Goal: Task Accomplishment & Management: Complete application form

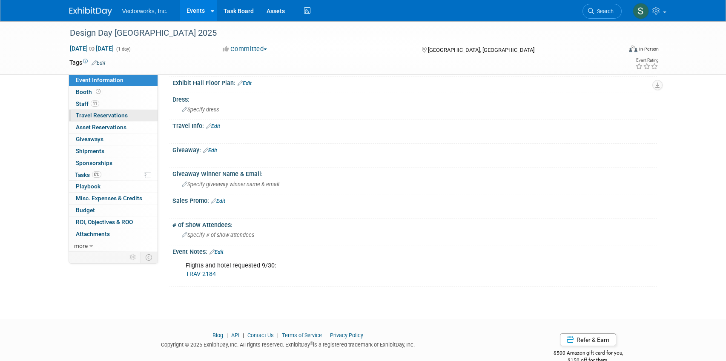
click at [104, 116] on span "Travel Reservations 0" at bounding box center [102, 115] width 52 height 7
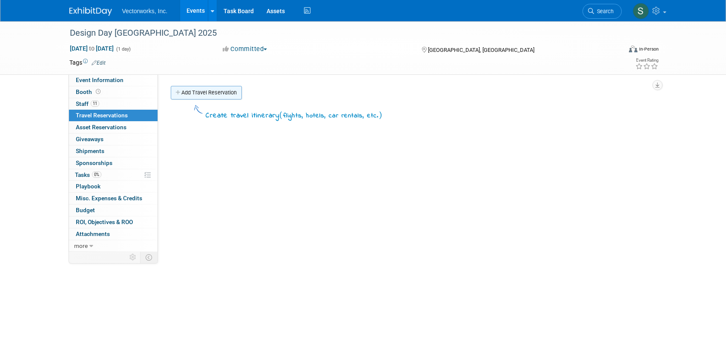
click at [218, 92] on link "Add Travel Reservation" at bounding box center [206, 93] width 71 height 14
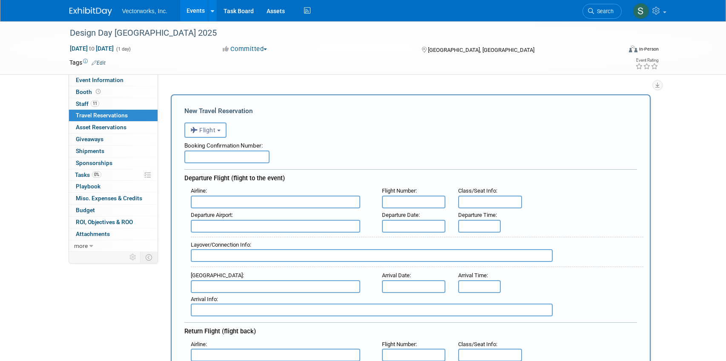
click at [211, 153] on input "text" at bounding box center [226, 157] width 85 height 13
paste input "LKSSNL"
type input "LKSSNL"
type input "D"
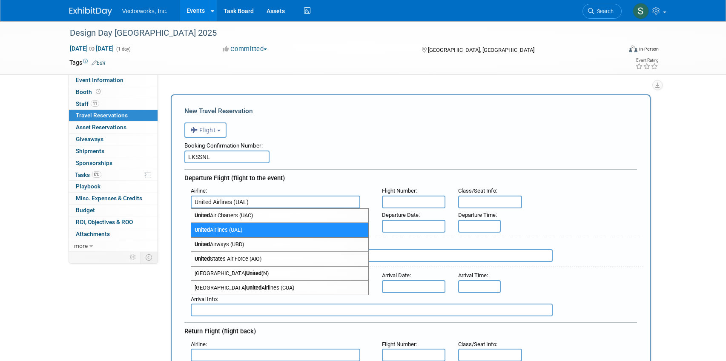
type input "United Airlines (UAL)"
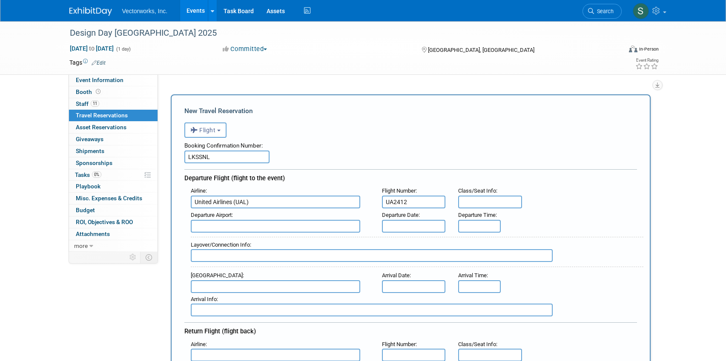
type input "UA2412"
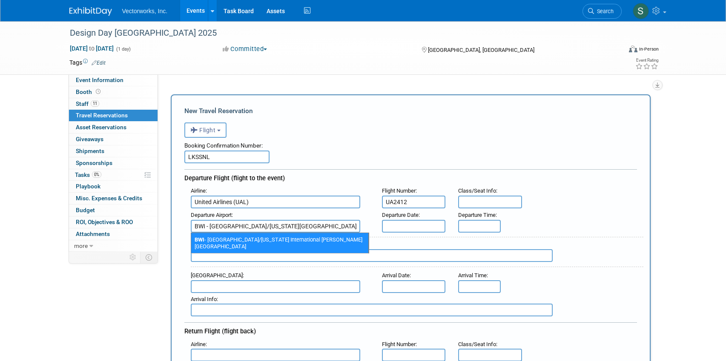
type input "BWI - [GEOGRAPHIC_DATA]/[US_STATE][GEOGRAPHIC_DATA][PERSON_NAME]"
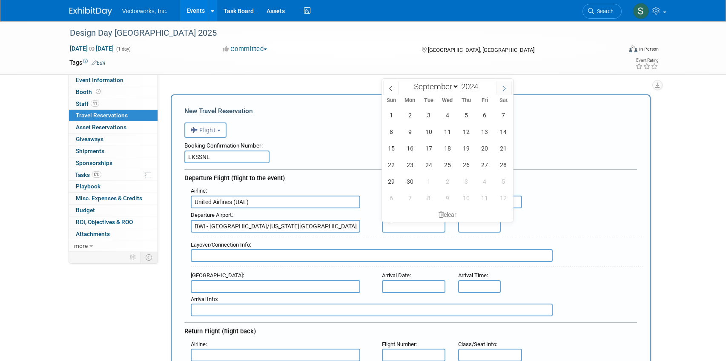
click at [502, 87] on icon at bounding box center [504, 89] width 6 height 6
select select "9"
click at [415, 179] on span "28" at bounding box center [410, 181] width 17 height 17
type input "[DATE]"
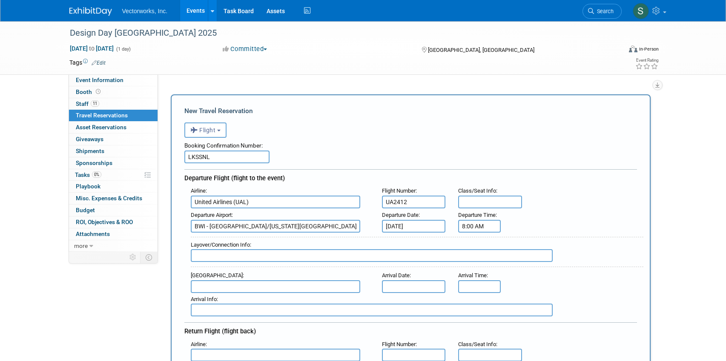
click at [478, 229] on input "8:00 AM" at bounding box center [479, 226] width 43 height 13
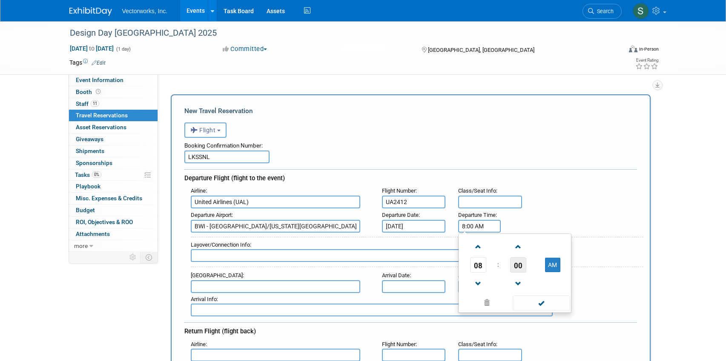
click at [519, 263] on span "00" at bounding box center [518, 265] width 16 height 15
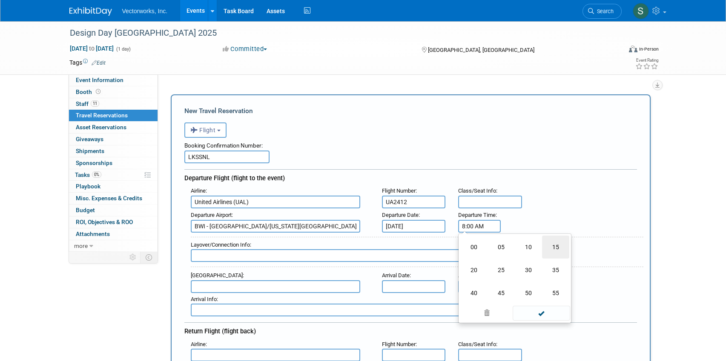
click at [544, 252] on td "15" at bounding box center [555, 247] width 27 height 23
type input "8:15 AM"
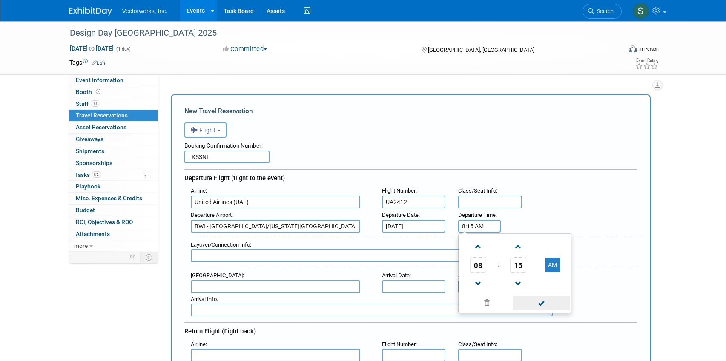
click at [531, 304] on span at bounding box center [541, 303] width 57 height 15
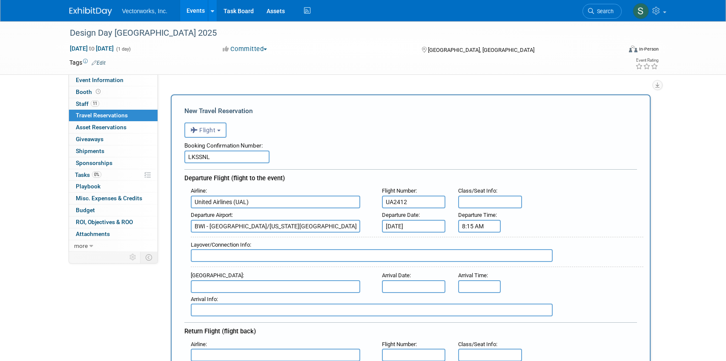
click at [244, 259] on input "text" at bounding box center [372, 256] width 362 height 13
type input "Arrives at DEN 11:49am // Departs DEN 1:58pm"
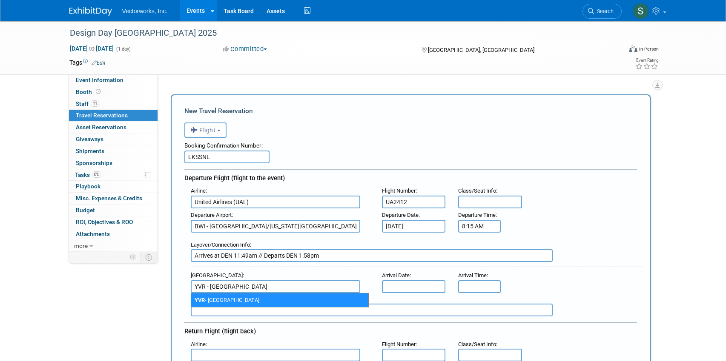
type input "YVR - [GEOGRAPHIC_DATA]"
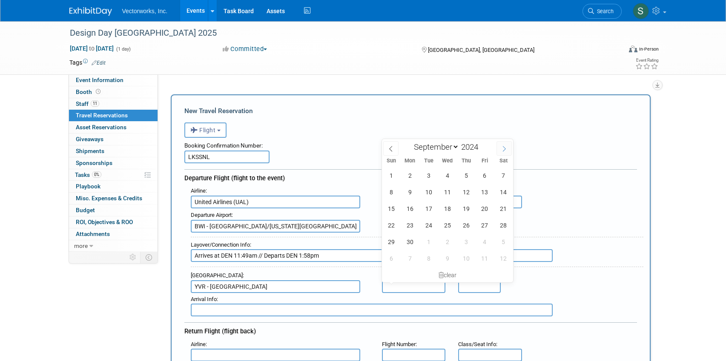
click at [498, 149] on span at bounding box center [503, 148] width 15 height 14
select select "9"
click at [413, 242] on span "28" at bounding box center [410, 242] width 17 height 17
type input "[DATE]"
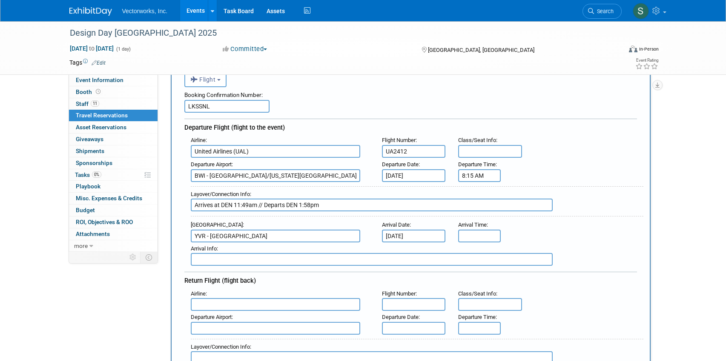
scroll to position [52, 0]
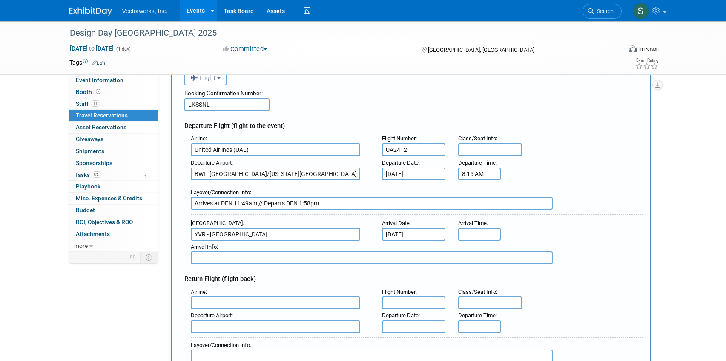
drag, startPoint x: 235, startPoint y: 203, endPoint x: 258, endPoint y: 203, distance: 23.0
click at [258, 203] on input "Arrives at DEN 11:49am // Departs DEN 1:58pm" at bounding box center [372, 203] width 362 height 13
drag, startPoint x: 301, startPoint y: 205, endPoint x: 350, endPoint y: 205, distance: 48.1
click at [350, 205] on input "Arrives at DEN 10:22am // Departs DEN 1:58pm" at bounding box center [372, 203] width 362 height 13
paste input "1:49a"
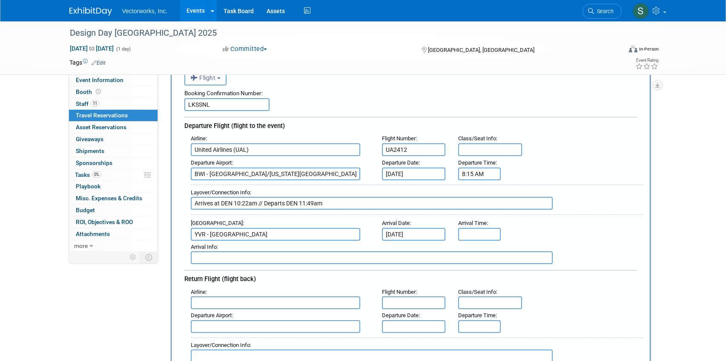
type input "Arrives at DEN 10:22am // Departs DEN 11:49am"
click at [471, 233] on input "text" at bounding box center [479, 234] width 43 height 13
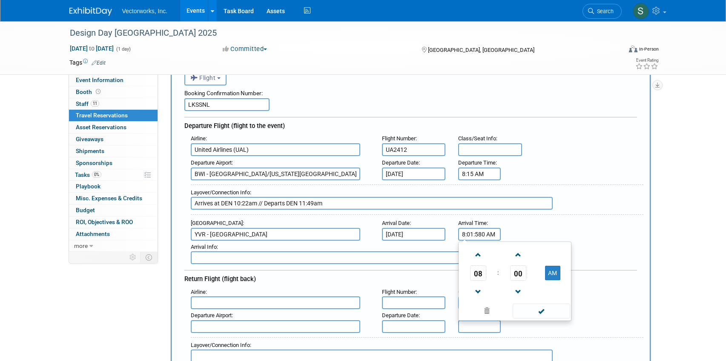
click at [477, 235] on input "8:01:580 AM" at bounding box center [479, 234] width 43 height 13
click at [481, 276] on span "08" at bounding box center [478, 273] width 16 height 15
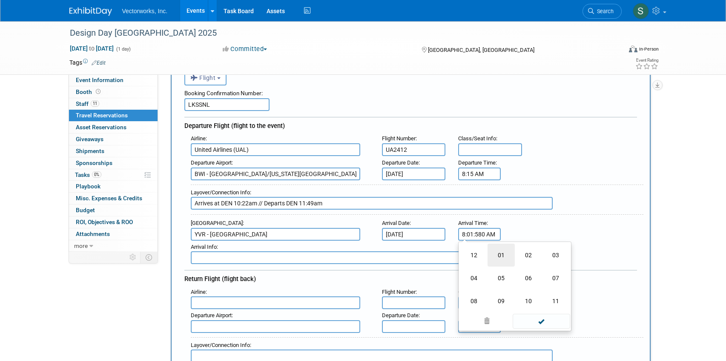
click at [498, 258] on td "01" at bounding box center [501, 255] width 27 height 23
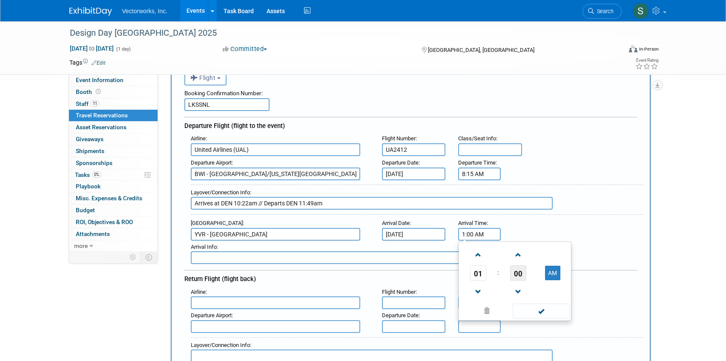
click at [516, 278] on span "00" at bounding box center [518, 273] width 16 height 15
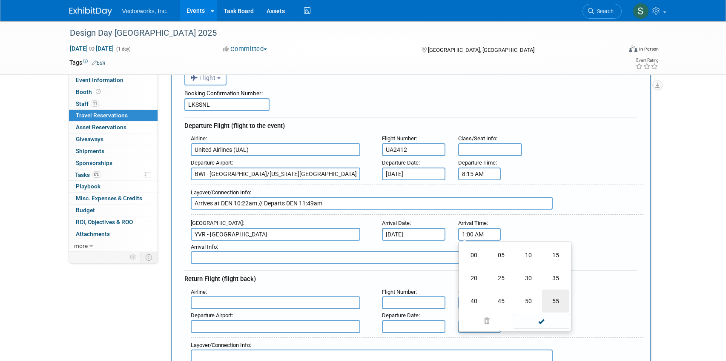
click at [553, 292] on td "55" at bounding box center [555, 301] width 27 height 23
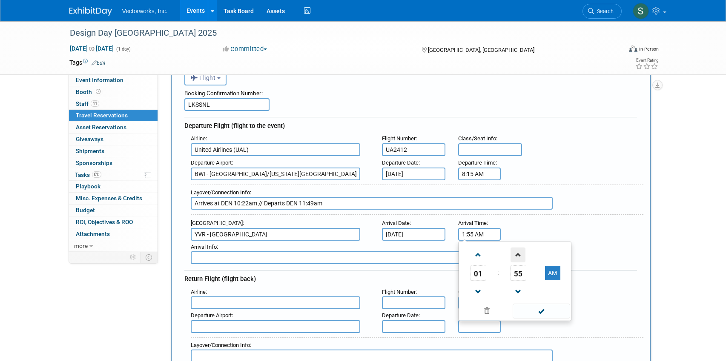
click at [523, 256] on span at bounding box center [518, 255] width 15 height 15
click at [551, 276] on button "AM" at bounding box center [552, 273] width 15 height 14
click at [546, 313] on span at bounding box center [541, 311] width 57 height 15
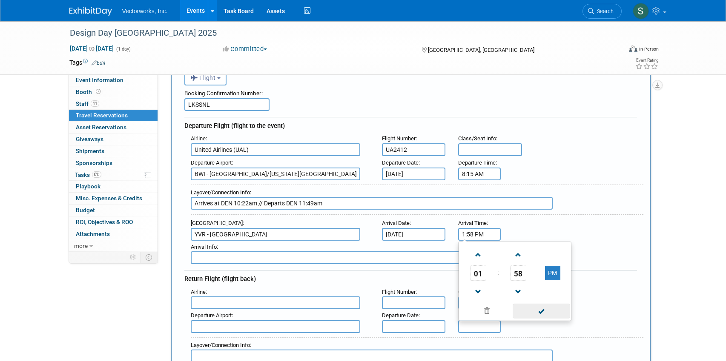
type input "1:58 PM"
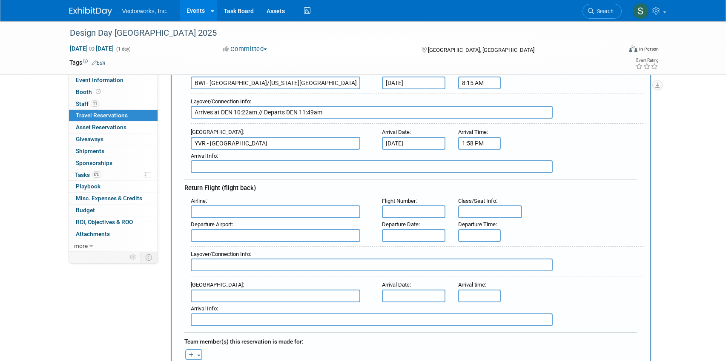
scroll to position [150, 0]
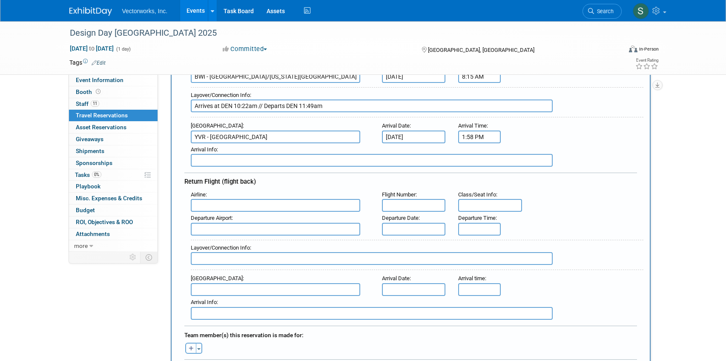
click at [254, 209] on input "text" at bounding box center [275, 205] width 169 height 13
type input "United Airlines (UAL)"
type input "A"
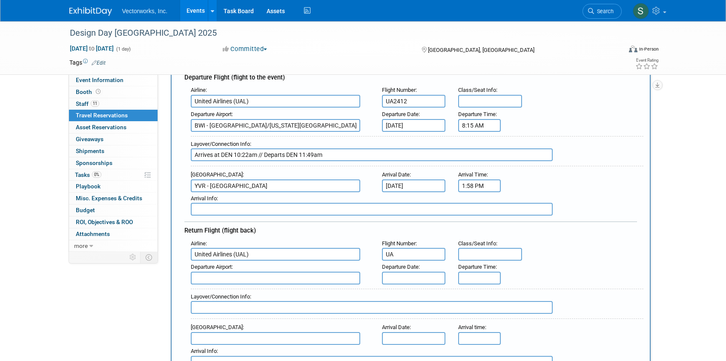
scroll to position [83, 0]
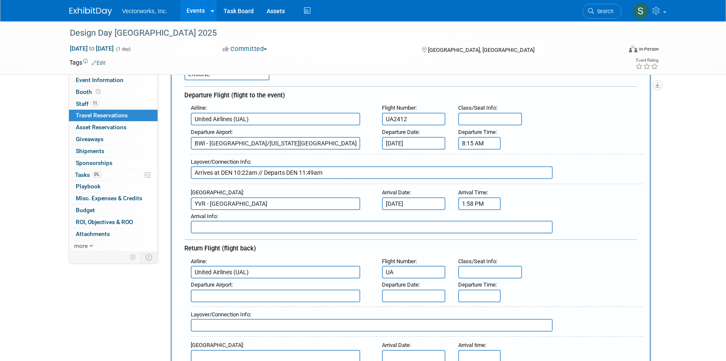
type input "UA"
click at [413, 120] on input "UA2412" at bounding box center [414, 119] width 64 height 13
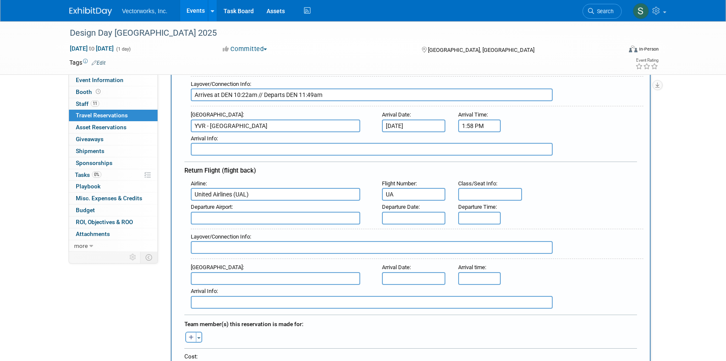
scroll to position [172, 0]
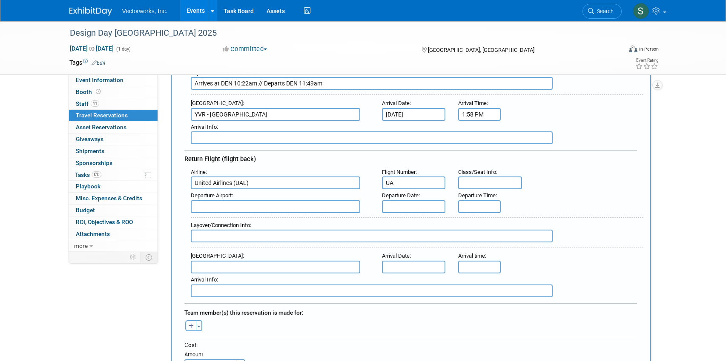
type input "UA2412 // UA2432"
click at [408, 181] on input "UA" at bounding box center [414, 183] width 64 height 13
type input "UA8108 // UA0780"
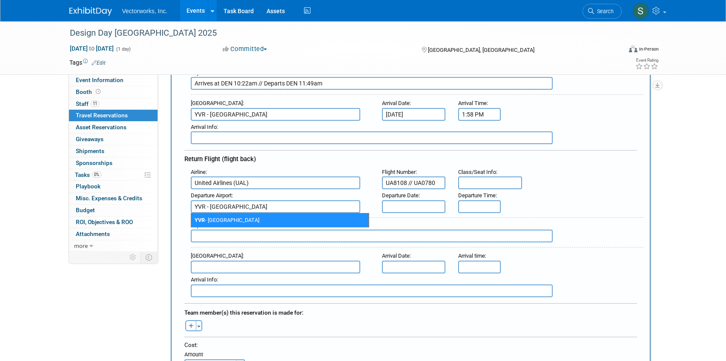
type input "YVR - [GEOGRAPHIC_DATA]"
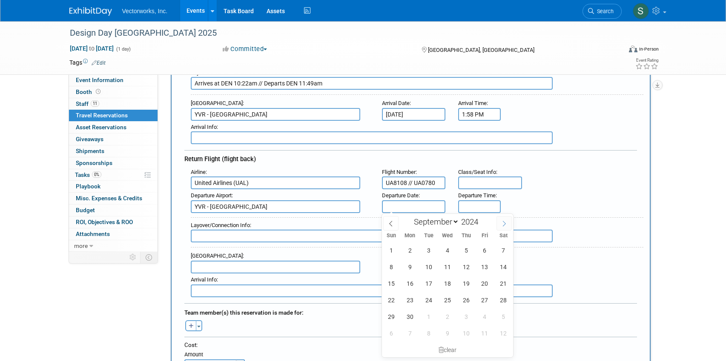
click at [505, 224] on icon at bounding box center [503, 224] width 3 height 6
select select "9"
click at [463, 316] on span "31" at bounding box center [466, 317] width 17 height 17
type input "[DATE]4"
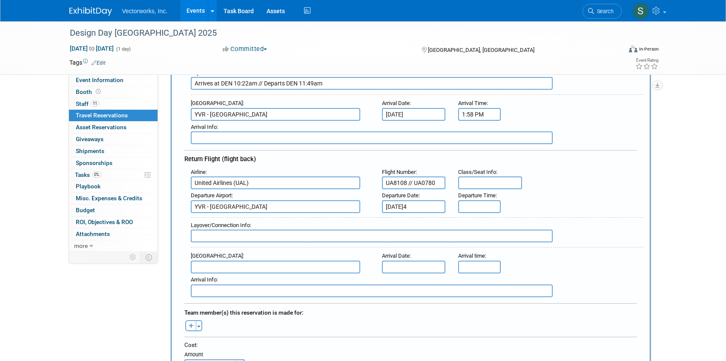
click at [476, 205] on input "text" at bounding box center [479, 207] width 43 height 13
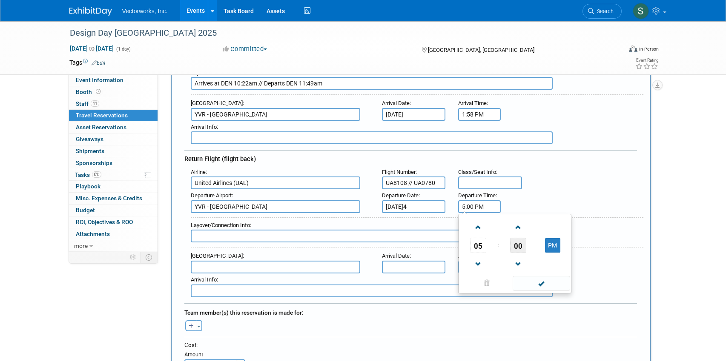
click at [519, 250] on span "00" at bounding box center [518, 245] width 16 height 15
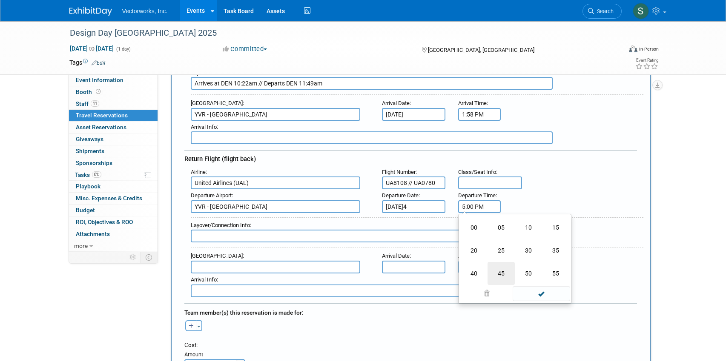
click at [500, 268] on td "45" at bounding box center [501, 273] width 27 height 23
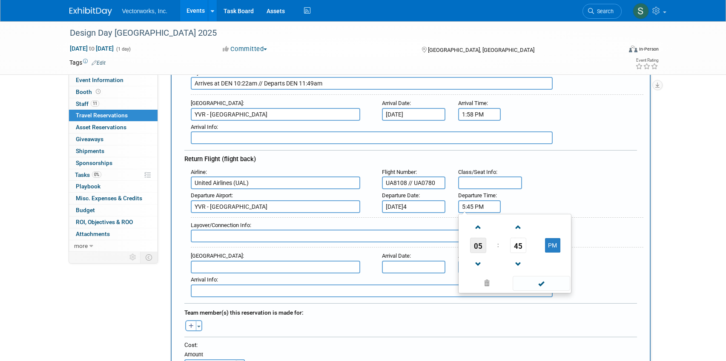
click at [481, 244] on span "05" at bounding box center [478, 245] width 16 height 15
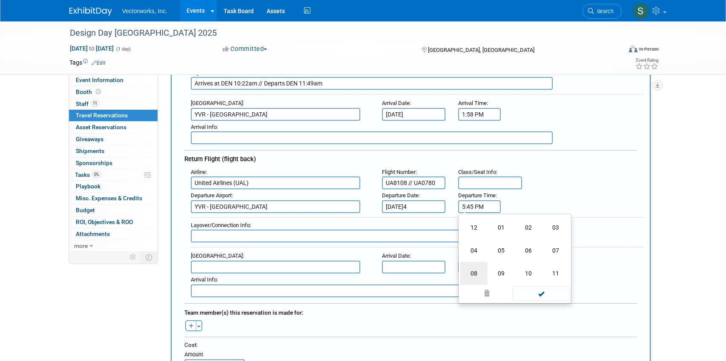
click at [476, 272] on td "08" at bounding box center [473, 273] width 27 height 23
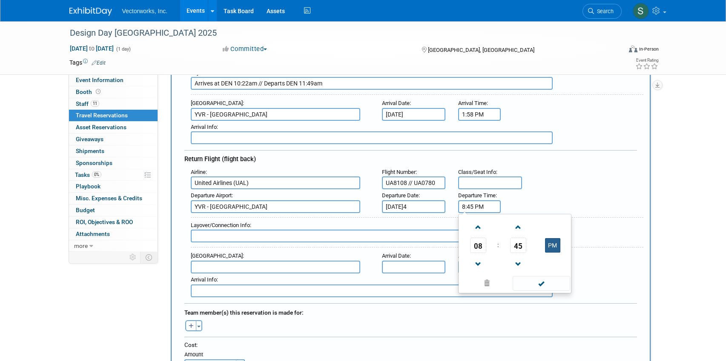
click at [552, 247] on button "PM" at bounding box center [552, 245] width 15 height 14
type input "8:45 AM"
click at [534, 281] on span at bounding box center [541, 283] width 57 height 15
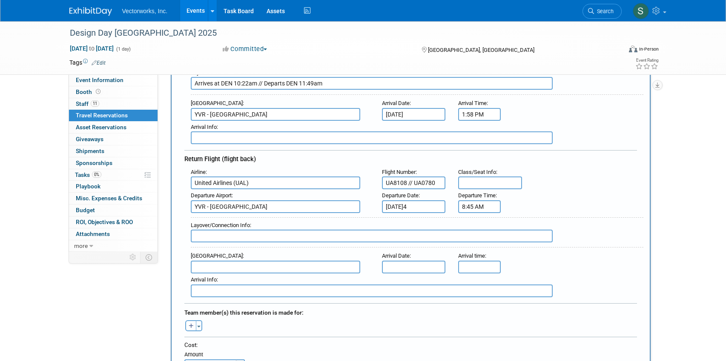
click at [345, 238] on input "text" at bounding box center [372, 236] width 362 height 13
type input "Arrives at DEN 12:37pm // Departs DEN 2:00pm"
type input "BWI - [GEOGRAPHIC_DATA]/[US_STATE][GEOGRAPHIC_DATA][PERSON_NAME]"
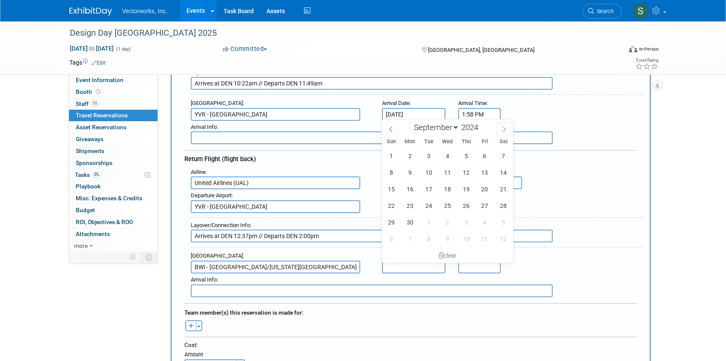
click at [505, 129] on icon at bounding box center [504, 129] width 6 height 6
select select "9"
click at [466, 222] on span "31" at bounding box center [466, 222] width 17 height 17
type input "[DATE]4"
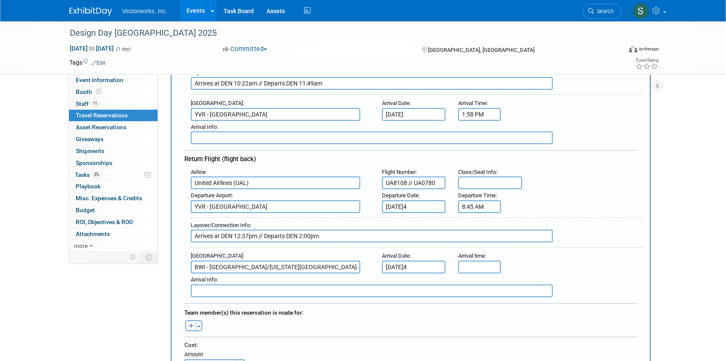
click at [472, 268] on input "text" at bounding box center [479, 267] width 43 height 13
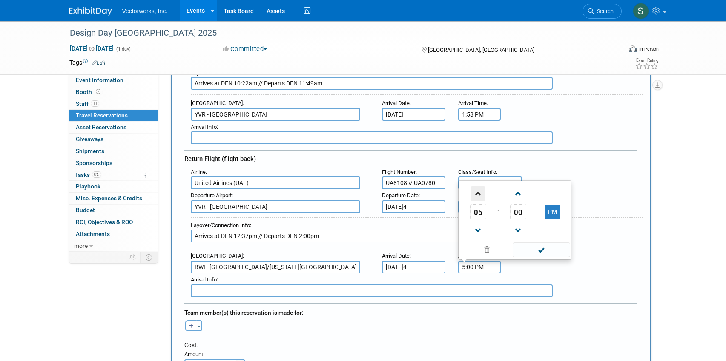
click at [478, 196] on span at bounding box center [478, 193] width 15 height 15
click at [520, 215] on span "00" at bounding box center [518, 211] width 16 height 15
click at [491, 203] on td "25" at bounding box center [501, 206] width 27 height 23
click at [514, 231] on span at bounding box center [518, 231] width 15 height 15
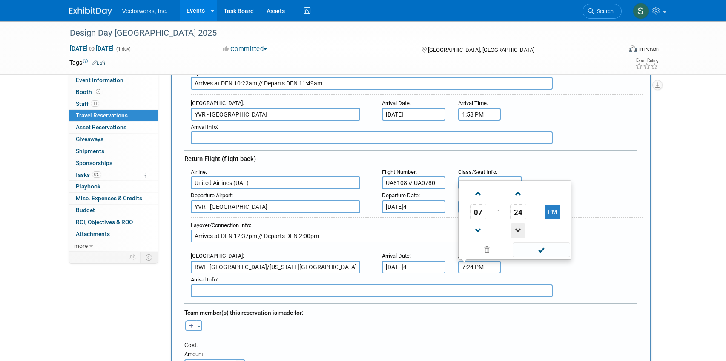
click at [514, 231] on span at bounding box center [518, 231] width 15 height 15
type input "7:23 PM"
click at [534, 248] on span at bounding box center [541, 250] width 57 height 15
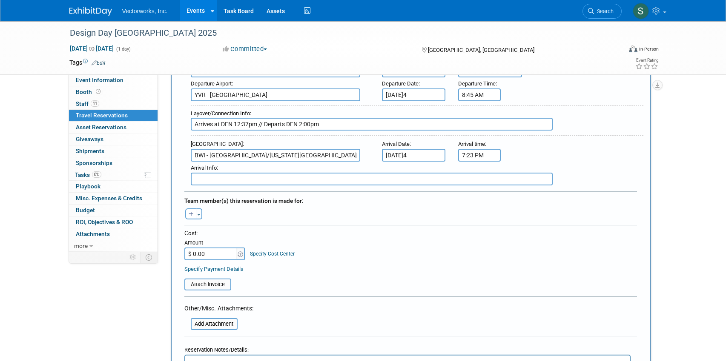
scroll to position [307, 0]
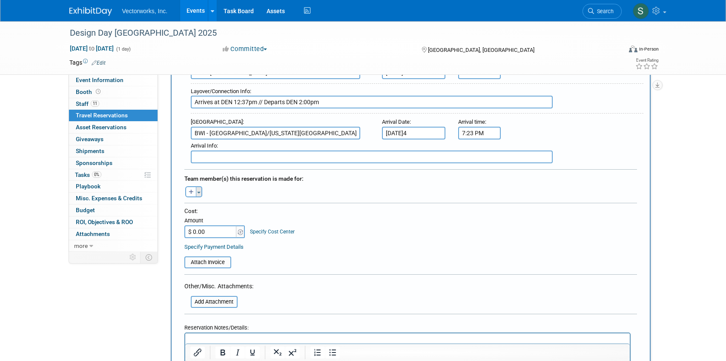
click at [198, 193] on span "button" at bounding box center [198, 193] width 3 height 2
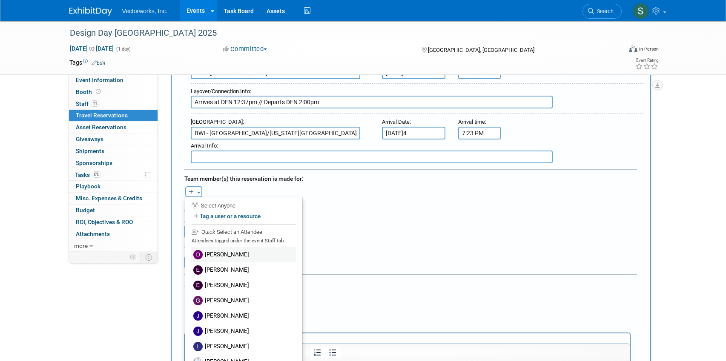
click at [219, 251] on label "[PERSON_NAME]" at bounding box center [243, 254] width 105 height 15
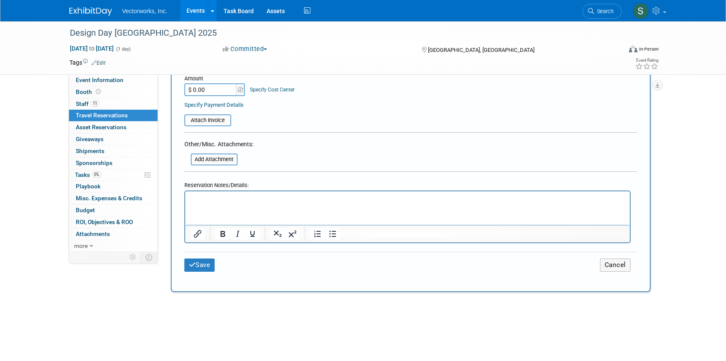
scroll to position [484, 0]
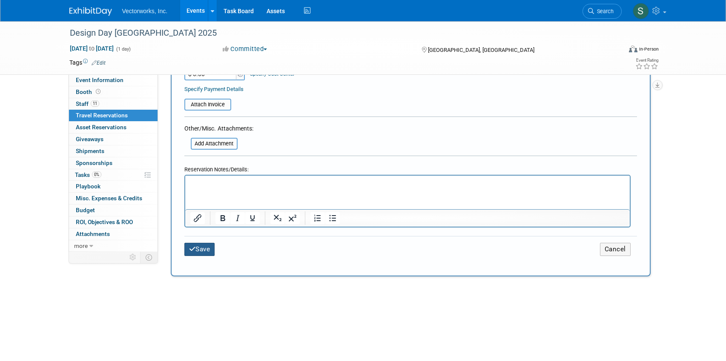
click at [198, 244] on button "Save" at bounding box center [199, 249] width 31 height 13
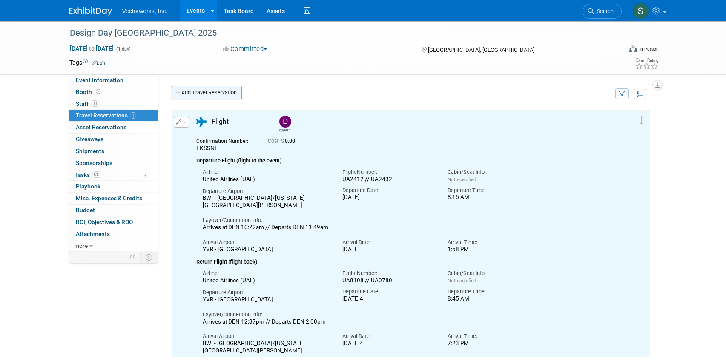
scroll to position [0, 0]
click at [202, 94] on link "Add Travel Reservation" at bounding box center [206, 93] width 71 height 14
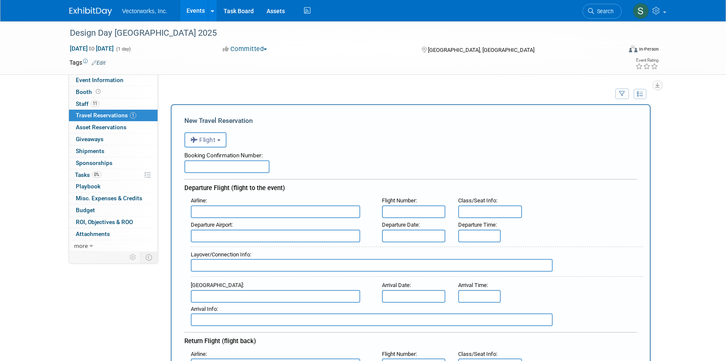
click at [206, 143] on span "Flight" at bounding box center [203, 140] width 26 height 7
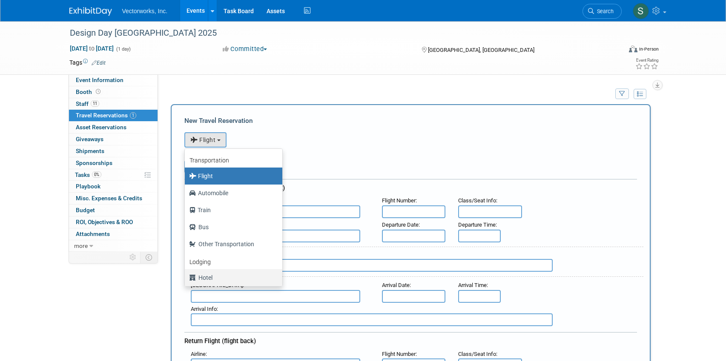
click at [203, 277] on label "Hotel" at bounding box center [231, 278] width 85 height 14
click at [186, 277] on input "Hotel" at bounding box center [184, 277] width 6 height 6
select select "6"
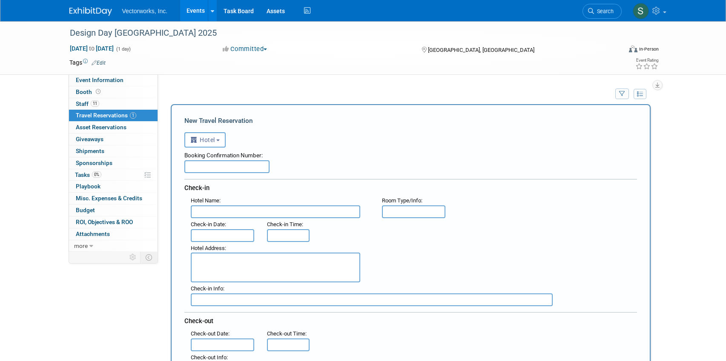
click at [215, 214] on input "text" at bounding box center [275, 212] width 169 height 13
paste input "[GEOGRAPHIC_DATA]"
type input "[GEOGRAPHIC_DATA]"
type input "1 king bed"
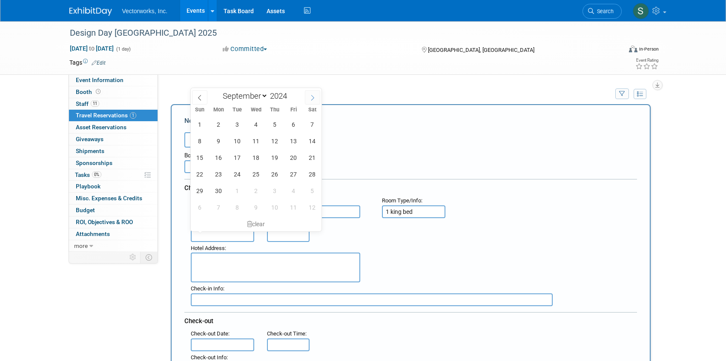
click at [310, 100] on icon at bounding box center [313, 98] width 6 height 6
select select "9"
click at [225, 188] on span "28" at bounding box center [218, 191] width 17 height 17
type input "[DATE]"
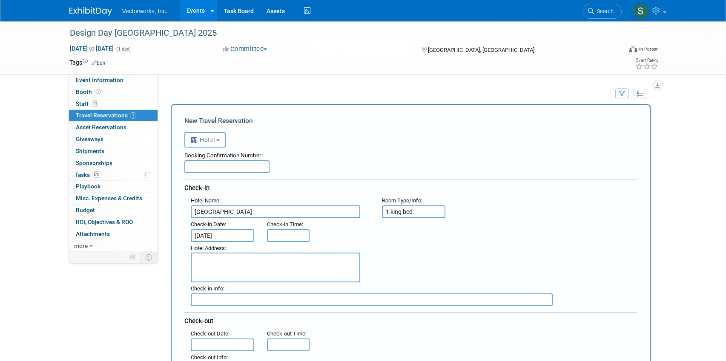
click at [277, 241] on input "text" at bounding box center [288, 236] width 43 height 13
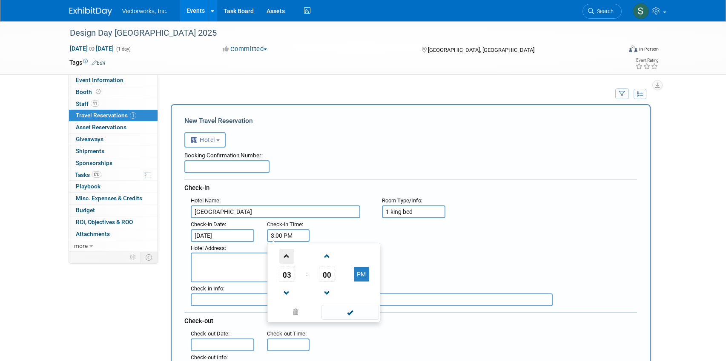
click at [289, 261] on span at bounding box center [286, 256] width 15 height 15
type input "4:00 PM"
click at [341, 307] on span at bounding box center [349, 312] width 57 height 15
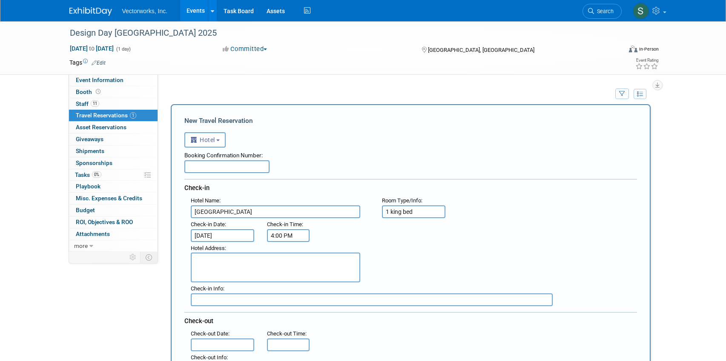
click at [244, 261] on textarea at bounding box center [275, 268] width 169 height 30
paste textarea "[STREET_ADDRESS][PERSON_NAME]"
type textarea "[STREET_ADDRESS][PERSON_NAME]"
click at [212, 300] on input "text" at bounding box center [372, 300] width 362 height 13
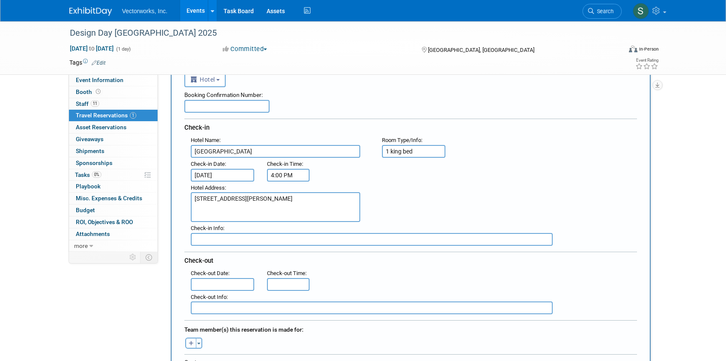
click at [212, 286] on input "text" at bounding box center [223, 284] width 64 height 13
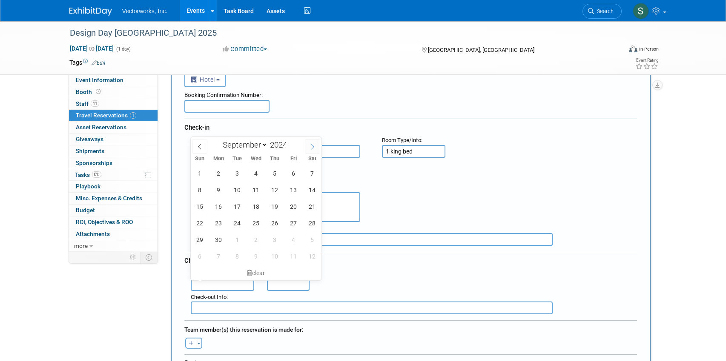
click at [307, 147] on span at bounding box center [312, 146] width 15 height 14
select select "9"
click at [272, 238] on span "31" at bounding box center [275, 240] width 17 height 17
type input "[DATE]4"
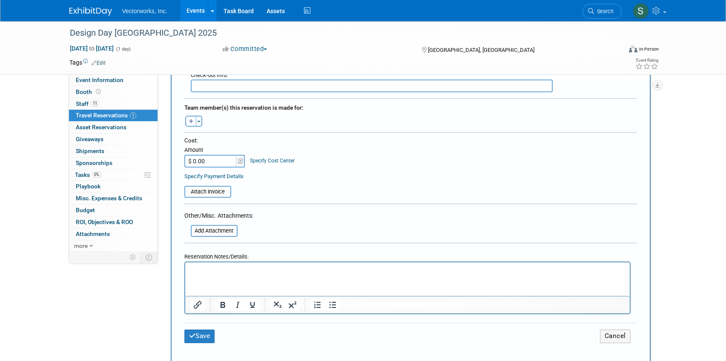
scroll to position [271, 0]
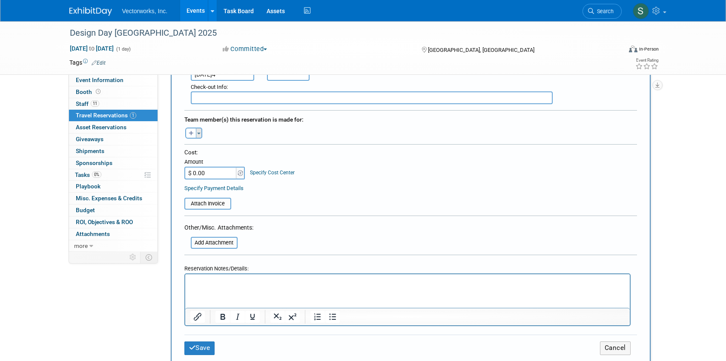
click at [201, 133] on button "Toggle Dropdown" at bounding box center [199, 133] width 6 height 11
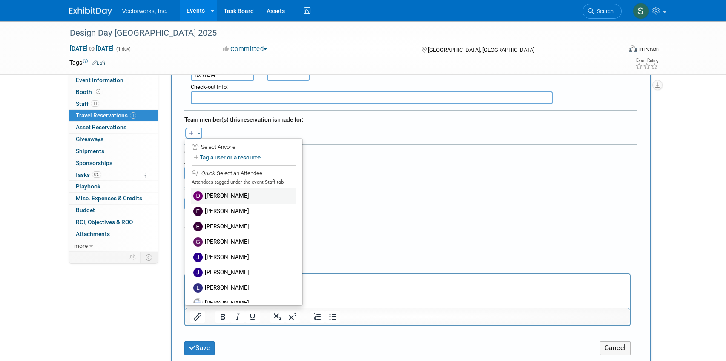
click at [212, 195] on label "[PERSON_NAME]" at bounding box center [243, 196] width 105 height 15
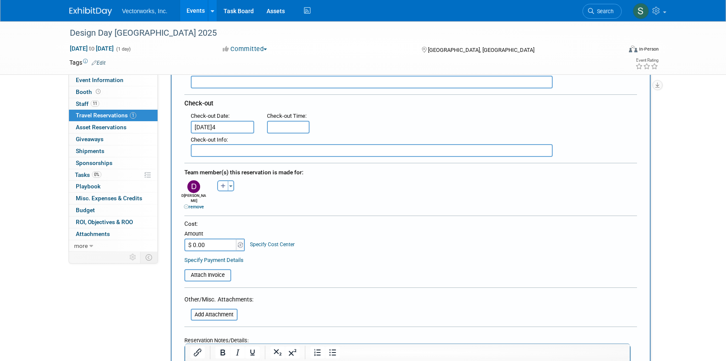
scroll to position [215, 0]
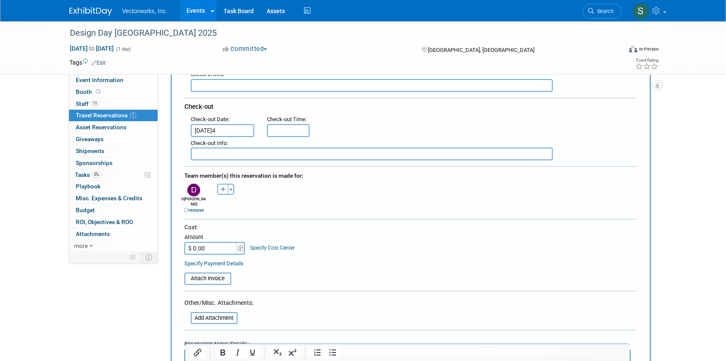
type input "11:00 AM"
click at [290, 130] on input "11:00 AM" at bounding box center [288, 130] width 43 height 13
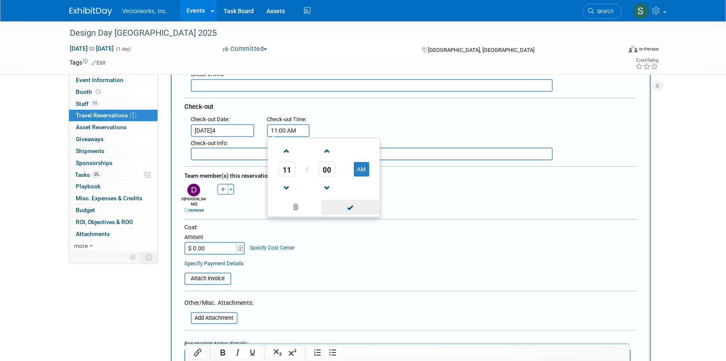
click at [347, 205] on span at bounding box center [349, 207] width 57 height 15
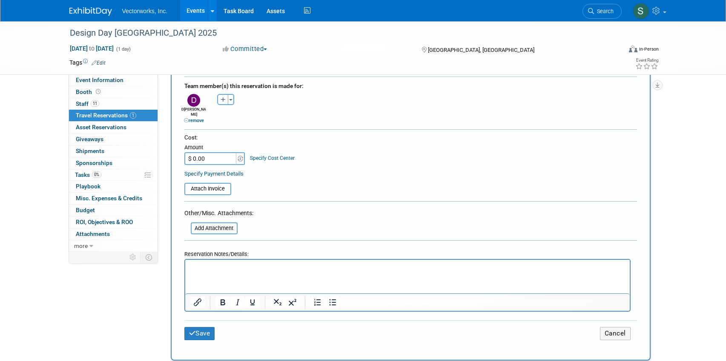
scroll to position [343, 0]
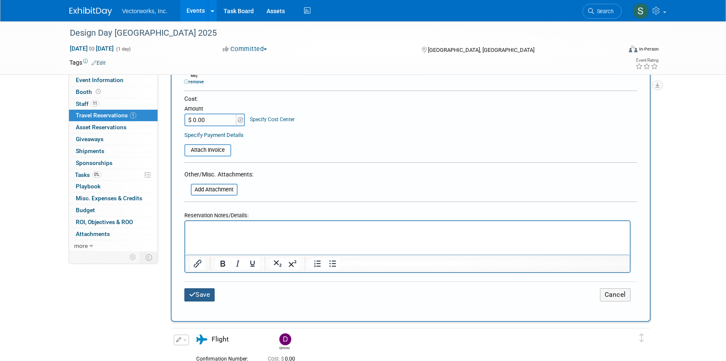
click at [202, 289] on button "Save" at bounding box center [199, 295] width 31 height 13
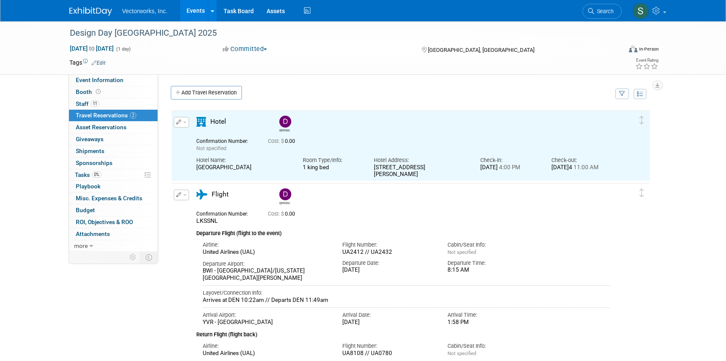
scroll to position [0, 0]
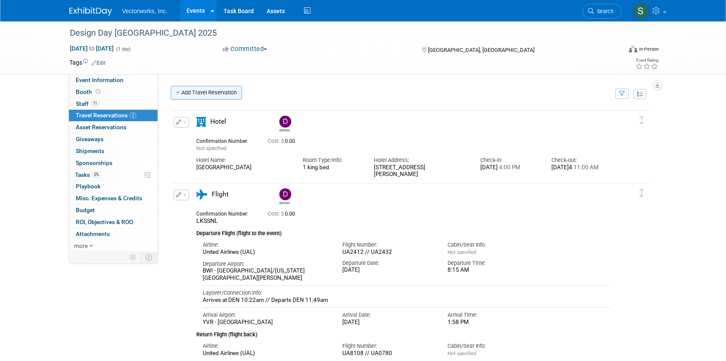
click at [192, 95] on link "Add Travel Reservation" at bounding box center [206, 93] width 71 height 14
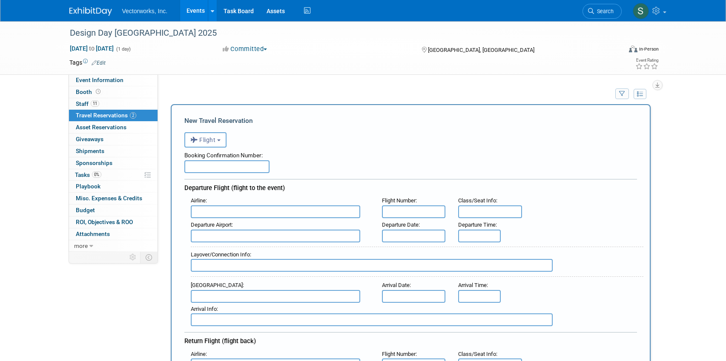
click at [203, 161] on input "text" at bounding box center [226, 167] width 85 height 13
paste input "10732939/10732940"
type input "10732939/10732940"
type input "Harbour Air (Priv) (N)"
type input "1108"
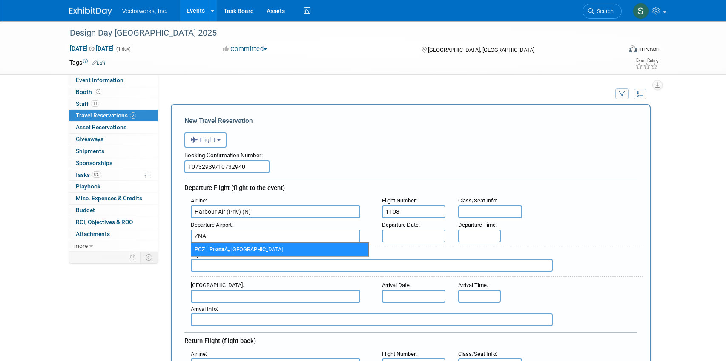
type input "ZNA"
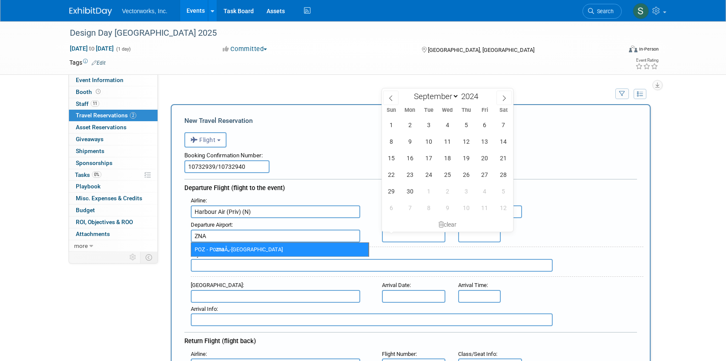
click at [245, 230] on input "ZNA" at bounding box center [275, 236] width 169 height 13
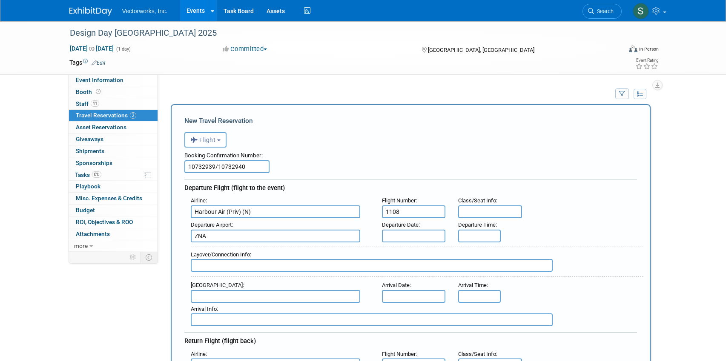
click at [222, 238] on input "ZNA" at bounding box center [275, 236] width 169 height 13
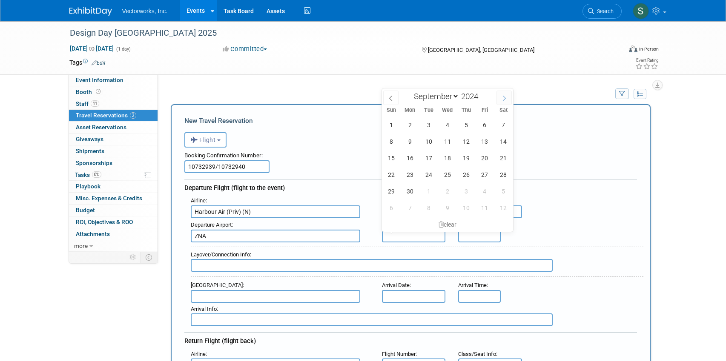
click at [499, 95] on span at bounding box center [503, 98] width 15 height 14
select select "9"
click at [452, 192] on span "30" at bounding box center [447, 191] width 17 height 17
type input "[DATE]"
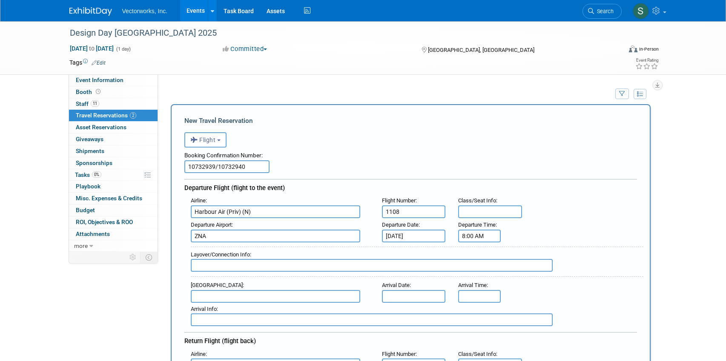
click at [478, 233] on input "8:00 AM" at bounding box center [479, 236] width 43 height 13
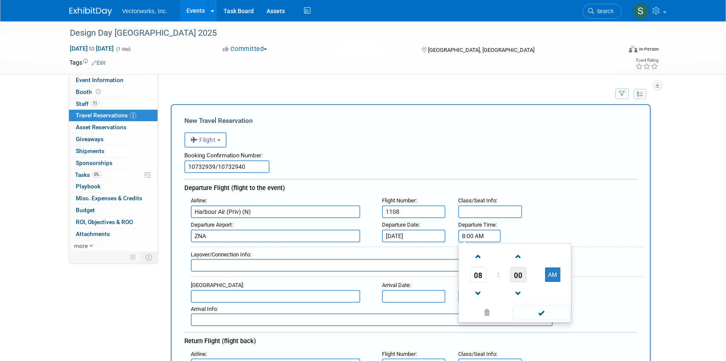
click at [518, 275] on span "00" at bounding box center [518, 274] width 16 height 15
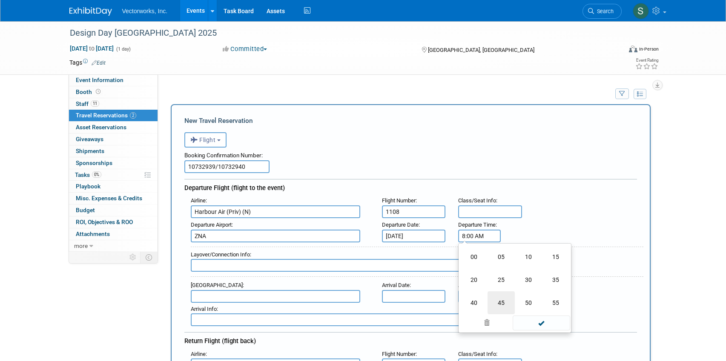
click at [495, 304] on td "45" at bounding box center [501, 303] width 27 height 23
type input "8:45 AM"
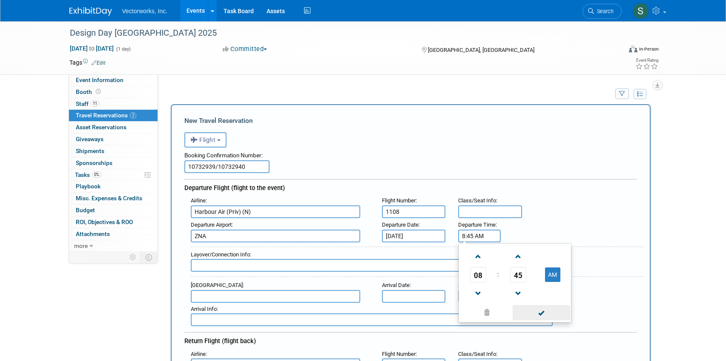
click at [528, 316] on span at bounding box center [541, 313] width 57 height 15
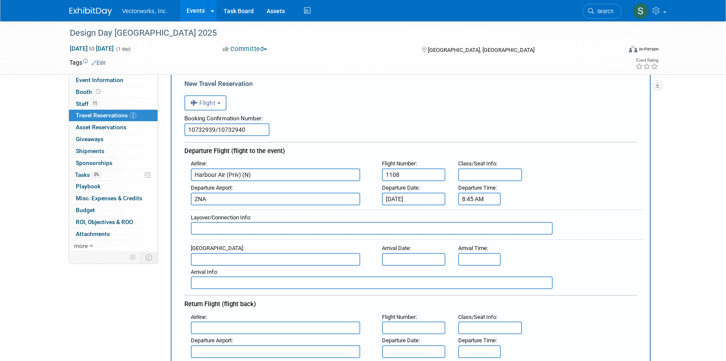
scroll to position [42, 0]
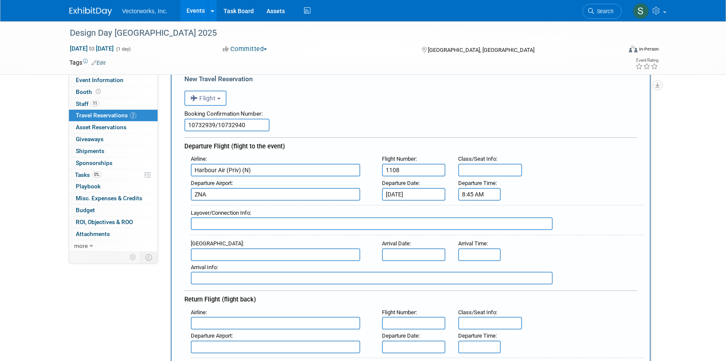
click at [264, 253] on input "text" at bounding box center [275, 255] width 169 height 13
type input "c"
type input "CXH"
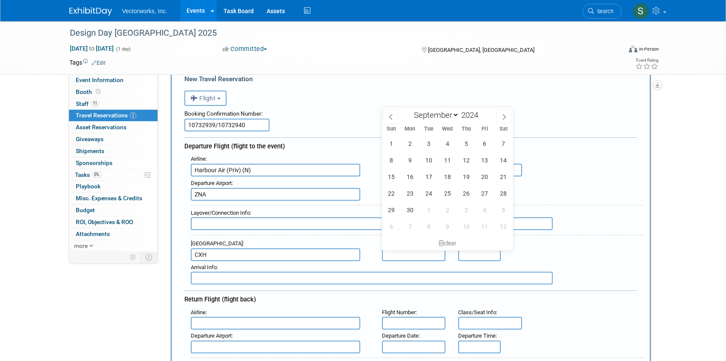
click at [494, 120] on div "January February March April May June July August September October November [D…" at bounding box center [447, 114] width 98 height 14
click at [498, 123] on span at bounding box center [503, 116] width 15 height 14
select select "9"
click at [448, 211] on span "30" at bounding box center [447, 210] width 17 height 17
type input "[DATE]"
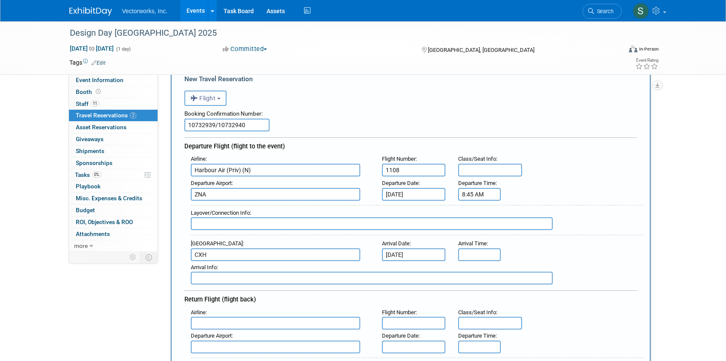
click at [472, 262] on div "Arrival Info :" at bounding box center [413, 273] width 459 height 24
click at [472, 255] on input "text" at bounding box center [479, 255] width 43 height 13
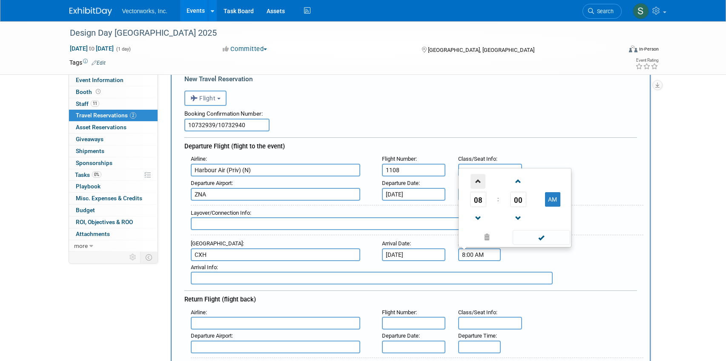
click at [479, 184] on span at bounding box center [478, 181] width 15 height 15
click at [515, 199] on span "00" at bounding box center [518, 199] width 16 height 15
click at [497, 172] on td "05" at bounding box center [501, 171] width 27 height 23
type input "9:05 AM"
click at [539, 238] on span at bounding box center [541, 237] width 57 height 15
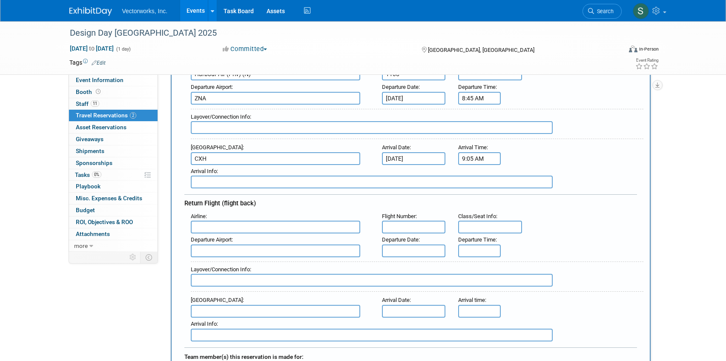
scroll to position [170, 0]
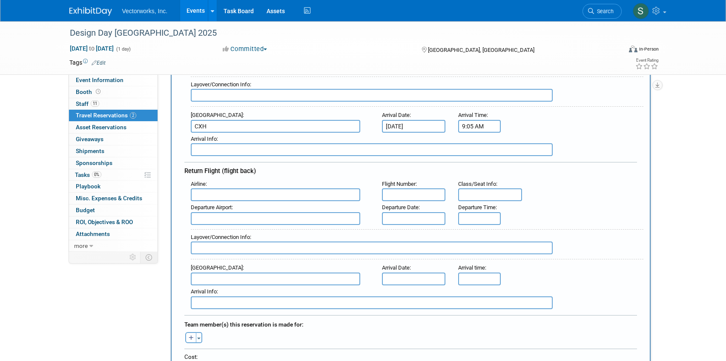
click at [227, 193] on input "text" at bounding box center [275, 195] width 169 height 13
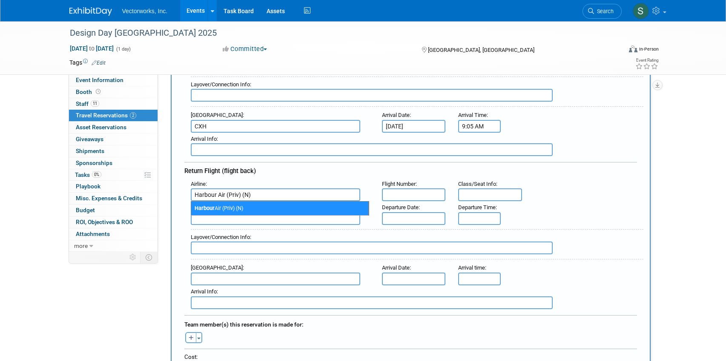
type input "Harbour Air (Priv) (N)"
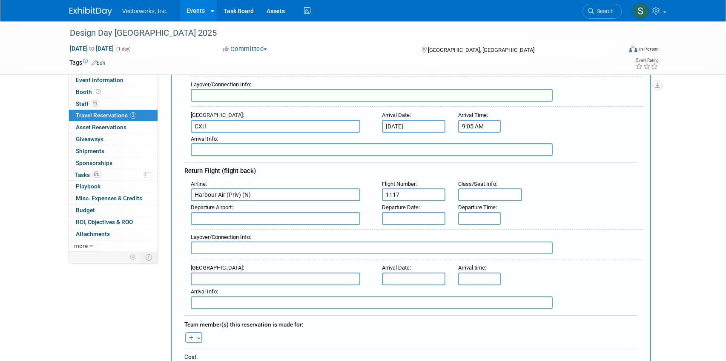
type input "1117"
type input "CXH"
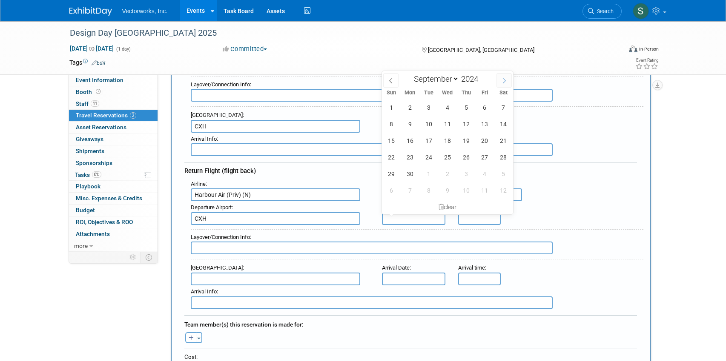
click at [498, 82] on span at bounding box center [503, 80] width 15 height 14
select select "9"
click at [468, 169] on span "31" at bounding box center [466, 174] width 17 height 17
type input "[DATE]4"
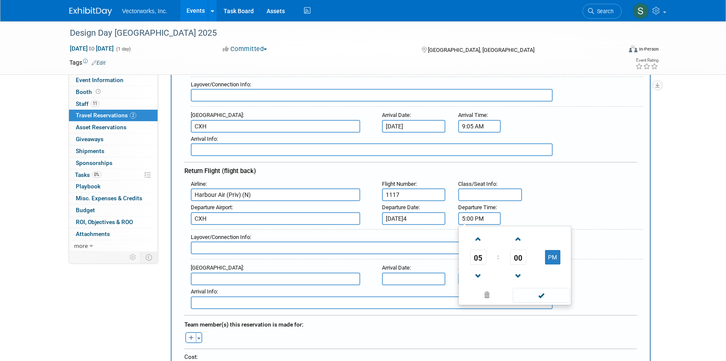
click at [474, 221] on input "5:00 PM" at bounding box center [479, 218] width 43 height 13
click at [478, 244] on span at bounding box center [478, 239] width 15 height 15
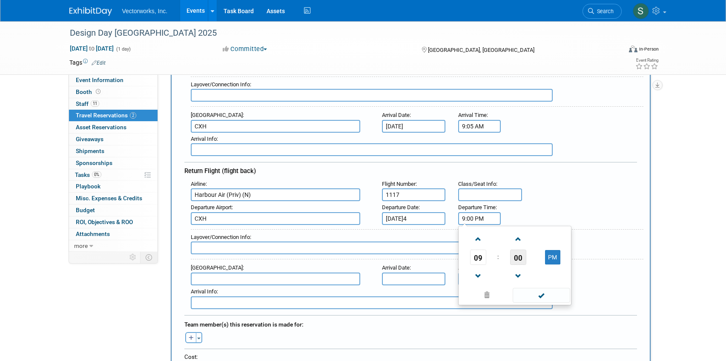
click at [524, 262] on span "00" at bounding box center [518, 257] width 16 height 15
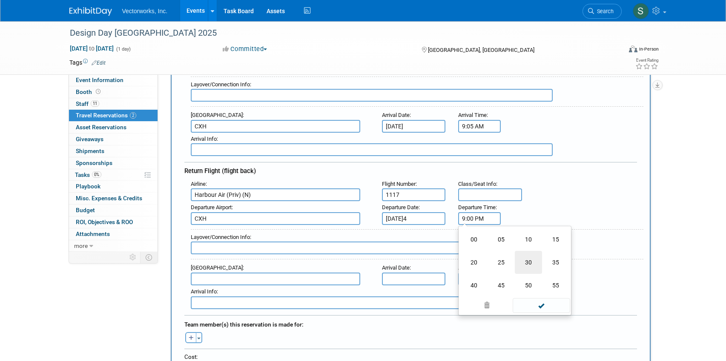
click at [533, 260] on td "30" at bounding box center [528, 262] width 27 height 23
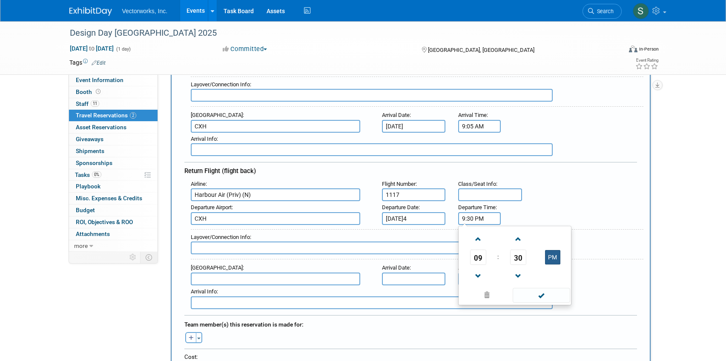
click at [557, 258] on button "PM" at bounding box center [552, 257] width 15 height 14
type input "9:30 AM"
click at [544, 302] on span at bounding box center [541, 295] width 57 height 15
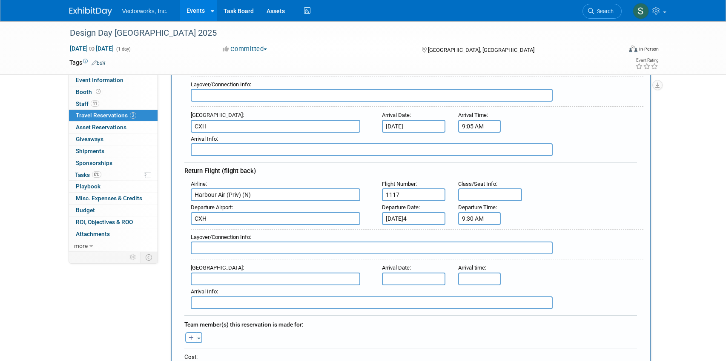
click at [262, 279] on input "text" at bounding box center [275, 279] width 169 height 13
type input "ZNA"
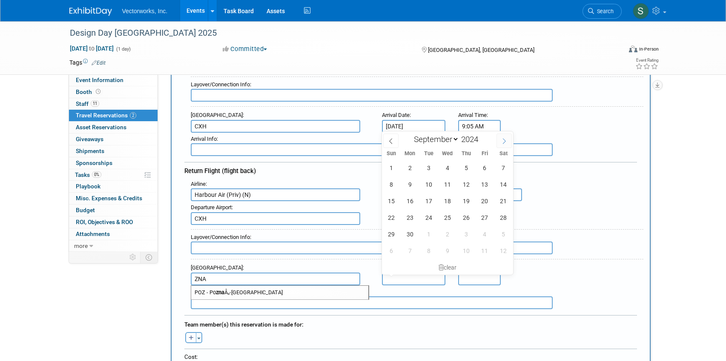
click at [505, 139] on icon at bounding box center [504, 141] width 6 height 6
select select "9"
click at [464, 232] on span "31" at bounding box center [466, 234] width 17 height 17
type input "[DATE]4"
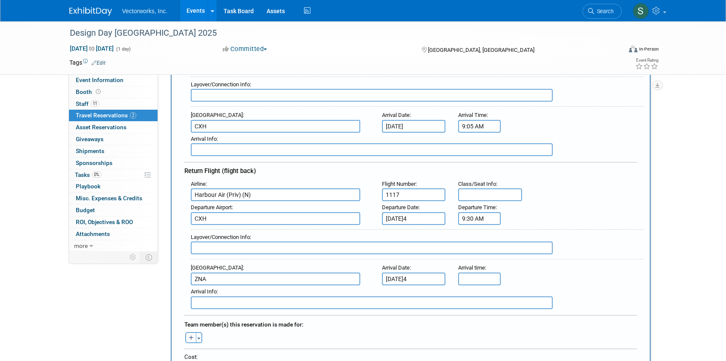
click at [471, 285] on input "text" at bounding box center [479, 279] width 43 height 13
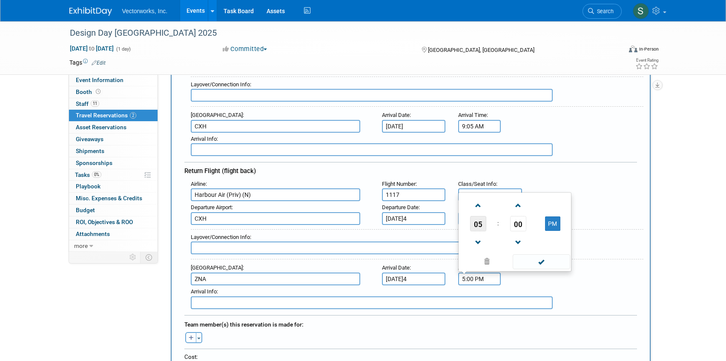
click at [477, 226] on span "05" at bounding box center [478, 223] width 16 height 15
click at [511, 241] on td "09" at bounding box center [501, 241] width 27 height 23
click at [520, 226] on span "00" at bounding box center [518, 223] width 16 height 15
click at [527, 247] on td "50" at bounding box center [528, 241] width 27 height 23
click at [528, 262] on span at bounding box center [541, 262] width 57 height 15
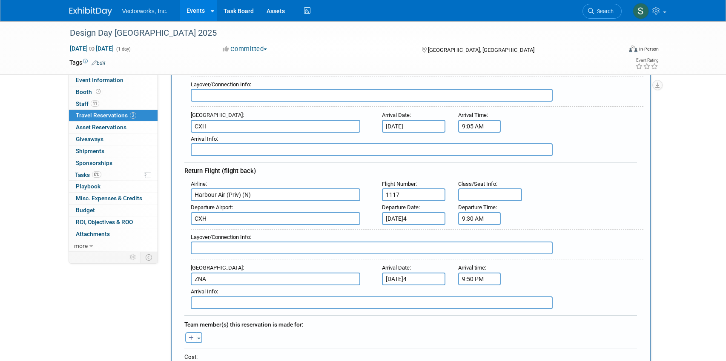
click at [479, 279] on input "9:50 PM" at bounding box center [479, 279] width 43 height 13
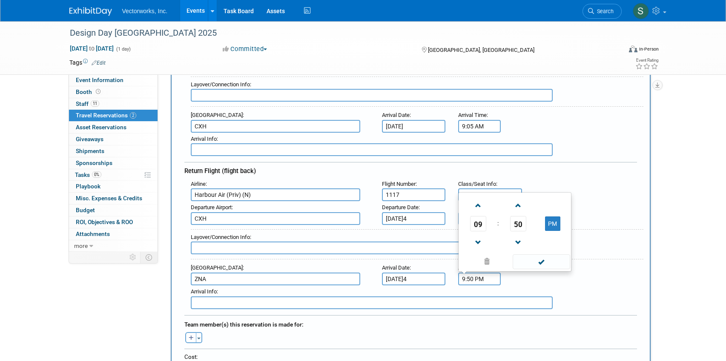
click at [552, 221] on button "PM" at bounding box center [552, 224] width 15 height 14
type input "9:50 AM"
click at [548, 266] on span at bounding box center [541, 262] width 57 height 15
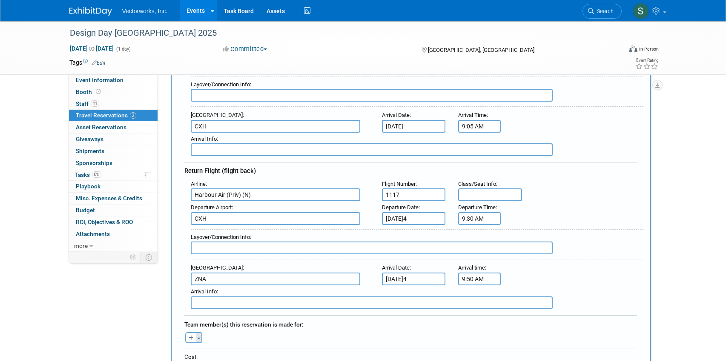
click at [197, 336] on button "Toggle Dropdown" at bounding box center [199, 338] width 6 height 11
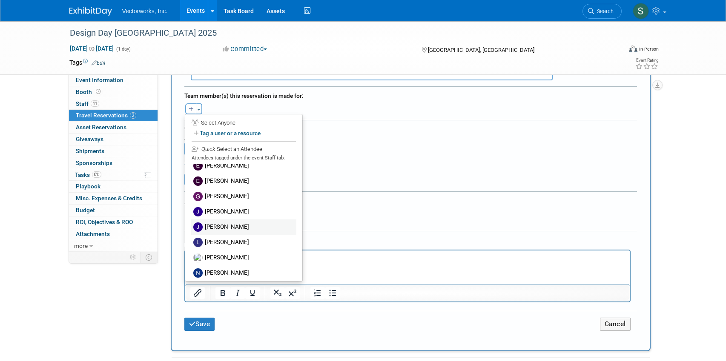
scroll to position [28, 0]
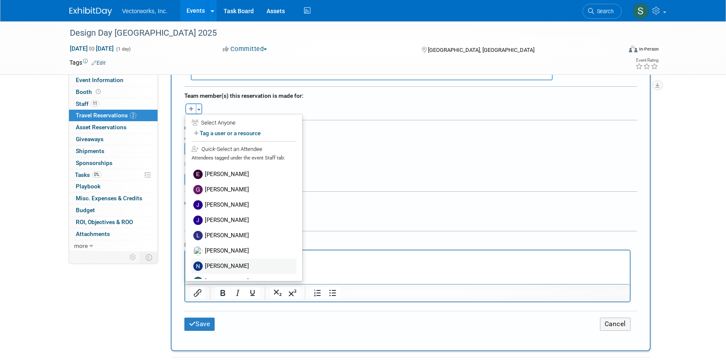
click at [217, 267] on label "[PERSON_NAME]" at bounding box center [243, 266] width 105 height 15
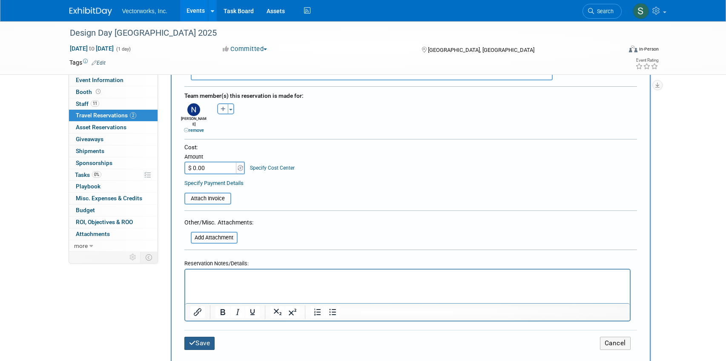
click at [202, 338] on button "Save" at bounding box center [199, 343] width 31 height 13
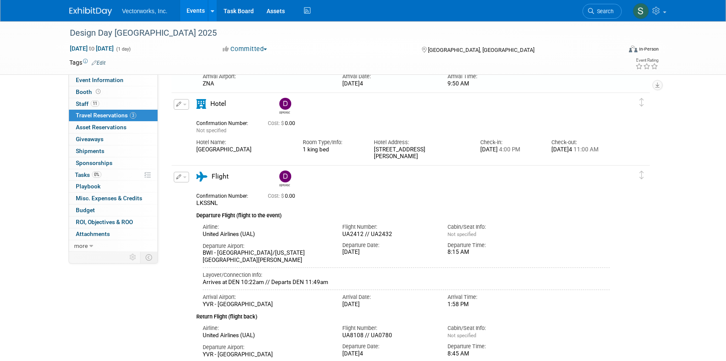
scroll to position [208, 0]
click at [184, 106] on span "button" at bounding box center [184, 106] width 3 height 2
click at [192, 148] on button "Duplicate" at bounding box center [210, 148] width 72 height 12
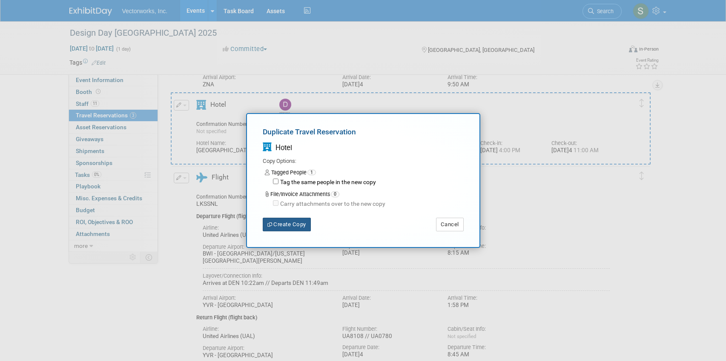
click at [293, 222] on button "Create Copy" at bounding box center [287, 225] width 48 height 14
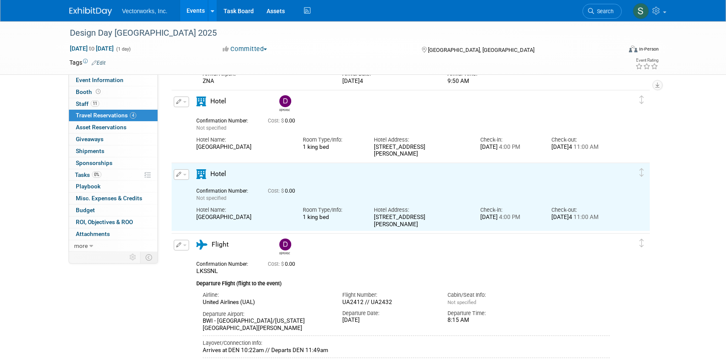
scroll to position [0, 0]
click at [184, 174] on span "button" at bounding box center [184, 175] width 3 height 2
click at [195, 189] on button "Edit Reservation" at bounding box center [210, 190] width 72 height 12
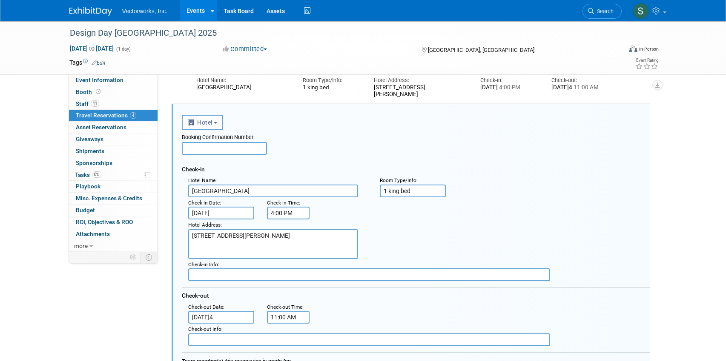
scroll to position [278, 0]
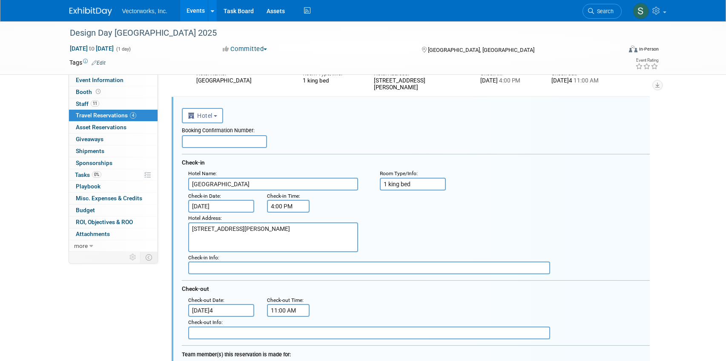
click at [400, 182] on input "1 king bed" at bounding box center [413, 184] width 66 height 13
click at [396, 182] on input "1 king bed" at bounding box center [413, 184] width 66 height 13
type input "1 queen bed"
click at [236, 204] on input "[DATE]" at bounding box center [221, 206] width 66 height 13
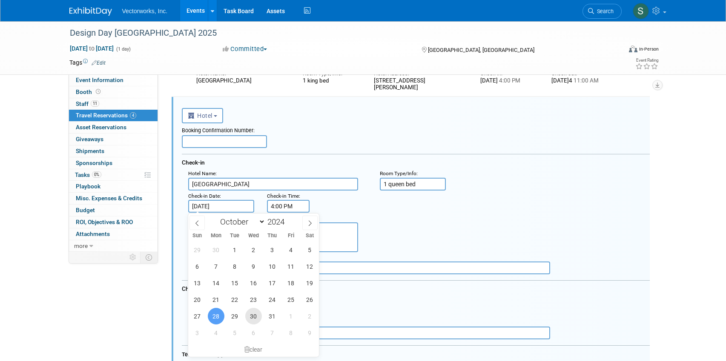
click at [252, 318] on span "30" at bounding box center [253, 316] width 17 height 17
type input "[DATE]"
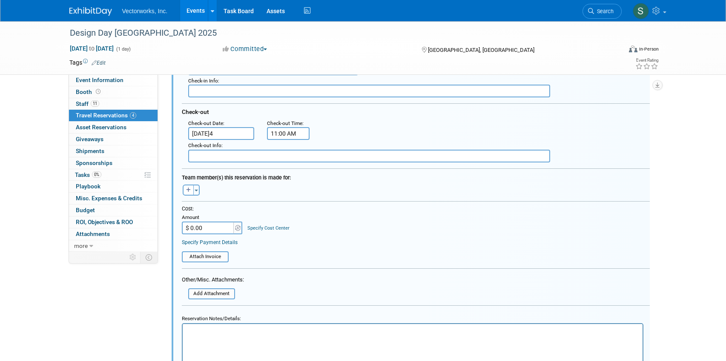
scroll to position [458, 0]
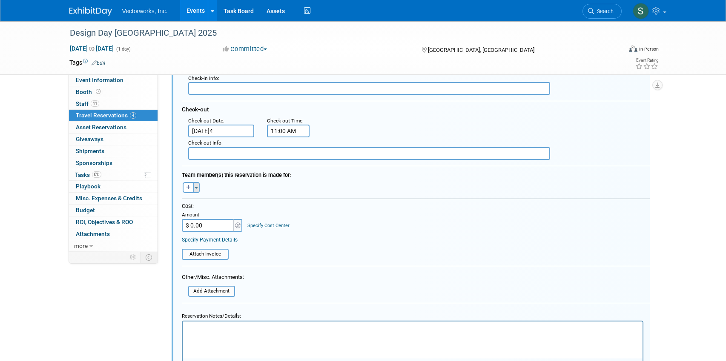
click at [198, 188] on button "Toggle Dropdown" at bounding box center [196, 187] width 6 height 11
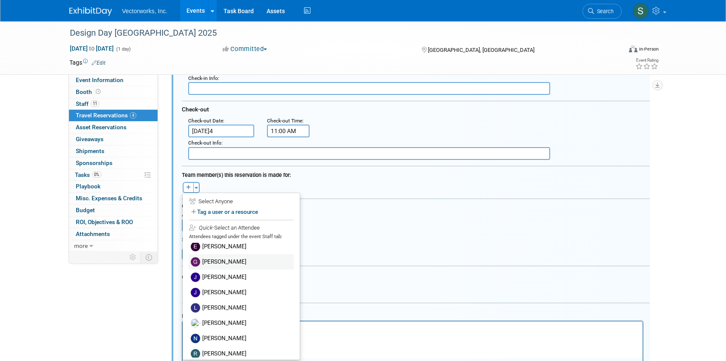
scroll to position [36, 0]
click at [210, 336] on label "[PERSON_NAME]" at bounding box center [241, 337] width 105 height 15
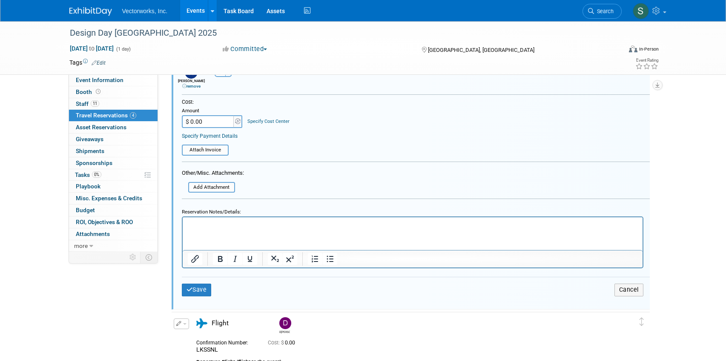
scroll to position [589, 0]
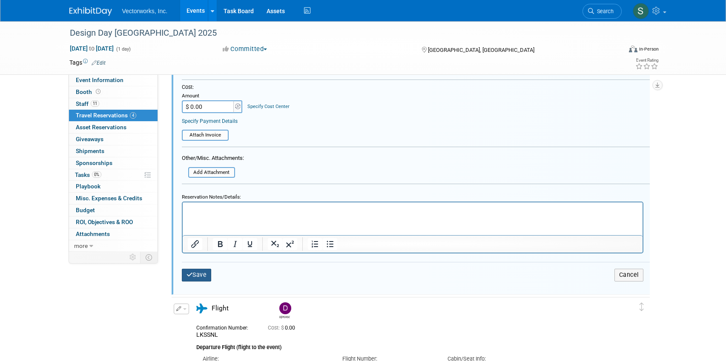
click at [202, 273] on button "Save" at bounding box center [197, 275] width 30 height 12
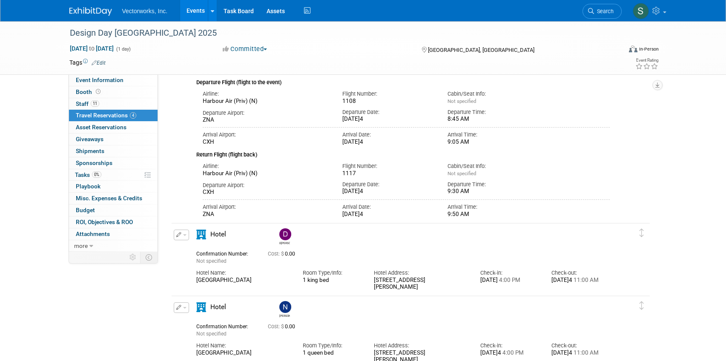
scroll to position [0, 0]
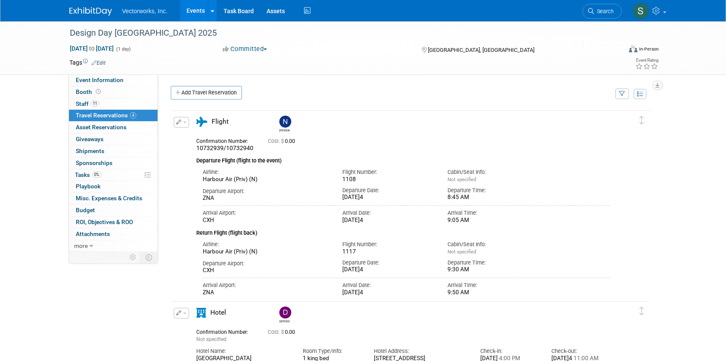
click at [182, 122] on button "button" at bounding box center [181, 122] width 15 height 11
click at [188, 164] on button "Duplicate" at bounding box center [210, 165] width 72 height 12
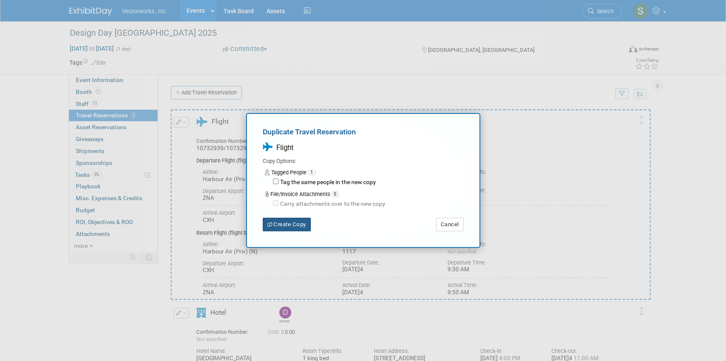
click at [284, 224] on button "Create Copy" at bounding box center [287, 225] width 48 height 14
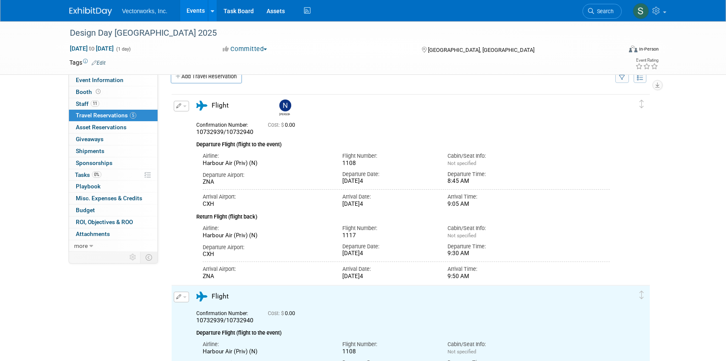
click at [181, 298] on button "button" at bounding box center [181, 297] width 15 height 11
click at [192, 311] on button "Edit Reservation" at bounding box center [210, 312] width 72 height 12
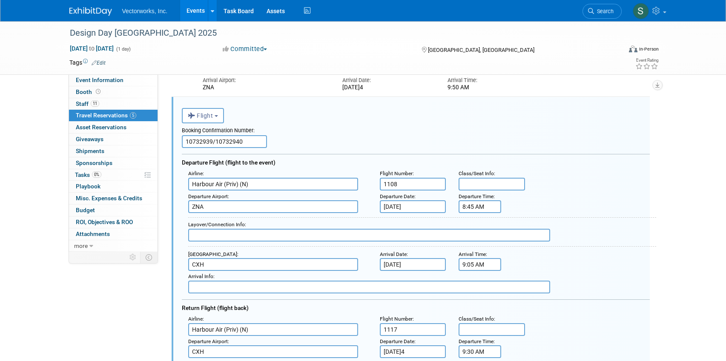
click at [246, 188] on input "Harbour Air (Priv) (N)" at bounding box center [273, 184] width 170 height 13
click at [223, 141] on input "10732939/10732940" at bounding box center [224, 141] width 85 height 13
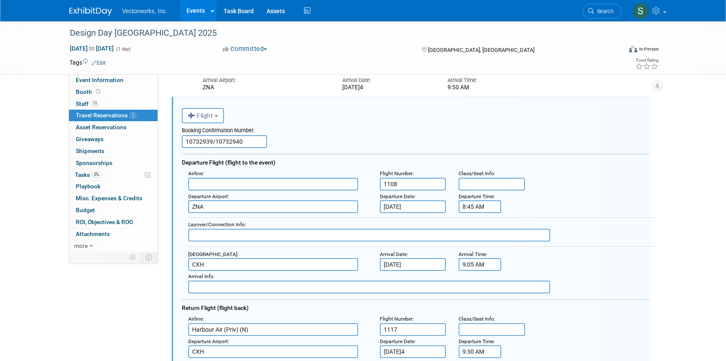
click at [223, 141] on input "10732939/10732940" at bounding box center [224, 141] width 85 height 13
paste input "N0KYGP"
type input "N0KYGP"
type input "H[PERSON_NAME]Air"
type input "6557"
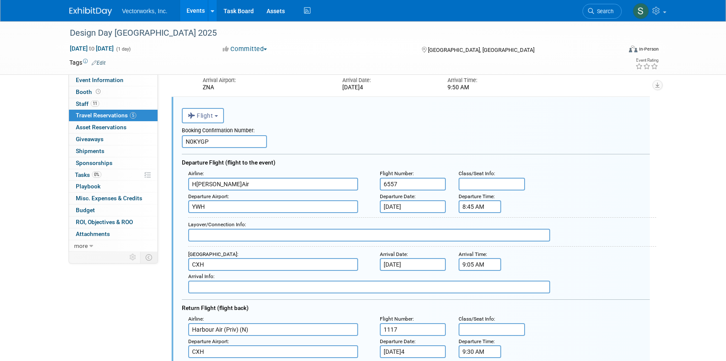
type input "YWH"
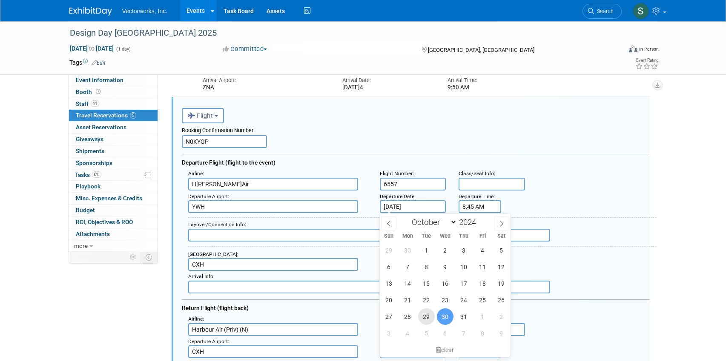
click at [426, 313] on span "29" at bounding box center [426, 317] width 17 height 17
type input "[DATE]4"
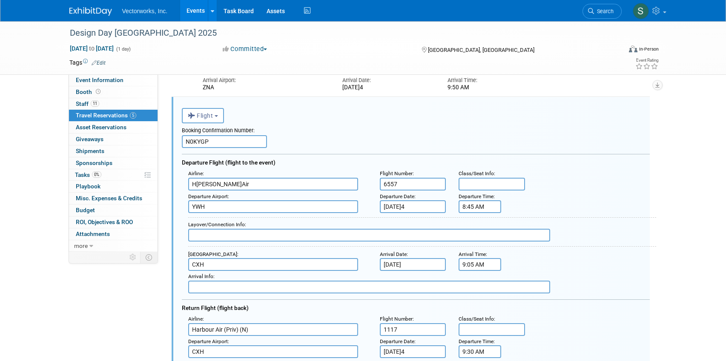
click at [470, 212] on input "8:45 AM" at bounding box center [480, 207] width 43 height 13
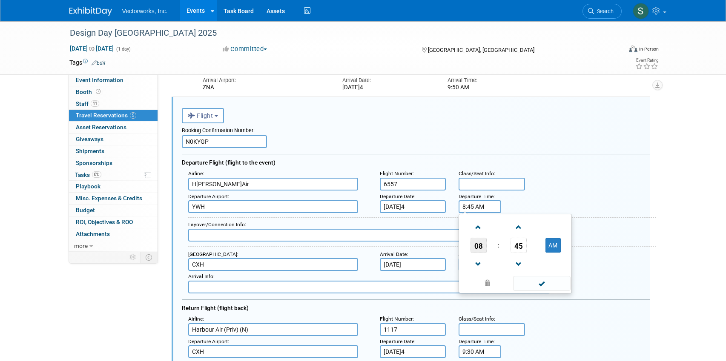
click at [480, 244] on span "08" at bounding box center [479, 245] width 16 height 15
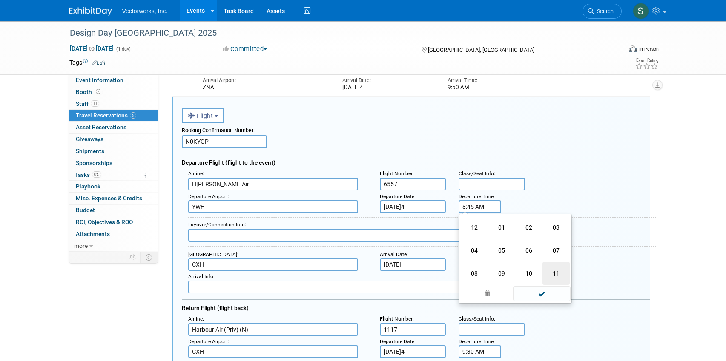
click at [550, 273] on td "11" at bounding box center [555, 273] width 27 height 23
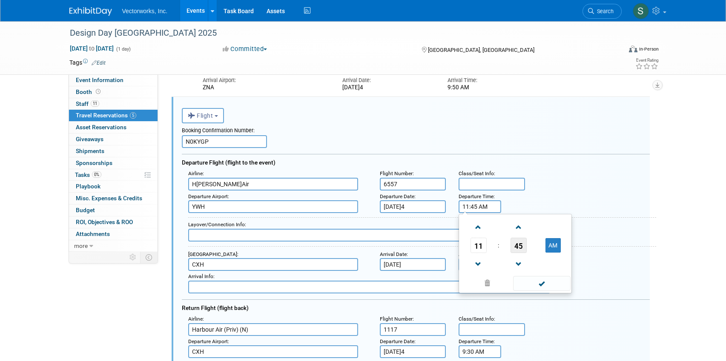
click at [517, 246] on span "45" at bounding box center [519, 245] width 16 height 15
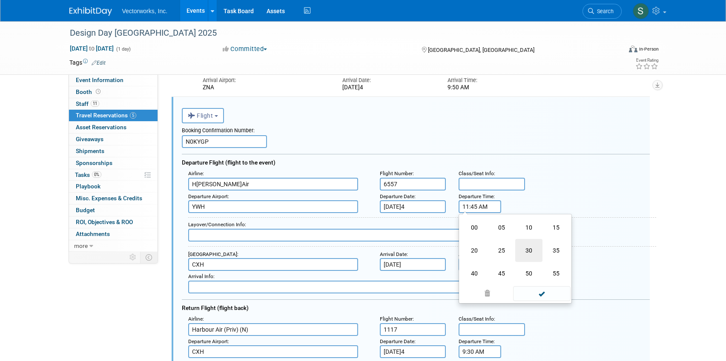
click at [519, 246] on td "30" at bounding box center [528, 250] width 27 height 23
type input "11:30 AM"
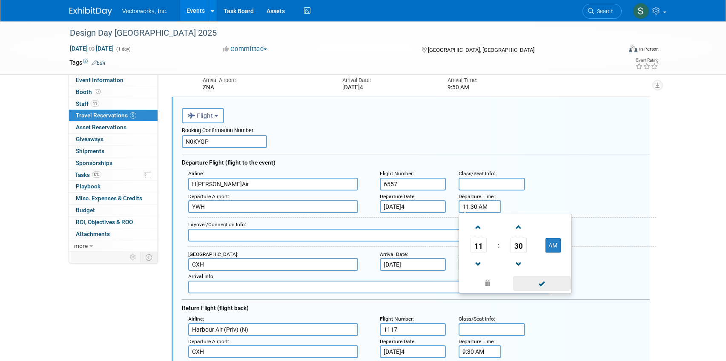
click at [539, 284] on span at bounding box center [541, 283] width 57 height 15
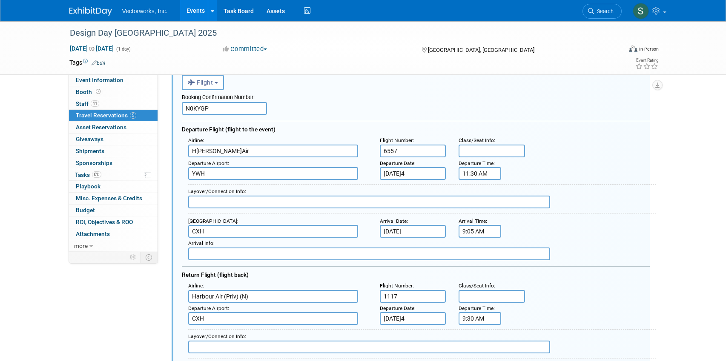
scroll to position [241, 0]
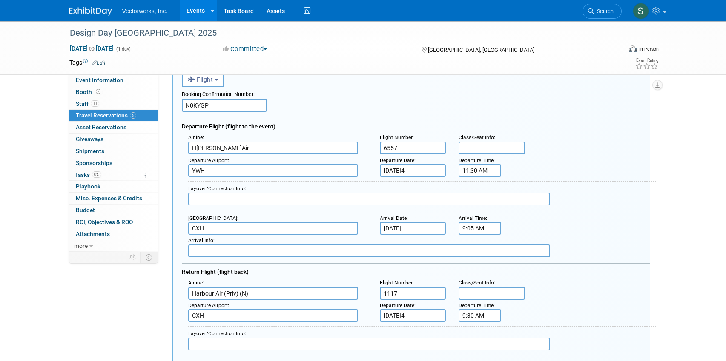
click at [473, 230] on input "9:05 AM" at bounding box center [480, 228] width 43 height 13
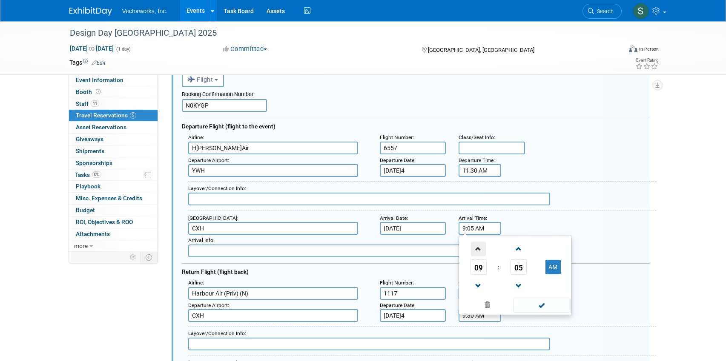
click at [476, 251] on span at bounding box center [478, 249] width 15 height 15
type input "12:05 PM"
click at [528, 305] on span at bounding box center [541, 305] width 57 height 15
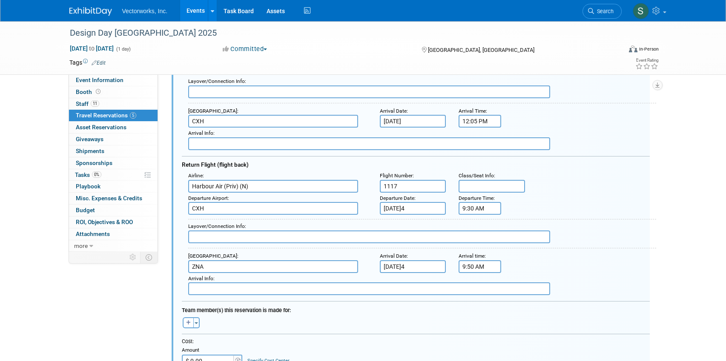
scroll to position [356, 0]
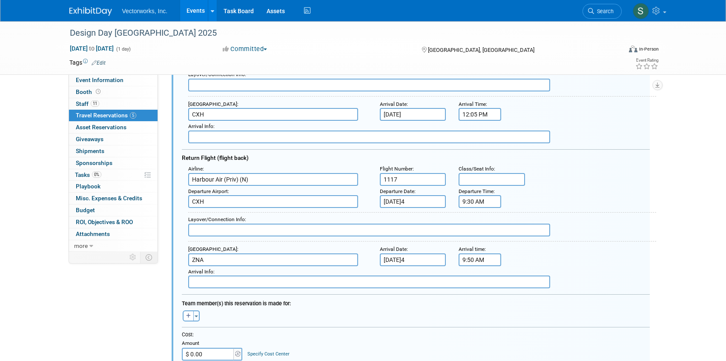
click at [265, 183] on input "Harbour Air (Priv) (N)" at bounding box center [273, 179] width 170 height 13
type input "H[PERSON_NAME]Air"
type input "6553"
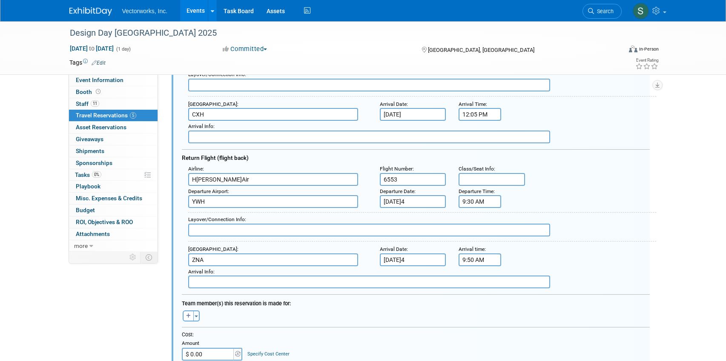
type input "YWH"
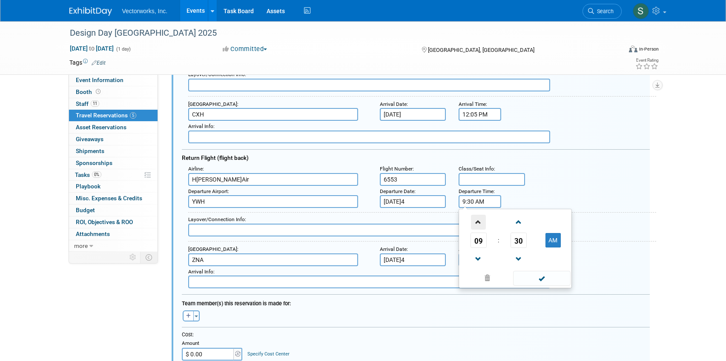
click at [479, 225] on span at bounding box center [478, 222] width 15 height 15
type input "10:30 AM"
click at [539, 281] on span at bounding box center [541, 278] width 57 height 15
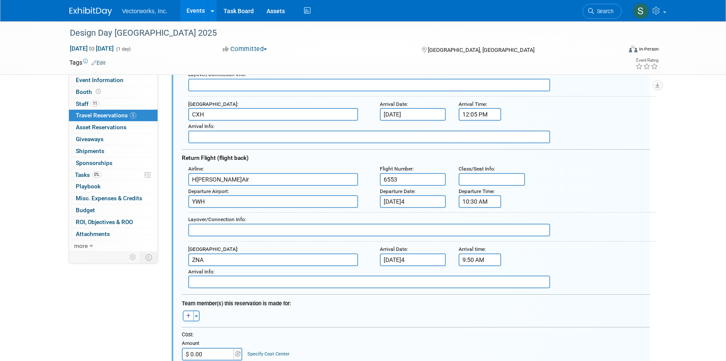
click at [326, 260] on input "ZNA" at bounding box center [273, 260] width 170 height 13
click at [255, 202] on input "YWH" at bounding box center [273, 201] width 170 height 13
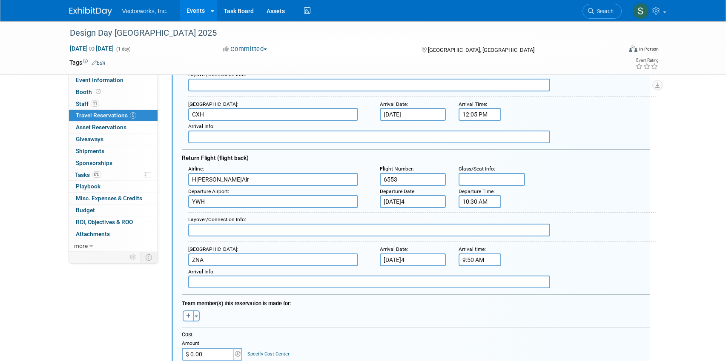
click at [255, 202] on input "YWH" at bounding box center [273, 201] width 170 height 13
type input "CXH"
click at [249, 260] on input "ZNA" at bounding box center [273, 260] width 170 height 13
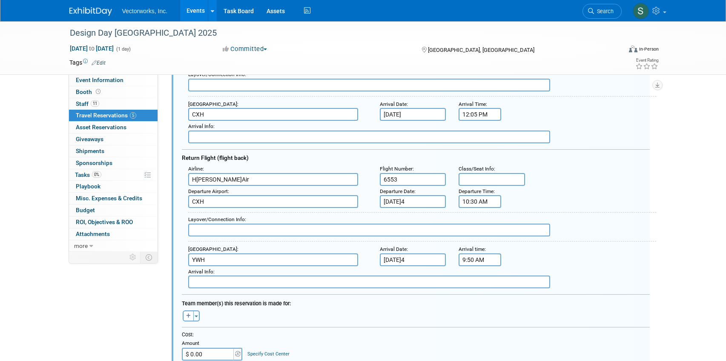
type input "YWH"
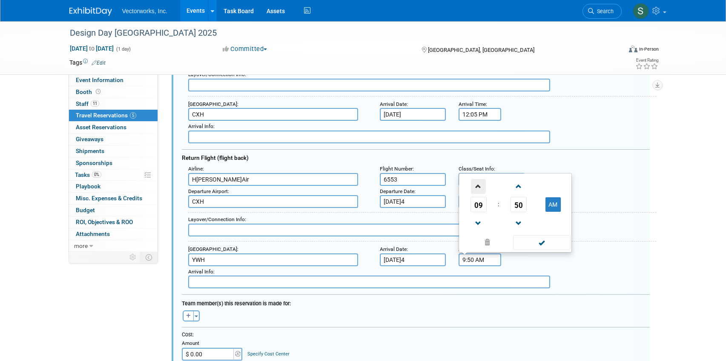
click at [479, 185] on span at bounding box center [478, 186] width 15 height 15
click at [517, 202] on span "50" at bounding box center [519, 204] width 16 height 15
click at [502, 178] on td "05" at bounding box center [501, 176] width 27 height 23
type input "11:05 AM"
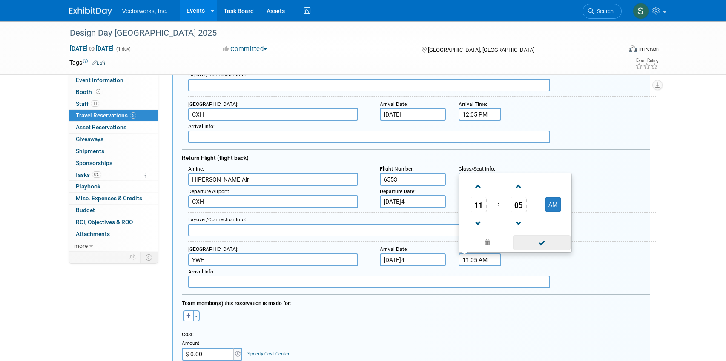
click at [536, 244] on span at bounding box center [541, 242] width 57 height 15
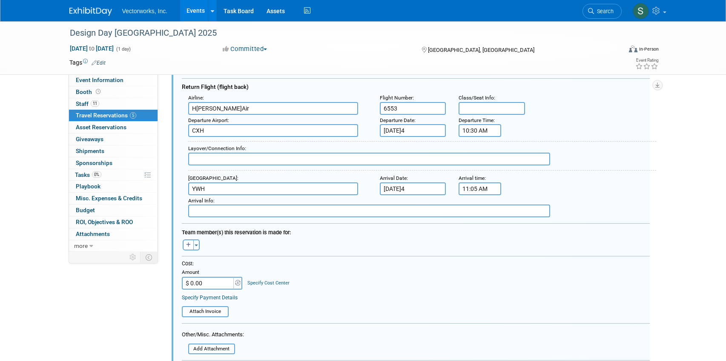
scroll to position [463, 0]
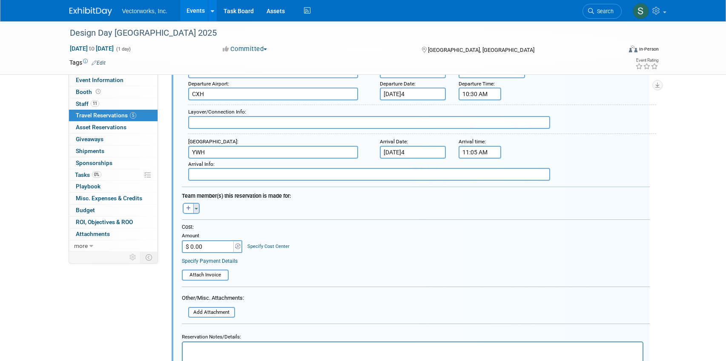
click at [198, 209] on span "button" at bounding box center [196, 209] width 3 height 2
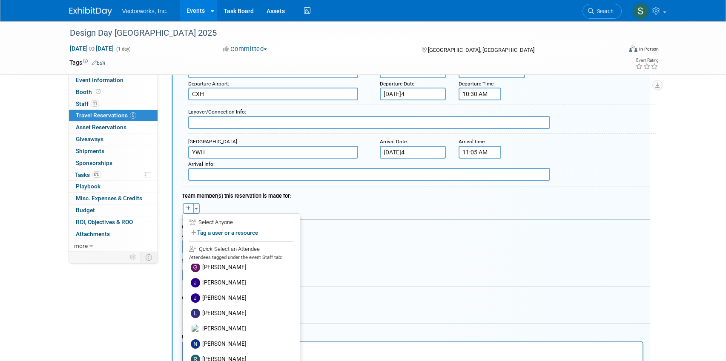
scroll to position [55, 0]
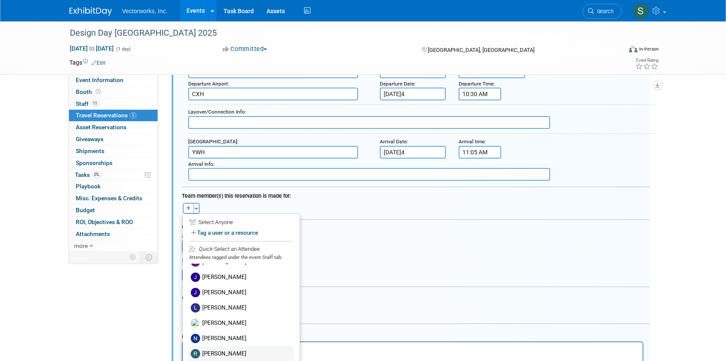
click at [228, 354] on label "[PERSON_NAME]" at bounding box center [241, 354] width 105 height 15
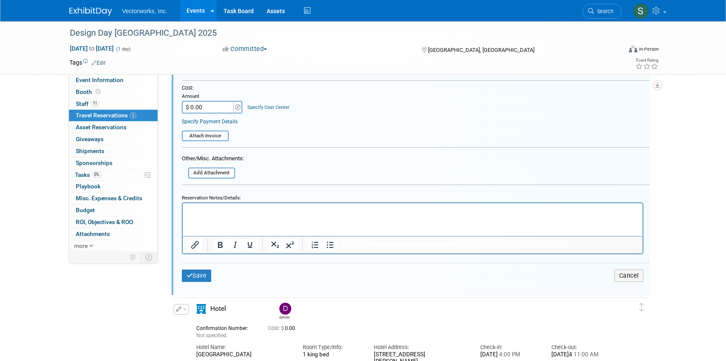
scroll to position [626, 0]
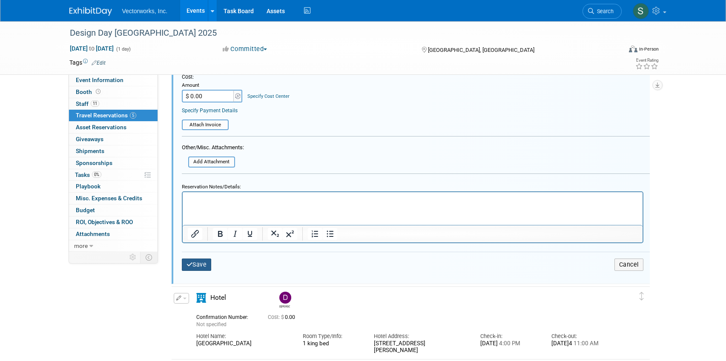
click at [199, 264] on button "Save" at bounding box center [197, 265] width 30 height 12
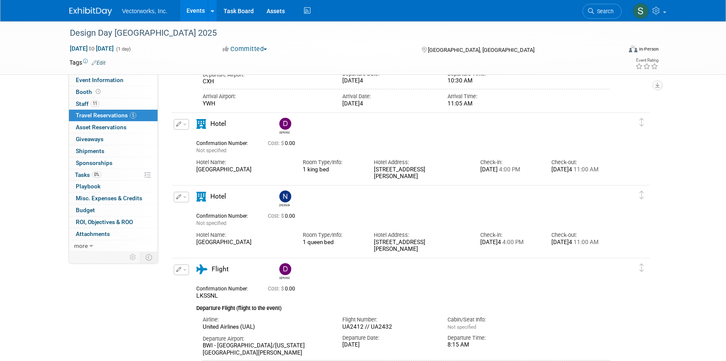
scroll to position [381, 0]
click at [187, 198] on button "button" at bounding box center [181, 197] width 15 height 11
click at [201, 238] on button "Duplicate" at bounding box center [210, 240] width 72 height 12
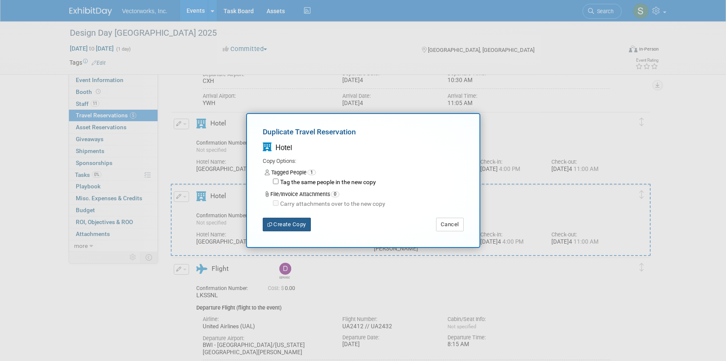
click at [296, 221] on button "Create Copy" at bounding box center [287, 225] width 48 height 14
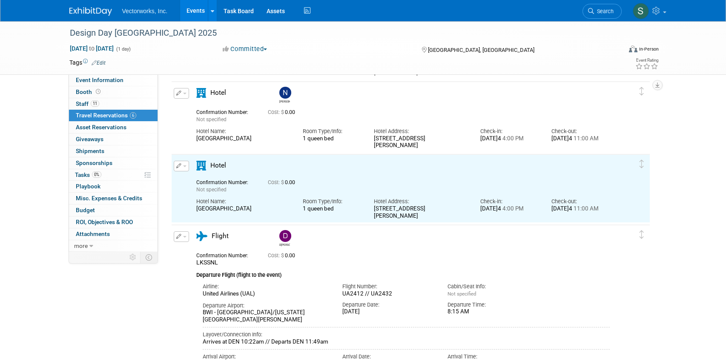
scroll to position [0, 0]
click at [180, 166] on icon "button" at bounding box center [179, 166] width 6 height 5
click at [199, 178] on button "Edit Reservation" at bounding box center [210, 181] width 72 height 12
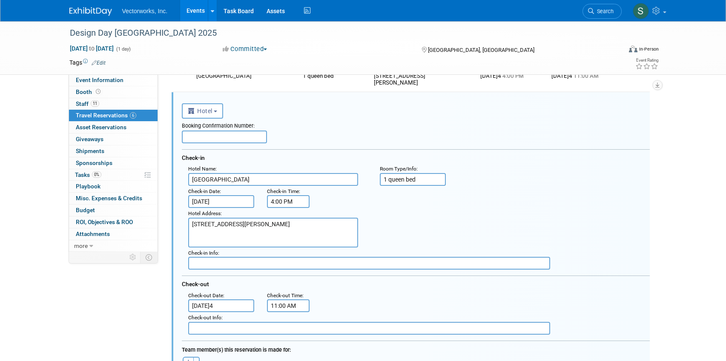
scroll to position [547, 0]
click at [214, 201] on input "[DATE]" at bounding box center [221, 201] width 66 height 13
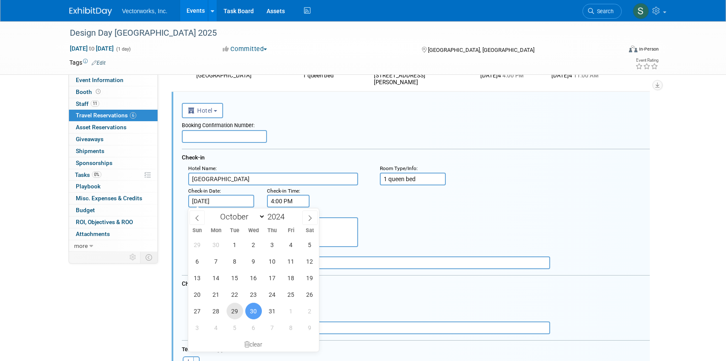
click at [233, 313] on span "29" at bounding box center [235, 311] width 17 height 17
type input "[DATE]4"
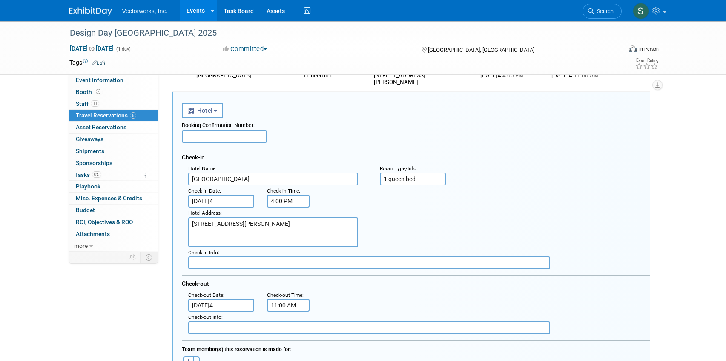
click at [387, 178] on input "1 queen bed" at bounding box center [413, 179] width 66 height 13
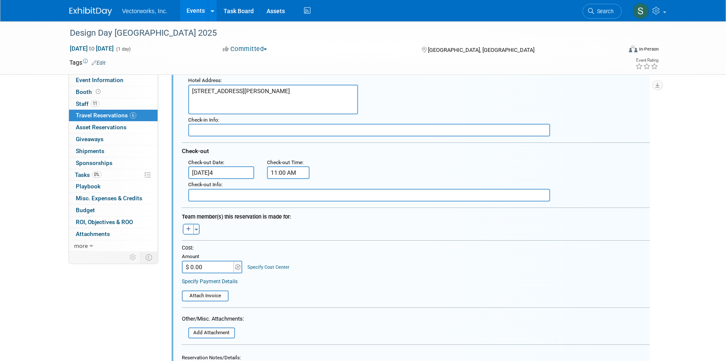
scroll to position [732, 0]
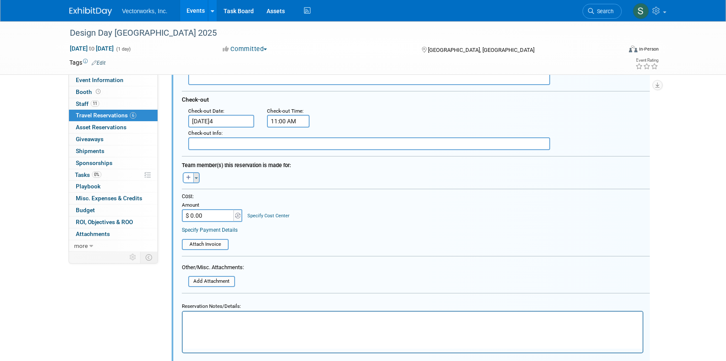
type input "2 queen beds"
click at [195, 179] on button "Toggle Dropdown" at bounding box center [196, 177] width 6 height 11
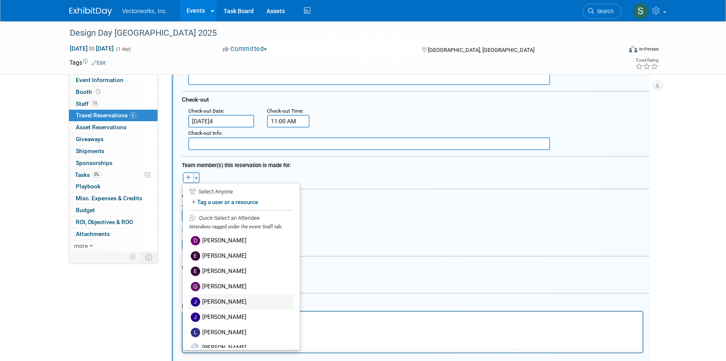
scroll to position [55, 0]
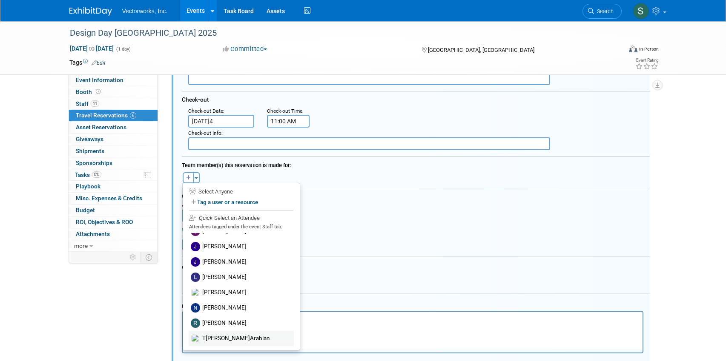
click at [224, 339] on label "T[PERSON_NAME]Arabian" at bounding box center [241, 338] width 105 height 15
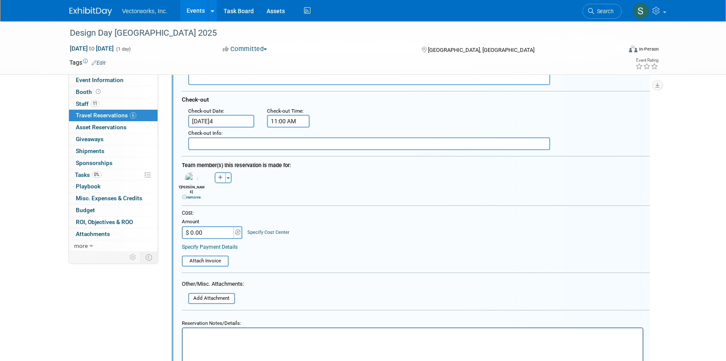
click at [192, 185] on div "[PERSON_NAME] remove" at bounding box center [192, 192] width 28 height 15
click at [194, 195] on link "remove" at bounding box center [191, 197] width 18 height 5
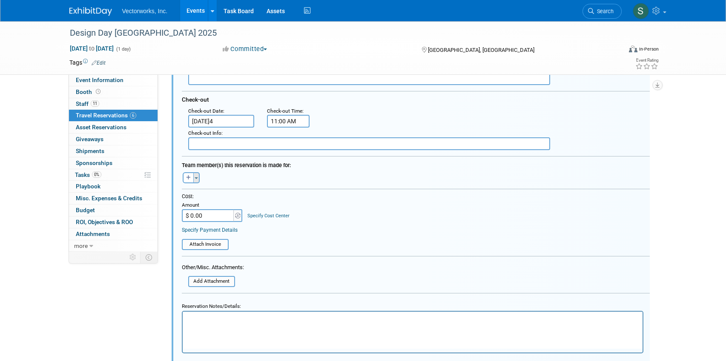
click at [195, 178] on span "button" at bounding box center [196, 179] width 3 height 2
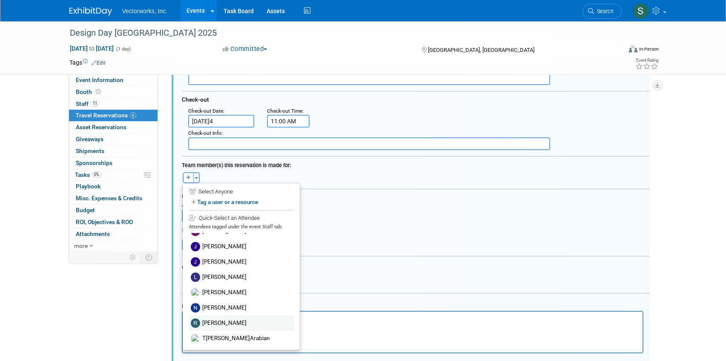
click at [225, 320] on label "[PERSON_NAME]" at bounding box center [241, 323] width 105 height 15
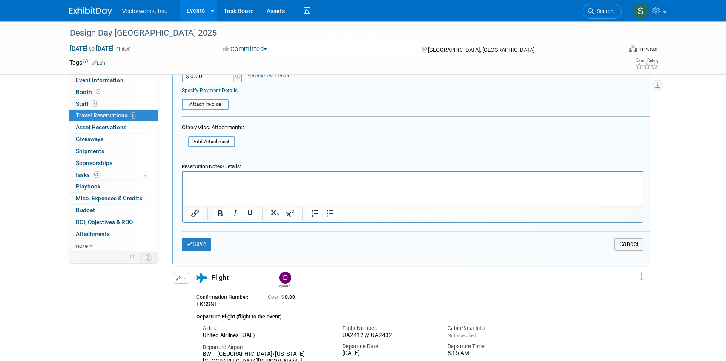
scroll to position [896, 0]
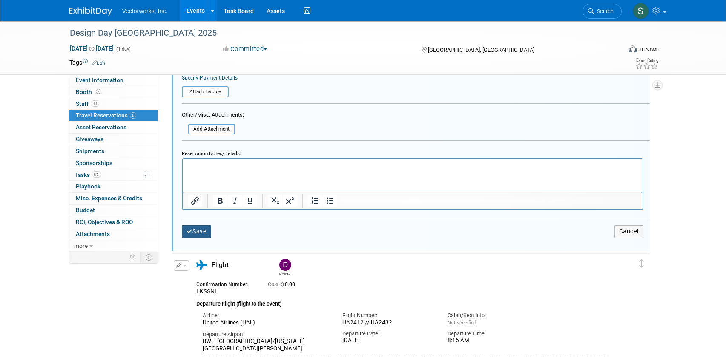
click at [203, 233] on button "Save" at bounding box center [197, 232] width 30 height 12
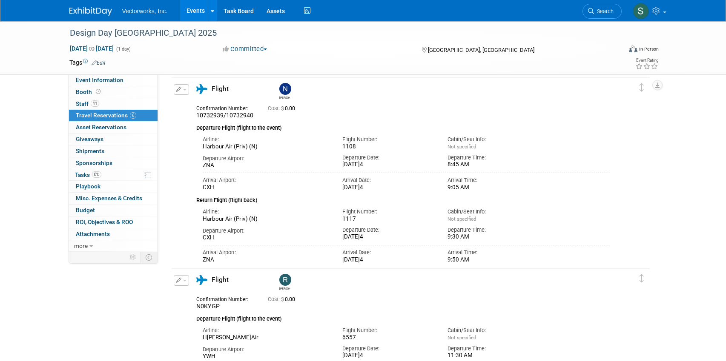
scroll to position [0, 0]
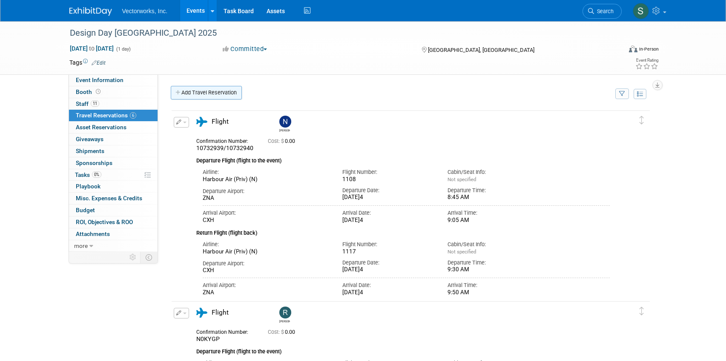
click at [190, 93] on link "Add Travel Reservation" at bounding box center [206, 93] width 71 height 14
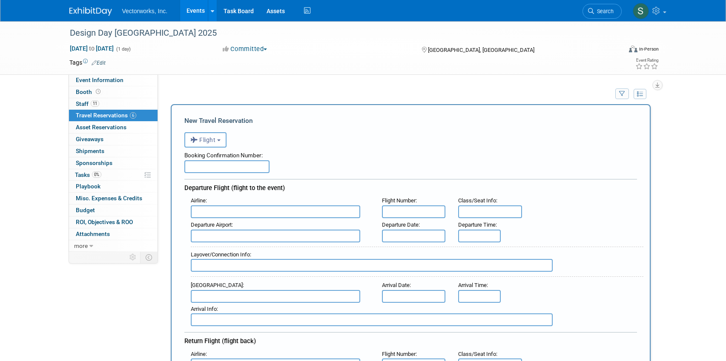
click at [211, 164] on input "text" at bounding box center [226, 167] width 85 height 13
paste input "SRMYCG"
paste input "CQ3CB9"
paste input "EFIRHO"
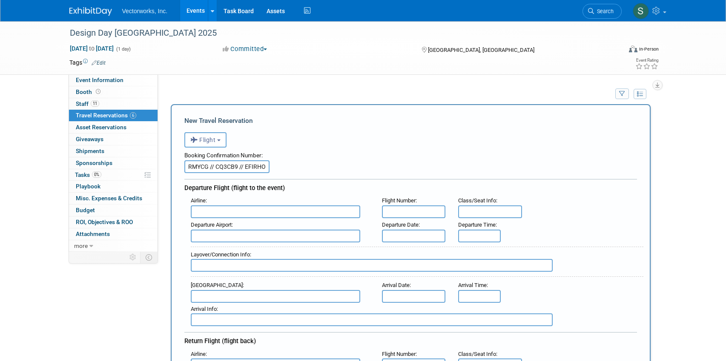
type input "SRMYCG // CQ3CB9 // EFIRHO"
click at [224, 209] on input "text" at bounding box center [275, 212] width 169 height 13
type input "[US_STATE] Airlines (ASA)"
type input "2275 // 2223"
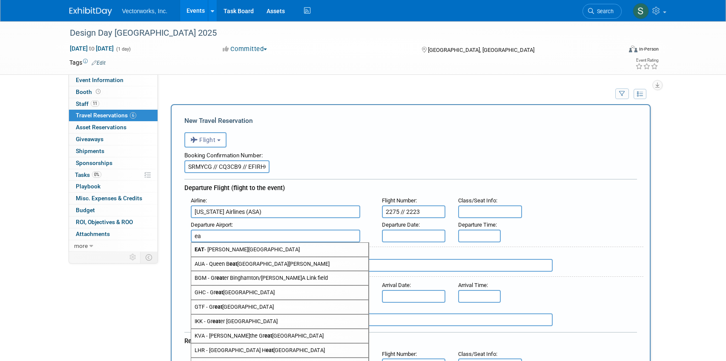
type input "e"
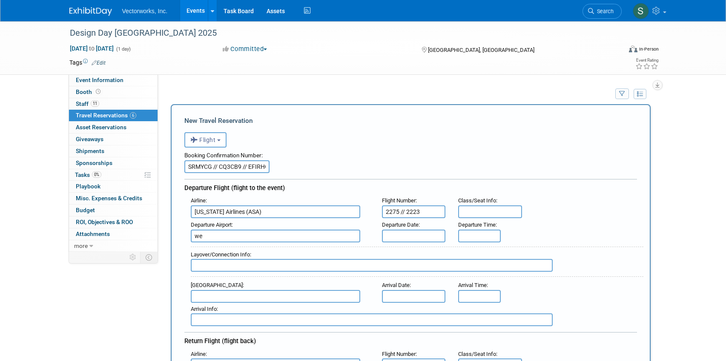
type input "w"
type input "EAT - [GEOGRAPHIC_DATA][PERSON_NAME]"
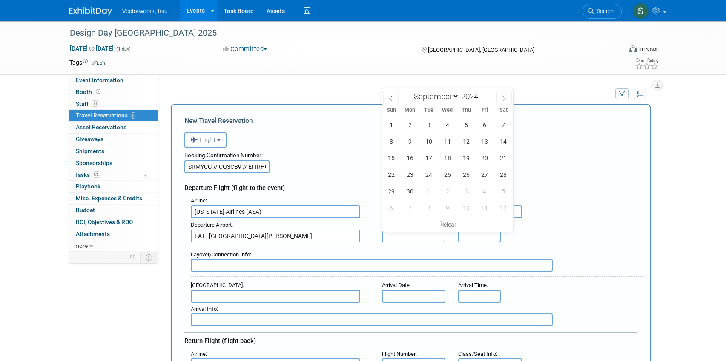
click at [506, 96] on icon at bounding box center [504, 98] width 6 height 6
select select "9"
click at [428, 194] on span "29" at bounding box center [428, 191] width 17 height 17
type input "[DATE]4"
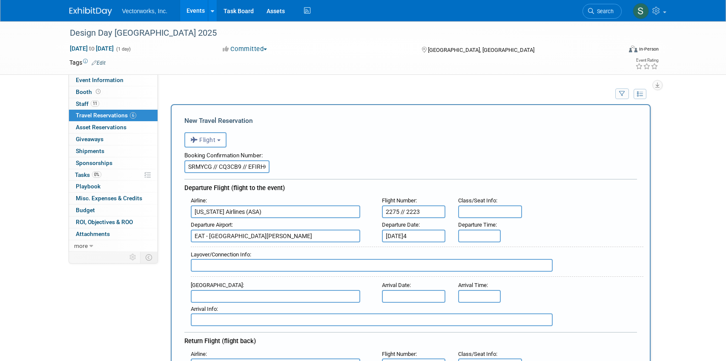
click at [471, 239] on input "text" at bounding box center [479, 236] width 43 height 13
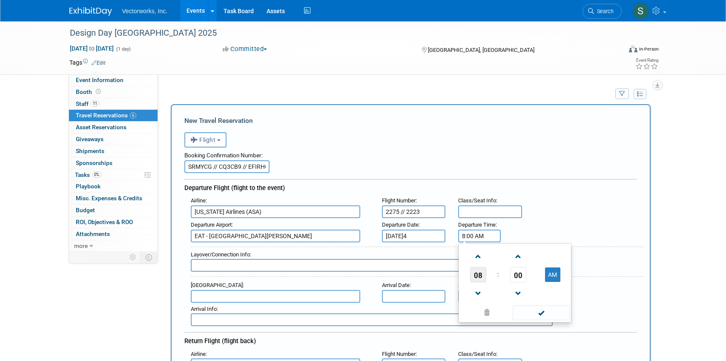
click at [479, 278] on span "08" at bounding box center [478, 274] width 16 height 15
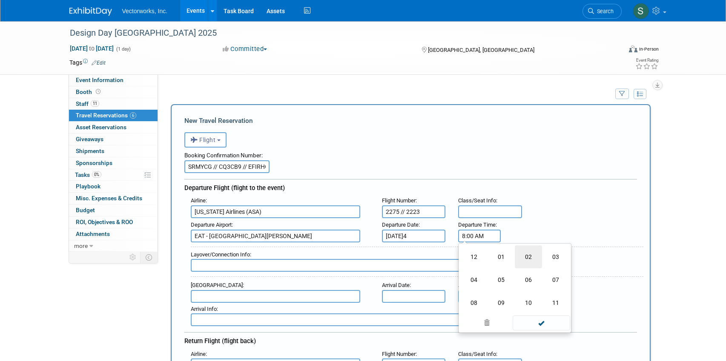
click at [522, 258] on td "02" at bounding box center [528, 257] width 27 height 23
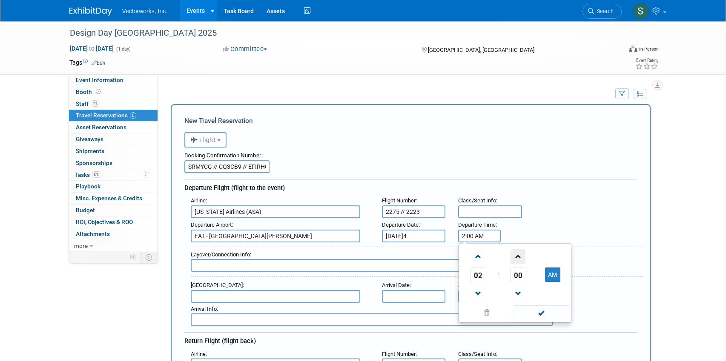
click at [515, 258] on span at bounding box center [518, 257] width 15 height 15
click at [554, 279] on button "AM" at bounding box center [552, 275] width 15 height 14
type input "2:02 PM"
click at [535, 312] on span at bounding box center [541, 313] width 57 height 15
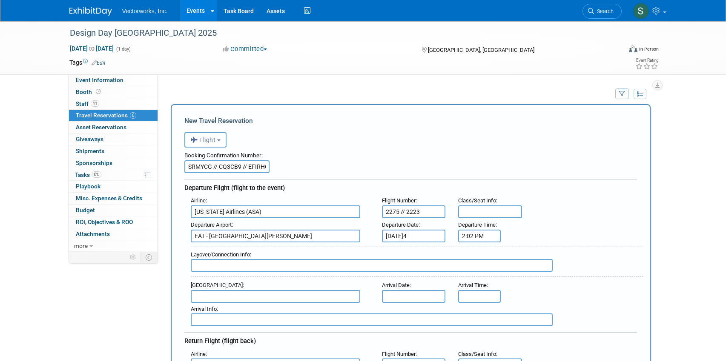
click at [366, 266] on input "text" at bounding box center [372, 265] width 362 height 13
type input "Arrives at SEA 2:55pm // Departs SEA 3:35pm"
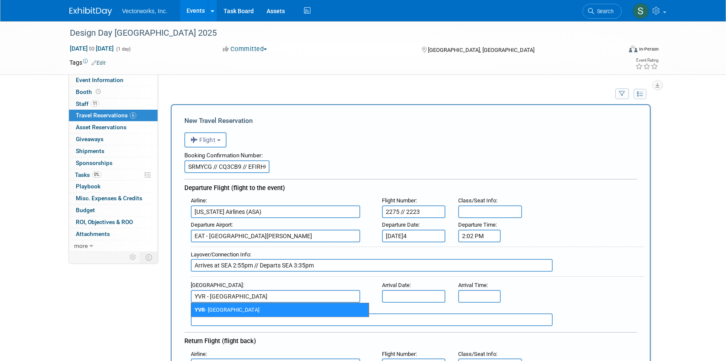
type input "YVR - [GEOGRAPHIC_DATA]"
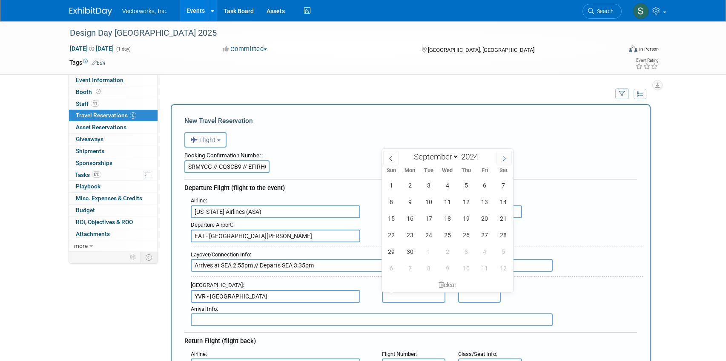
click at [499, 155] on span at bounding box center [503, 158] width 15 height 14
select select "9"
click at [425, 250] on span "29" at bounding box center [428, 252] width 17 height 17
type input "[DATE]4"
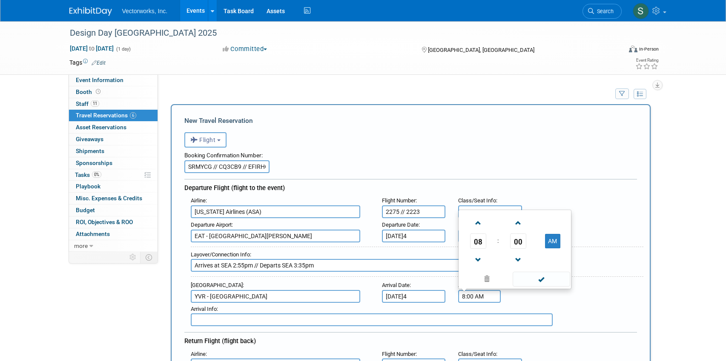
click at [474, 295] on input "8:00 AM" at bounding box center [479, 296] width 43 height 13
click at [471, 238] on span "08" at bounding box center [478, 241] width 16 height 15
click at [473, 238] on td "04" at bounding box center [473, 236] width 27 height 23
click at [519, 244] on span "00" at bounding box center [518, 241] width 16 height 15
click at [507, 257] on td "45" at bounding box center [501, 259] width 27 height 23
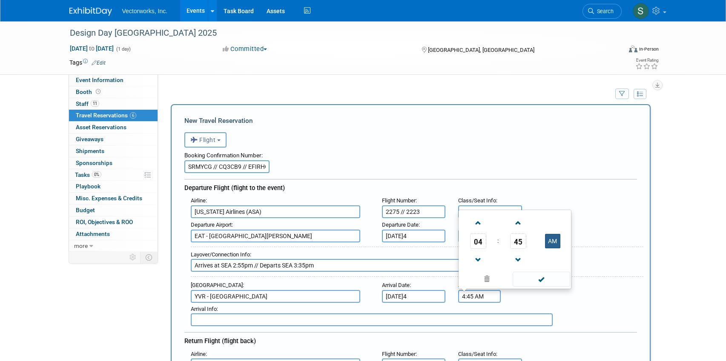
click at [548, 240] on button "AM" at bounding box center [552, 241] width 15 height 14
type input "4:45 PM"
click at [537, 275] on span at bounding box center [541, 279] width 57 height 15
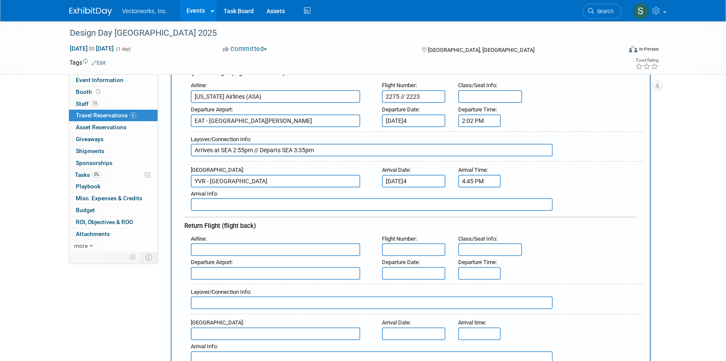
scroll to position [149, 0]
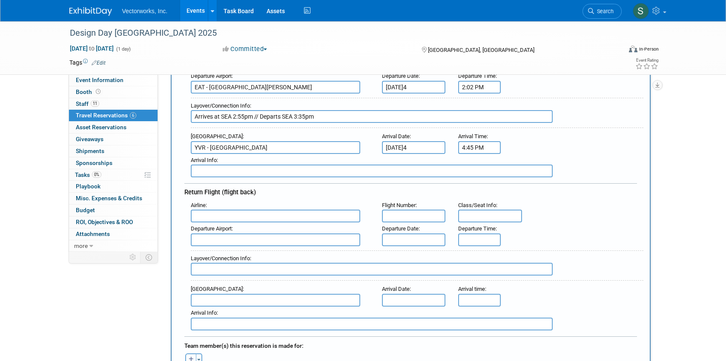
click at [226, 215] on input "text" at bounding box center [275, 216] width 169 height 13
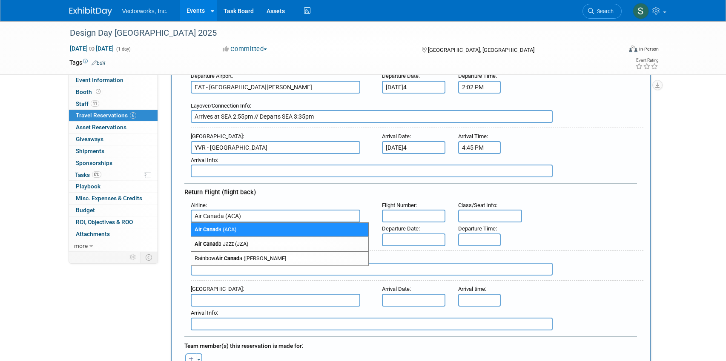
type input "Air Canada (ACA)"
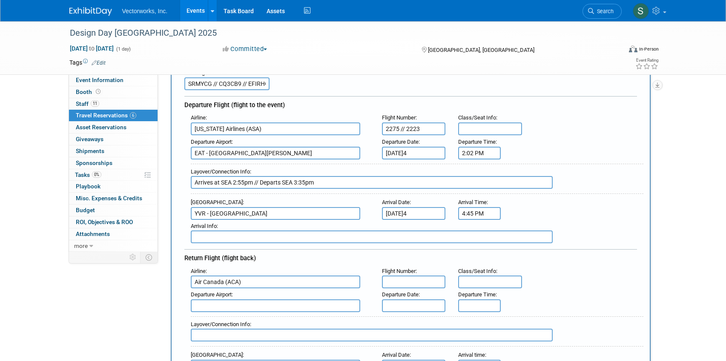
scroll to position [79, 0]
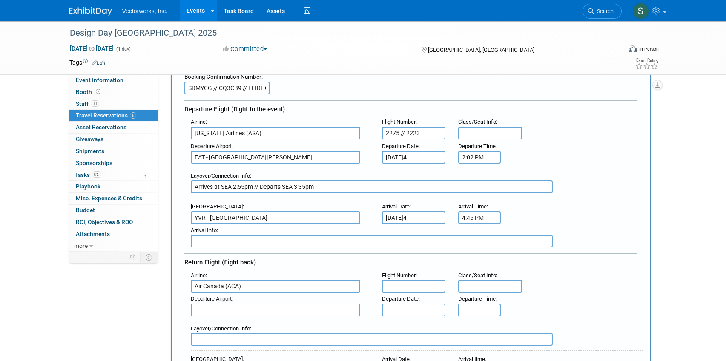
click at [386, 132] on input "2275 // 2223" at bounding box center [414, 133] width 64 height 13
click at [413, 132] on input "AS2275 // 2223" at bounding box center [414, 133] width 64 height 13
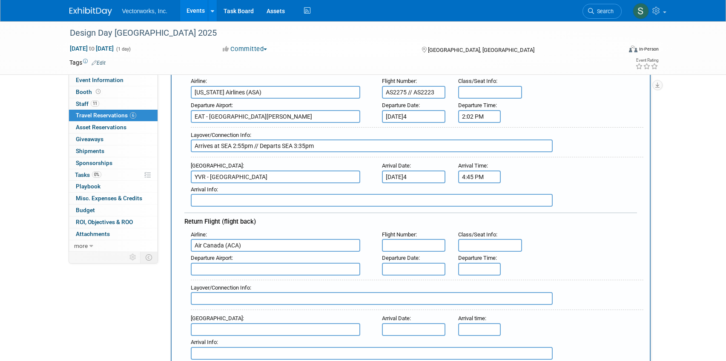
scroll to position [125, 0]
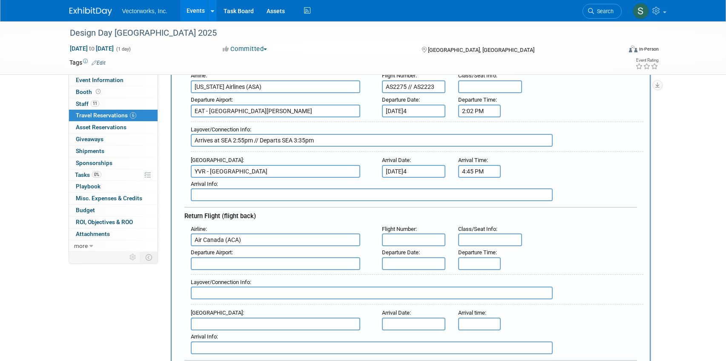
type input "AS2275 // AS2223"
click at [399, 242] on input "text" at bounding box center [414, 240] width 64 height 13
click at [397, 238] on input "text" at bounding box center [414, 240] width 64 height 13
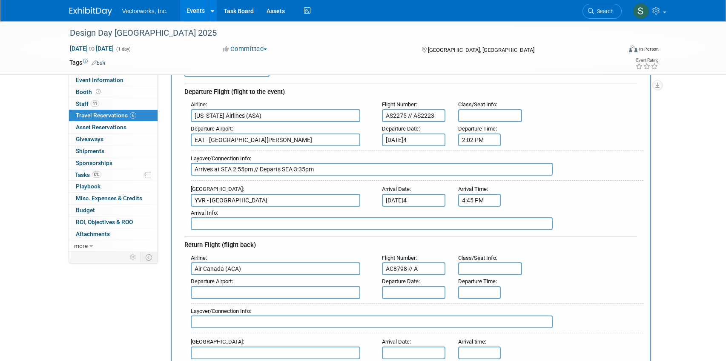
scroll to position [97, 0]
type input "AC8798 // AS2247"
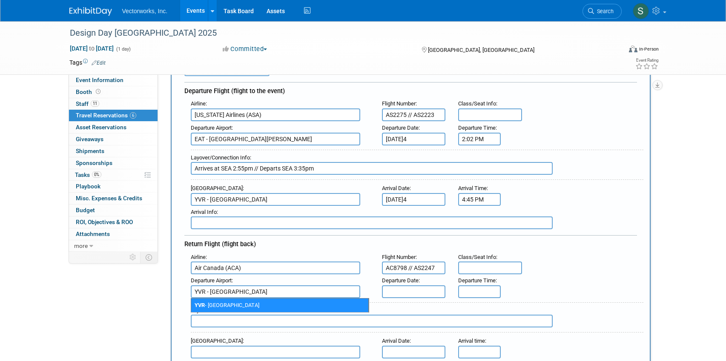
type input "YVR - [GEOGRAPHIC_DATA]"
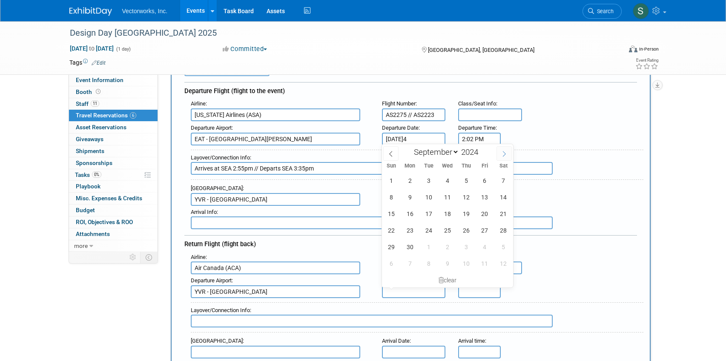
click at [504, 155] on icon at bounding box center [504, 154] width 6 height 6
select select "9"
click at [466, 247] on span "31" at bounding box center [466, 247] width 17 height 17
type input "[DATE]4"
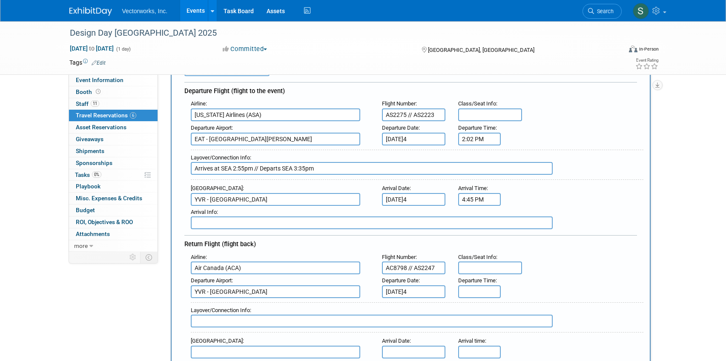
click at [470, 296] on input "text" at bounding box center [479, 292] width 43 height 13
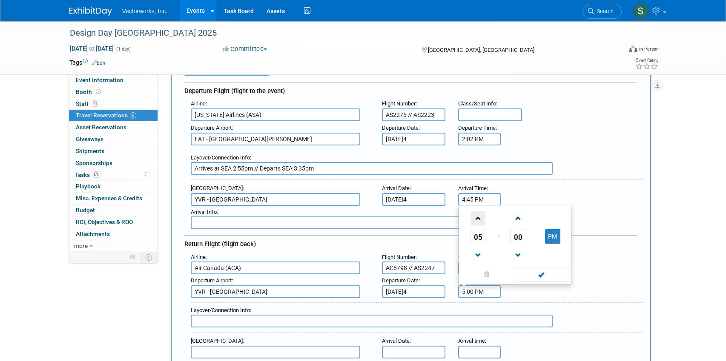
click at [477, 221] on span at bounding box center [478, 218] width 15 height 15
click at [519, 237] on span "00" at bounding box center [518, 236] width 16 height 15
click at [531, 233] on td "30" at bounding box center [528, 231] width 27 height 23
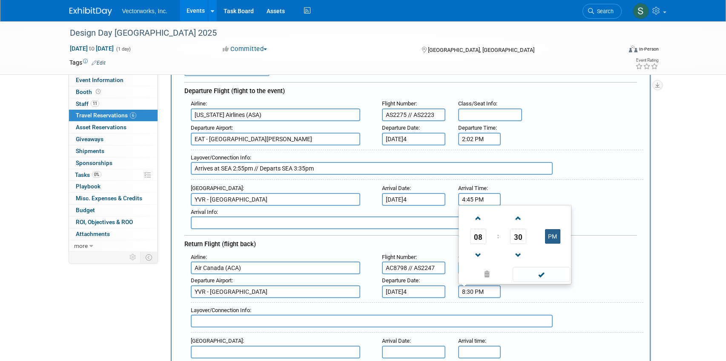
click at [555, 233] on button "PM" at bounding box center [552, 237] width 15 height 14
type input "8:30 AM"
click at [541, 271] on span at bounding box center [541, 274] width 57 height 15
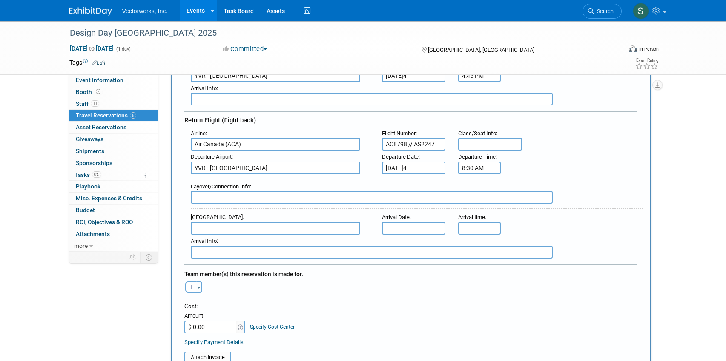
scroll to position [225, 0]
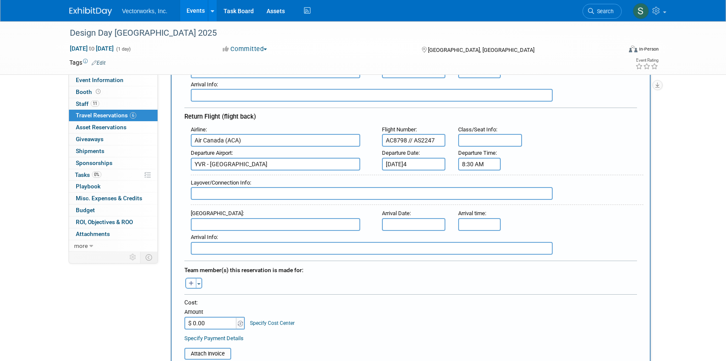
click at [239, 190] on input "text" at bounding box center [372, 193] width 362 height 13
type input "Arrives at SEA 9:31am // Departs SEA 12:30pm"
type input "EAT - [GEOGRAPHIC_DATA][PERSON_NAME]"
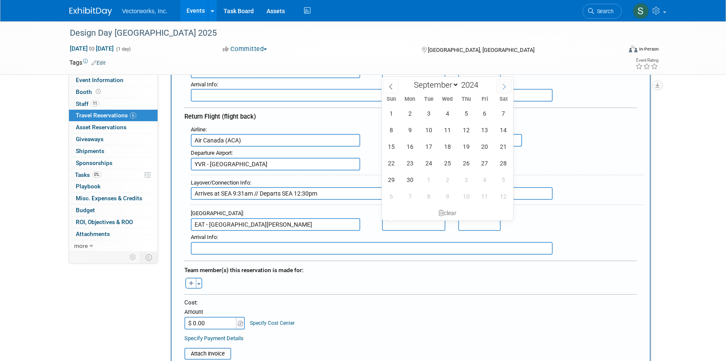
click at [506, 84] on icon at bounding box center [504, 87] width 6 height 6
select select "9"
click at [462, 178] on span "31" at bounding box center [466, 180] width 17 height 17
type input "[DATE]4"
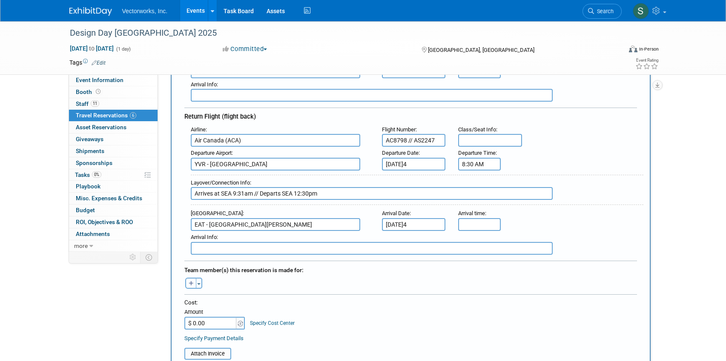
click at [482, 227] on input "text" at bounding box center [479, 224] width 43 height 13
click at [478, 267] on span "05" at bounding box center [478, 263] width 16 height 15
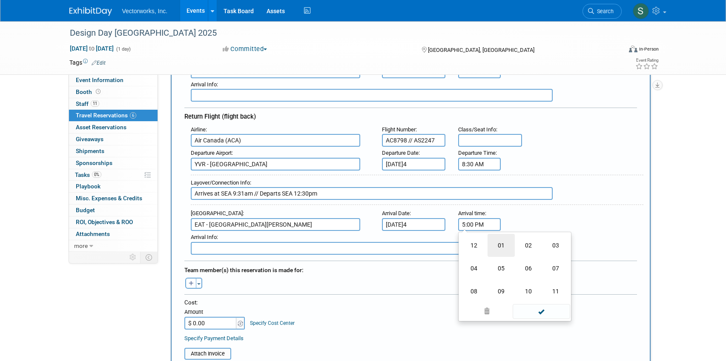
click at [494, 252] on td "01" at bounding box center [501, 245] width 27 height 23
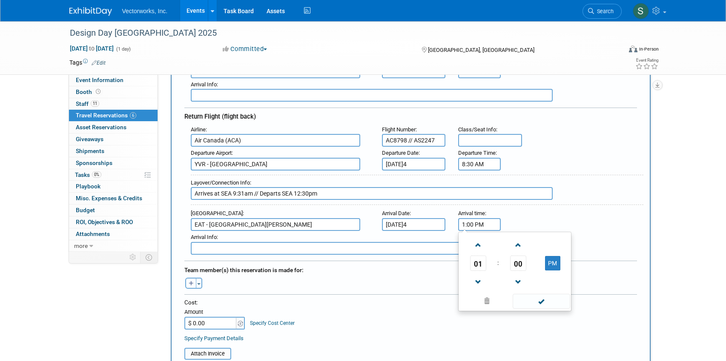
click at [509, 261] on td "00" at bounding box center [517, 263] width 35 height 15
click at [515, 262] on span "00" at bounding box center [518, 263] width 16 height 15
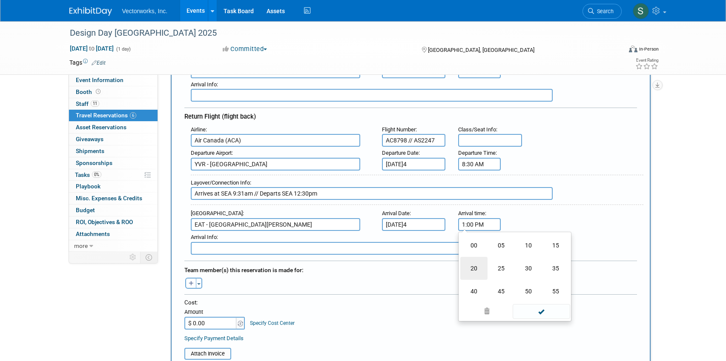
click at [473, 268] on td "20" at bounding box center [473, 268] width 27 height 23
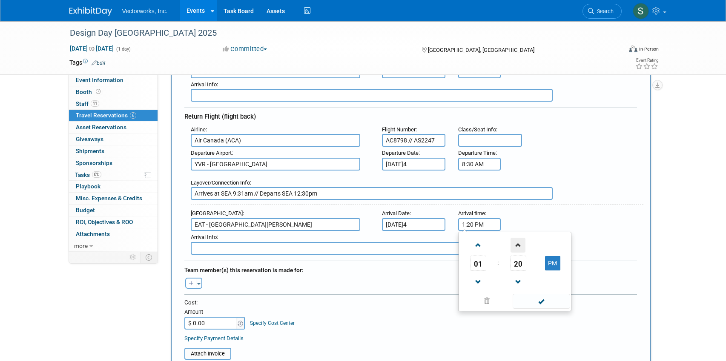
click at [516, 245] on span at bounding box center [518, 245] width 15 height 15
type input "1:22 PM"
click at [534, 303] on span at bounding box center [541, 301] width 57 height 15
click at [201, 281] on button "Toggle Dropdown" at bounding box center [199, 283] width 6 height 11
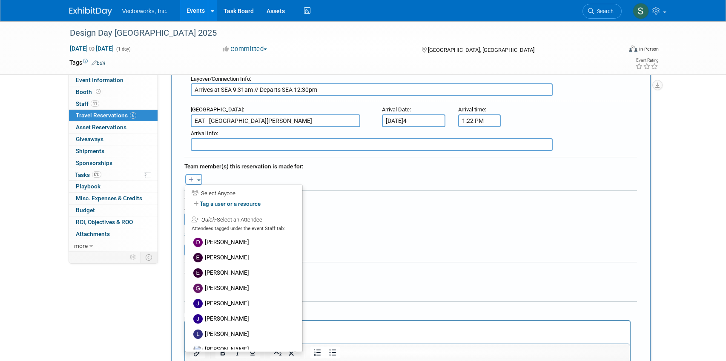
scroll to position [343, 0]
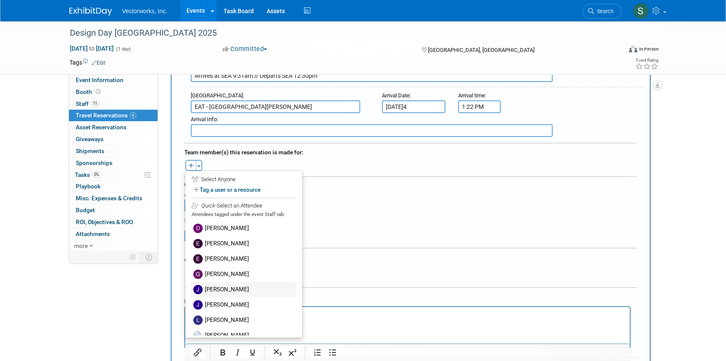
click at [224, 291] on label "[PERSON_NAME]" at bounding box center [243, 289] width 105 height 15
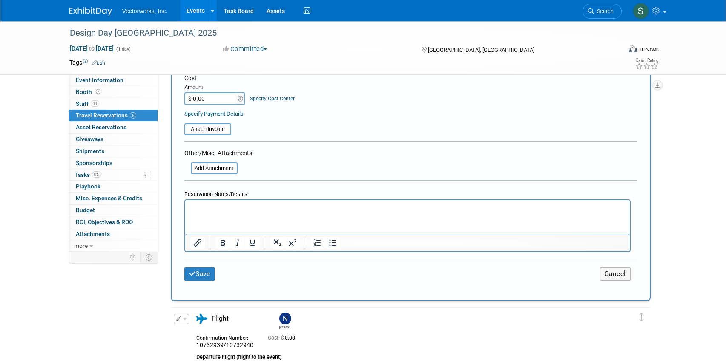
scroll to position [476, 0]
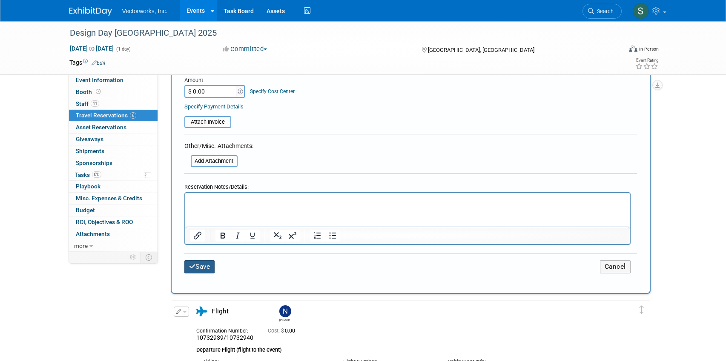
click at [209, 264] on button "Save" at bounding box center [199, 267] width 31 height 13
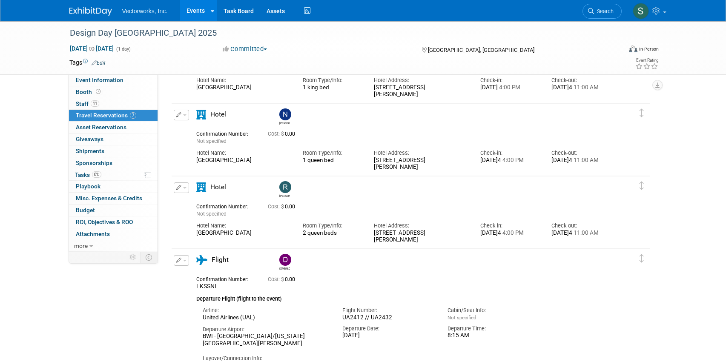
scroll to position [711, 0]
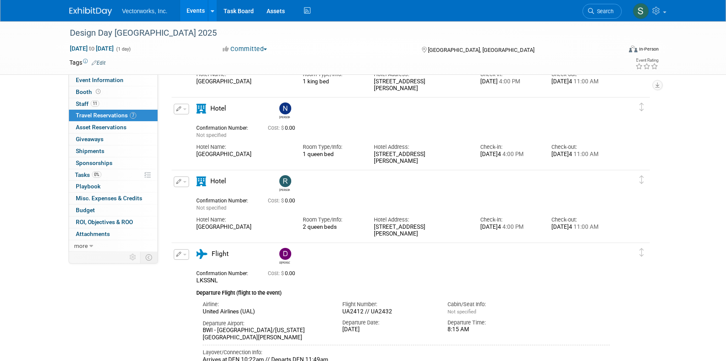
click at [184, 184] on button "button" at bounding box center [181, 182] width 15 height 11
click at [195, 220] on button "Duplicate" at bounding box center [210, 225] width 72 height 12
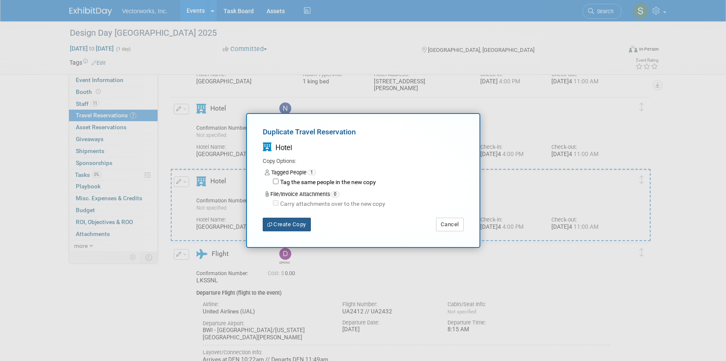
click at [296, 227] on button "Create Copy" at bounding box center [287, 225] width 48 height 14
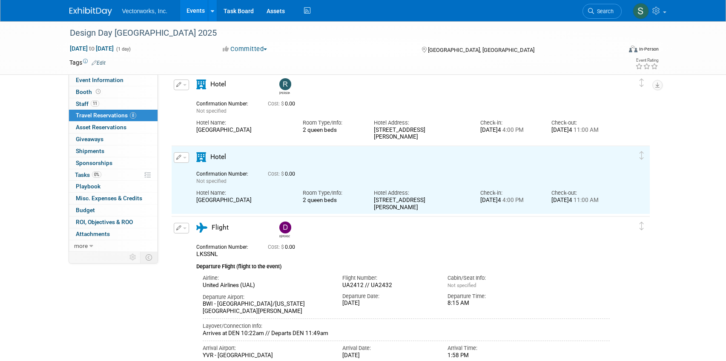
scroll to position [0, 0]
click at [179, 156] on icon "button" at bounding box center [179, 157] width 6 height 5
click at [194, 174] on button "Edit Reservation" at bounding box center [210, 172] width 72 height 12
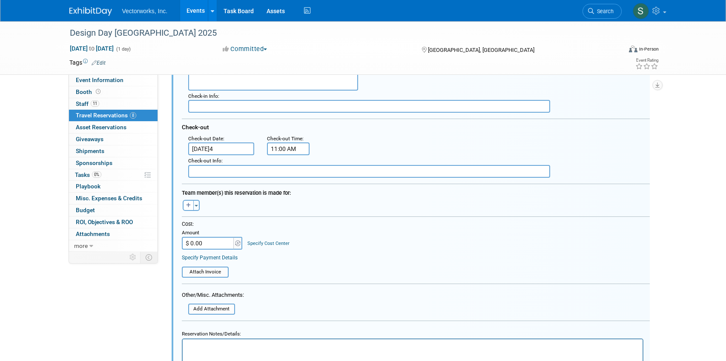
scroll to position [1045, 0]
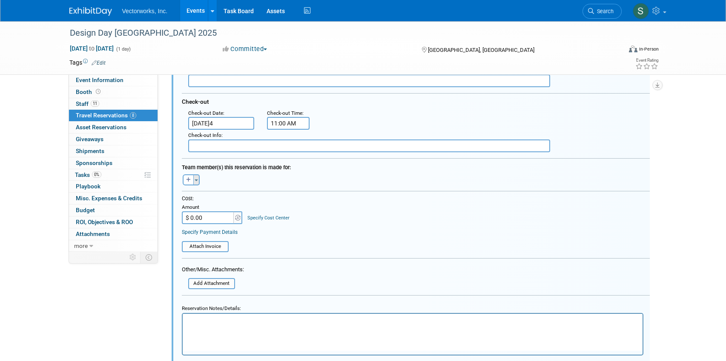
click at [197, 183] on button "Toggle Dropdown" at bounding box center [196, 180] width 6 height 11
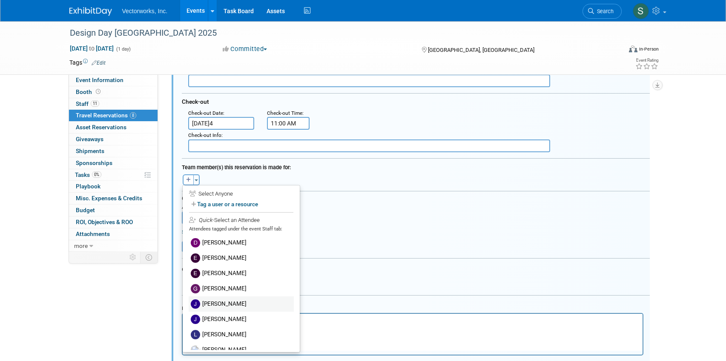
click at [227, 308] on label "[PERSON_NAME]" at bounding box center [241, 304] width 105 height 15
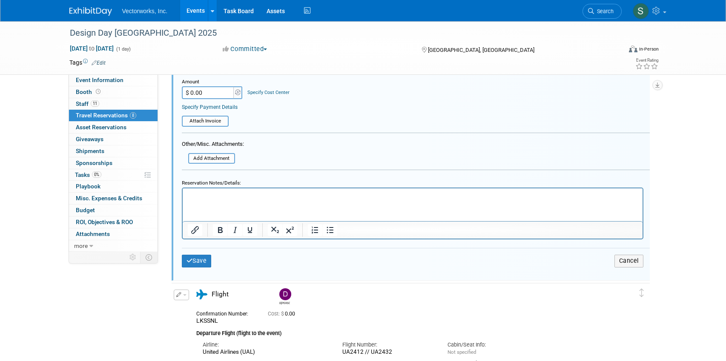
scroll to position [1190, 0]
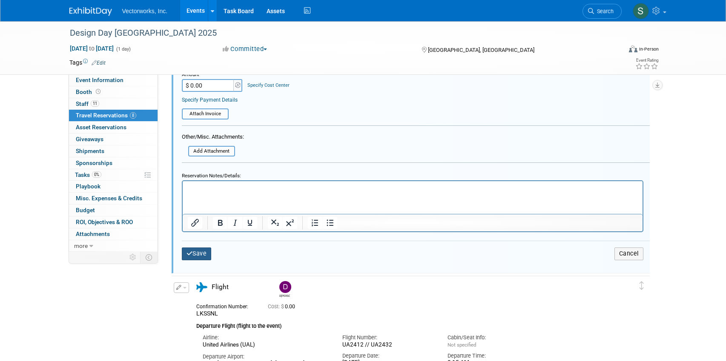
click at [203, 251] on button "Save" at bounding box center [197, 254] width 30 height 12
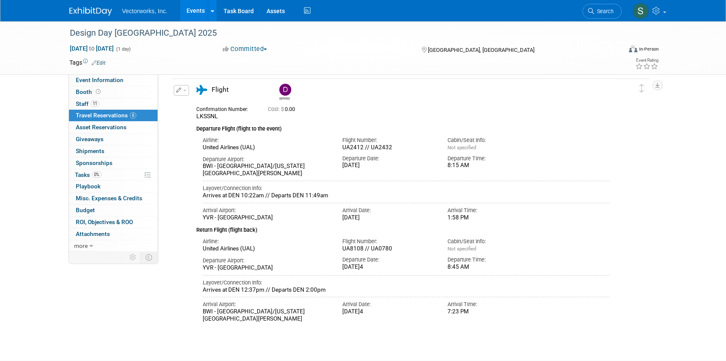
scroll to position [950, 0]
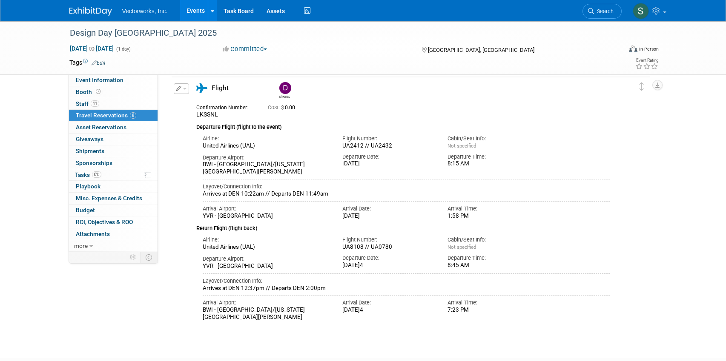
click at [185, 89] on button "button" at bounding box center [181, 88] width 15 height 11
click at [198, 135] on button "Duplicate" at bounding box center [210, 132] width 72 height 12
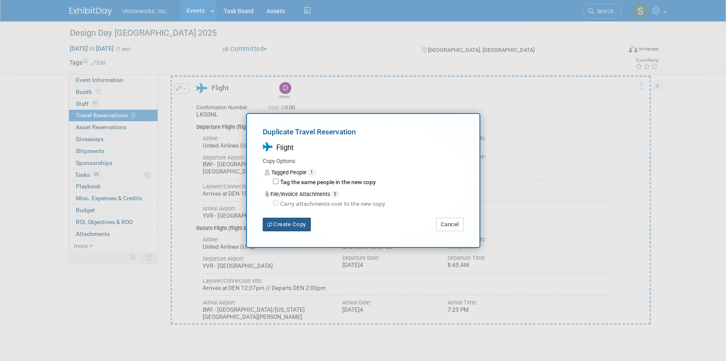
click at [290, 226] on button "Create Copy" at bounding box center [287, 225] width 48 height 14
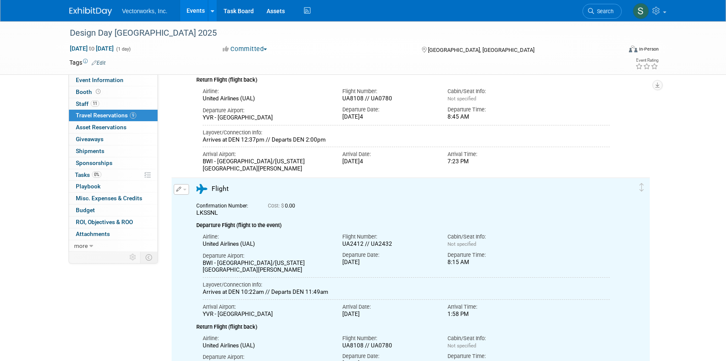
scroll to position [1156, 0]
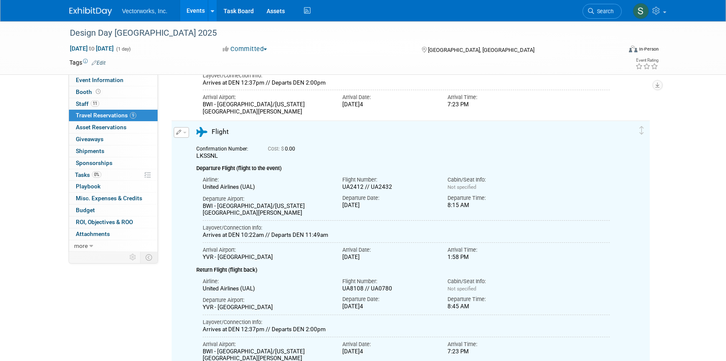
click at [185, 132] on span "button" at bounding box center [184, 133] width 3 height 2
click at [195, 146] on button "Edit Reservation" at bounding box center [210, 147] width 72 height 12
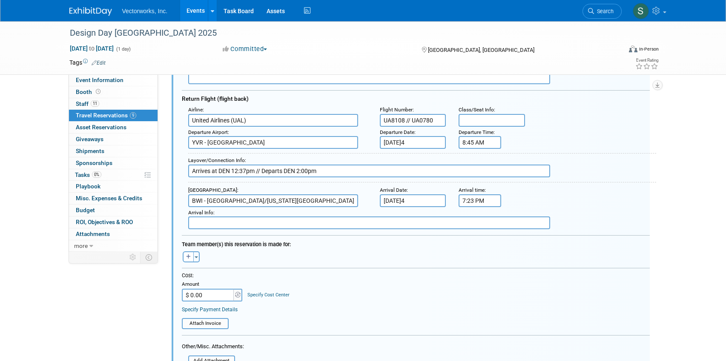
scroll to position [1392, 0]
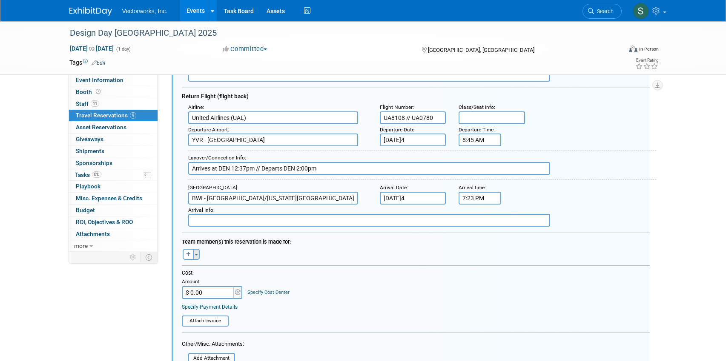
click at [195, 256] on button "Toggle Dropdown" at bounding box center [196, 254] width 6 height 11
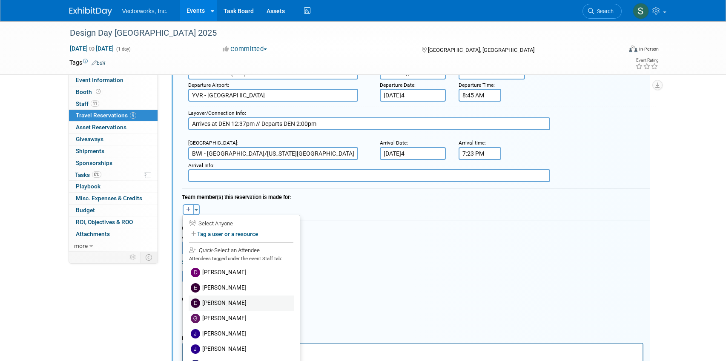
scroll to position [1441, 0]
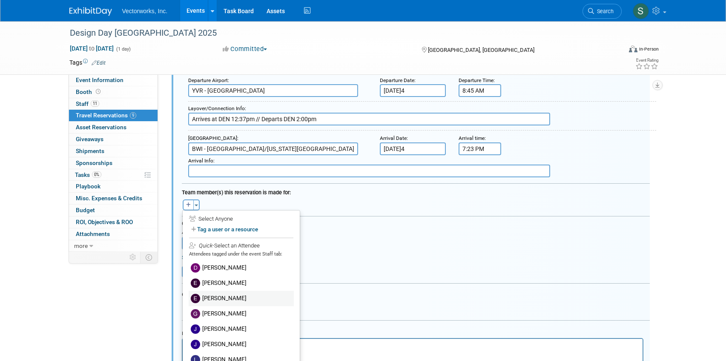
click at [207, 301] on label "[PERSON_NAME]" at bounding box center [241, 298] width 105 height 15
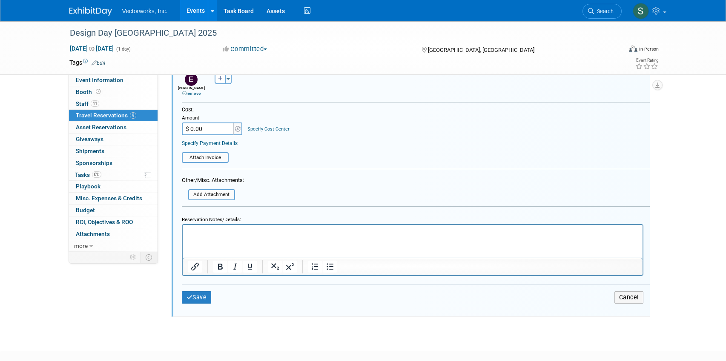
scroll to position [1577, 0]
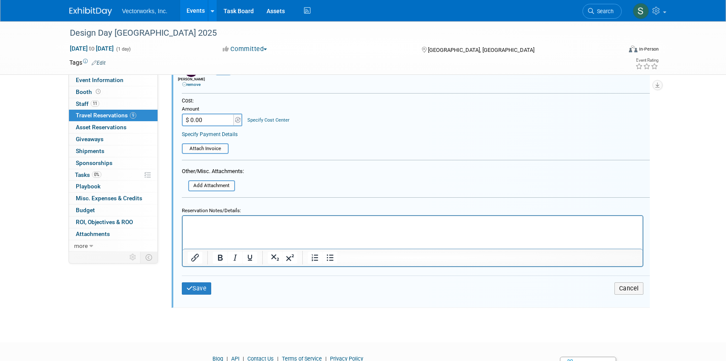
click at [215, 227] on html at bounding box center [412, 221] width 460 height 11
click at [204, 289] on button "Save" at bounding box center [197, 289] width 30 height 12
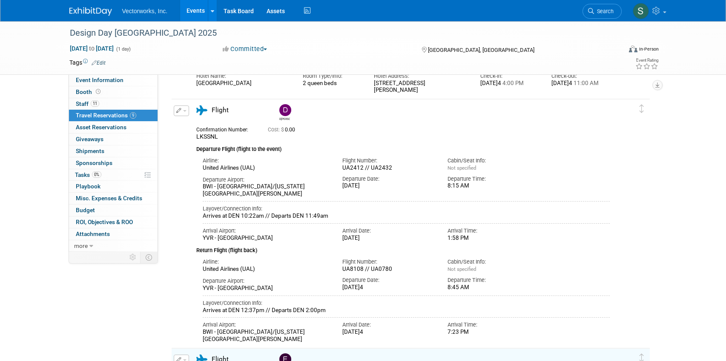
scroll to position [903, 0]
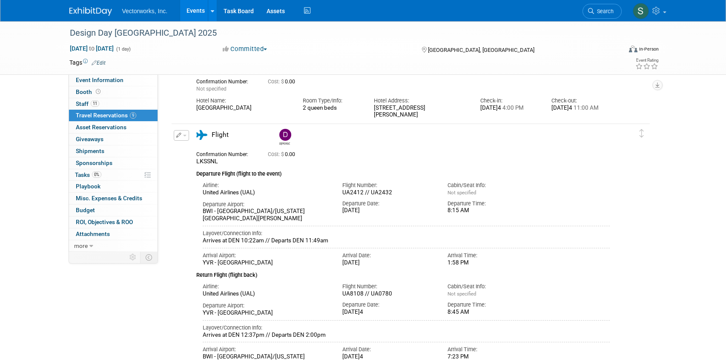
click at [187, 129] on td "Delete Reservation [PERSON_NAME] LKSSNL Cost: $ 0.00 Airline:" at bounding box center [404, 247] width 465 height 247
click at [187, 134] on button "button" at bounding box center [181, 135] width 15 height 11
click at [197, 152] on button "Edit Reservation" at bounding box center [210, 150] width 72 height 12
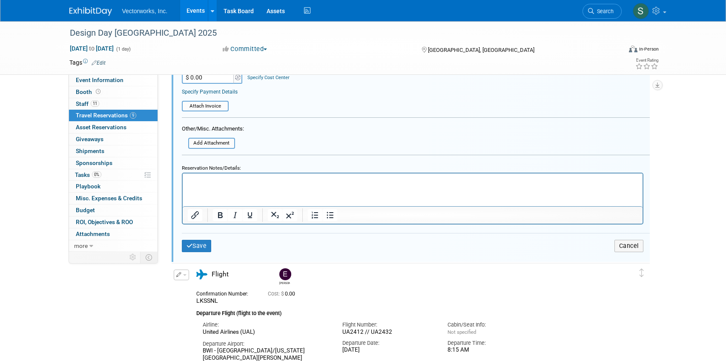
scroll to position [1457, 0]
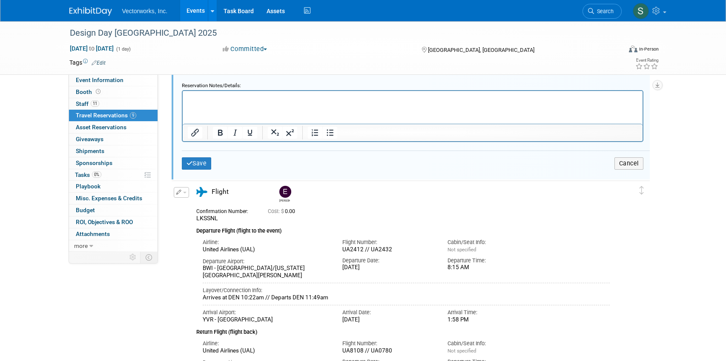
click at [239, 93] on html at bounding box center [412, 96] width 460 height 11
click at [204, 158] on button "Save" at bounding box center [197, 164] width 30 height 12
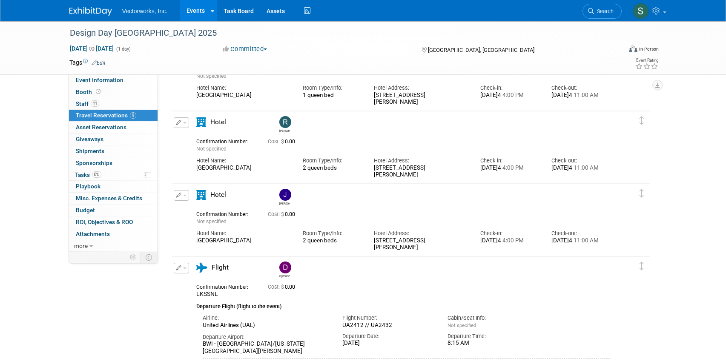
scroll to position [766, 0]
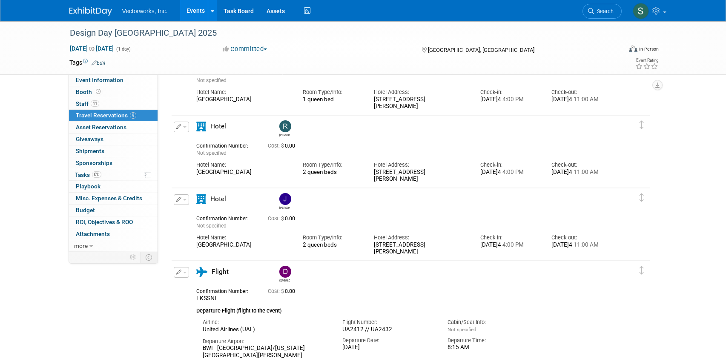
click at [184, 201] on button "button" at bounding box center [181, 200] width 15 height 11
click at [190, 241] on button "Duplicate" at bounding box center [210, 243] width 72 height 12
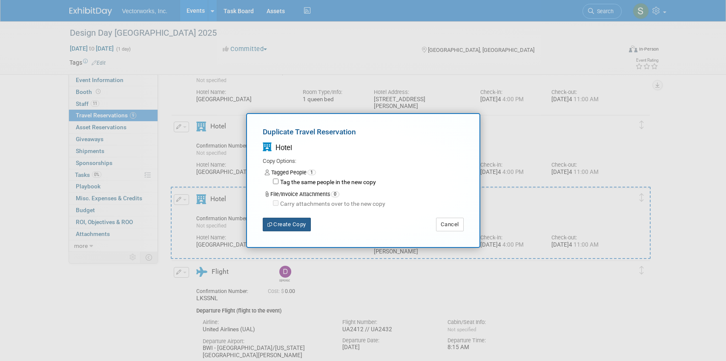
click at [301, 224] on button "Create Copy" at bounding box center [287, 225] width 48 height 14
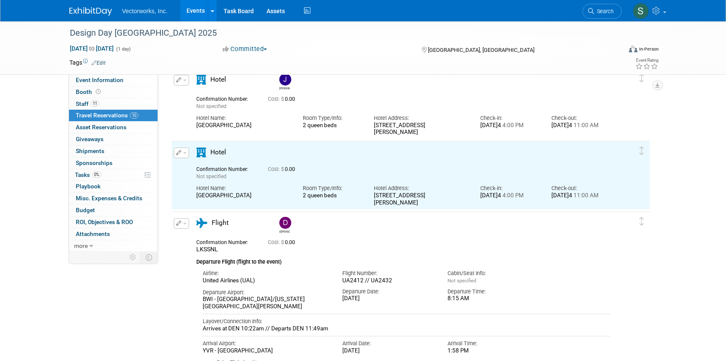
scroll to position [0, 0]
click at [180, 152] on icon "button" at bounding box center [179, 152] width 6 height 5
click at [191, 167] on button "Edit Reservation" at bounding box center [210, 168] width 72 height 12
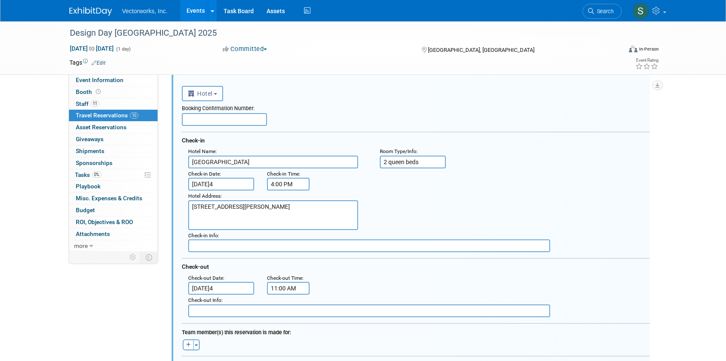
scroll to position [953, 0]
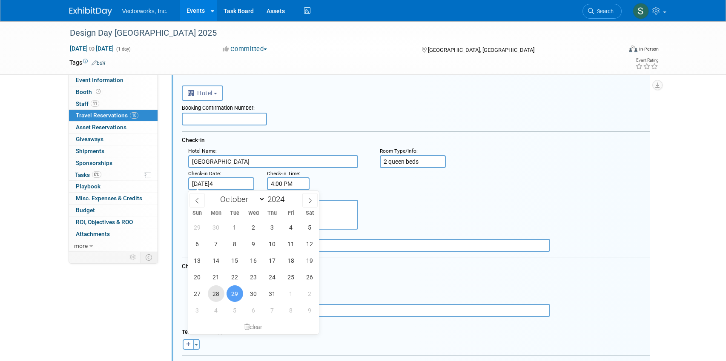
click at [218, 295] on span "28" at bounding box center [216, 294] width 17 height 17
type input "[DATE]"
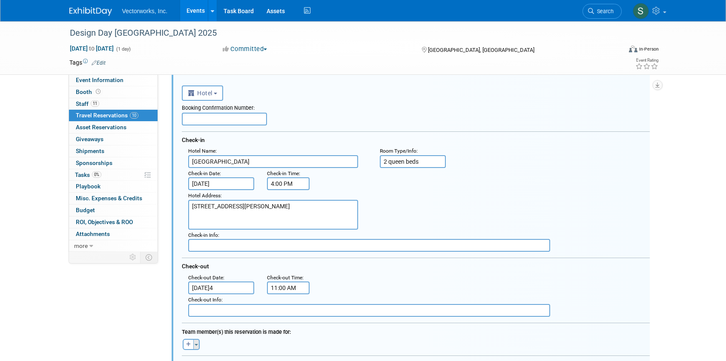
click at [198, 345] on button "Toggle Dropdown" at bounding box center [196, 344] width 6 height 11
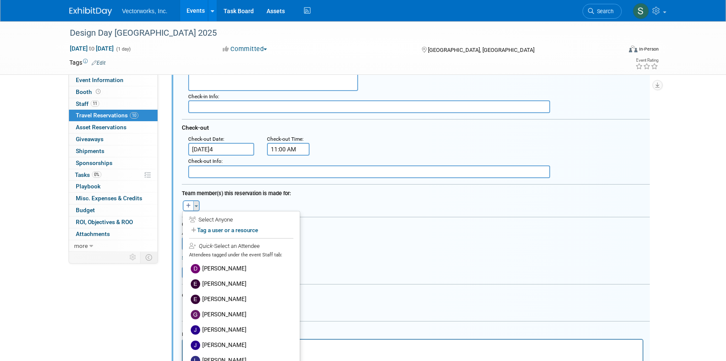
scroll to position [1104, 0]
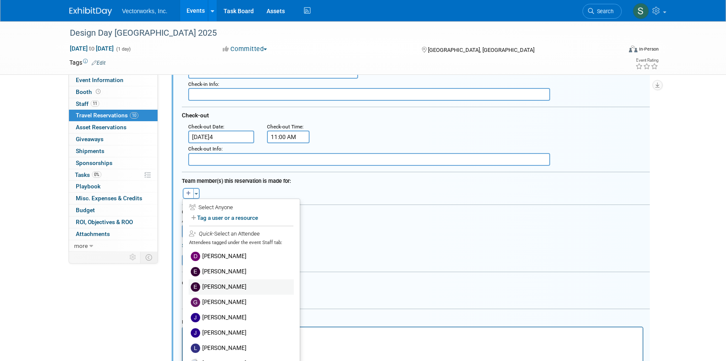
click at [210, 293] on label "[PERSON_NAME]" at bounding box center [241, 287] width 105 height 15
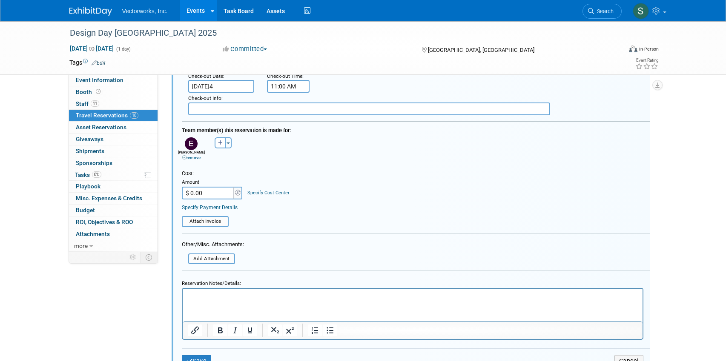
scroll to position [1199, 0]
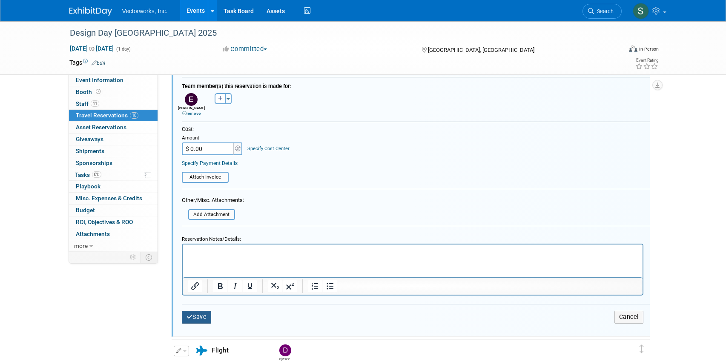
click at [200, 318] on button "Save" at bounding box center [197, 317] width 30 height 12
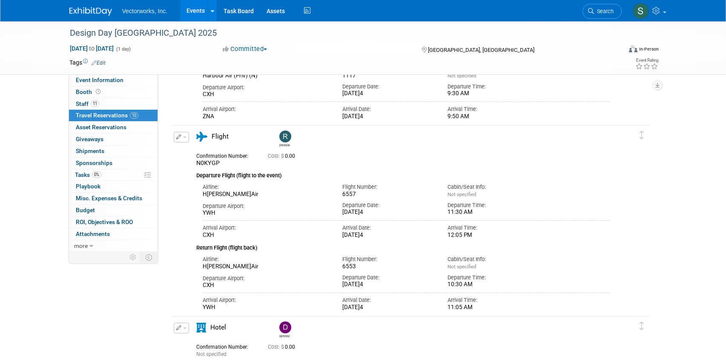
scroll to position [425, 0]
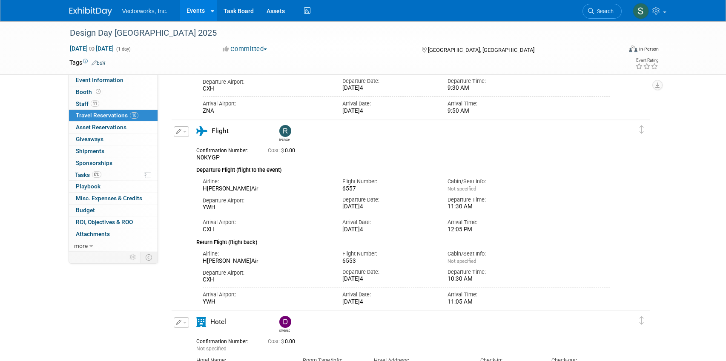
click at [182, 132] on button "button" at bounding box center [181, 131] width 15 height 11
click at [196, 173] on button "Duplicate" at bounding box center [210, 175] width 72 height 12
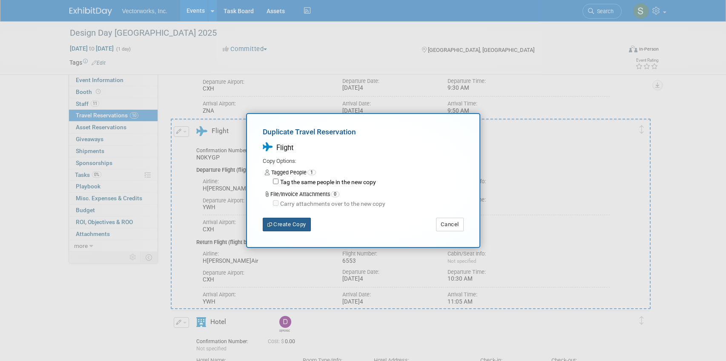
click at [290, 224] on button "Create Copy" at bounding box center [287, 225] width 48 height 14
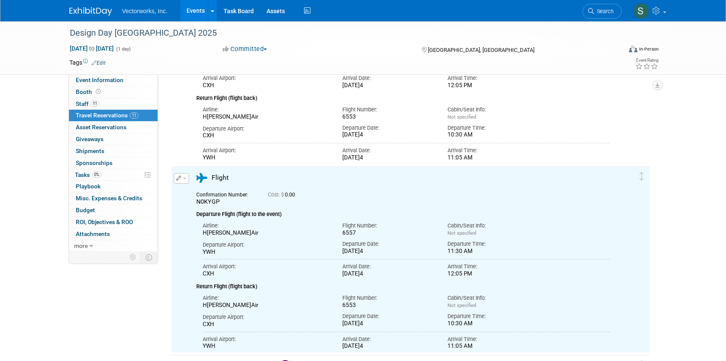
scroll to position [613, 0]
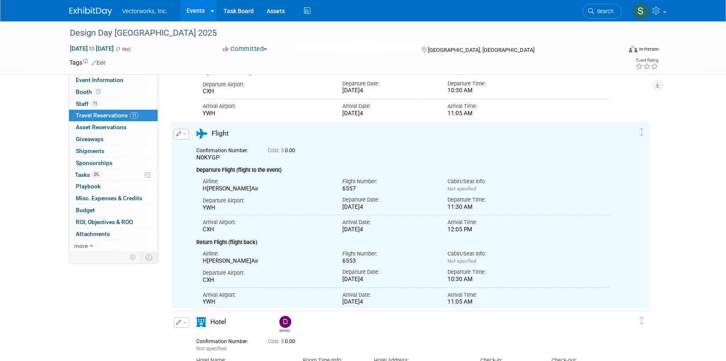
click at [180, 140] on div "Edit Reservation [GEOGRAPHIC_DATA]" at bounding box center [179, 137] width 10 height 16
click at [181, 137] on button "button" at bounding box center [181, 134] width 15 height 11
click at [189, 147] on button "Edit Reservation" at bounding box center [210, 149] width 72 height 12
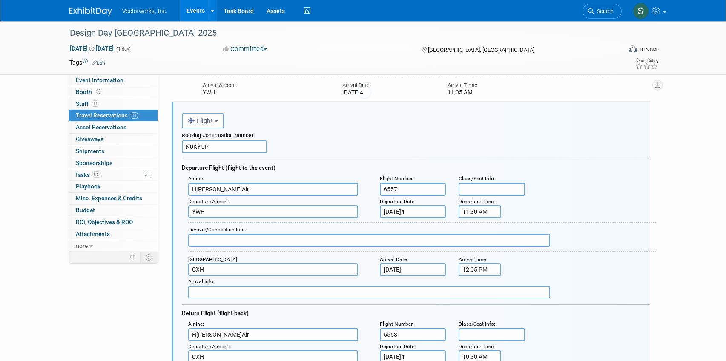
scroll to position [0, 0]
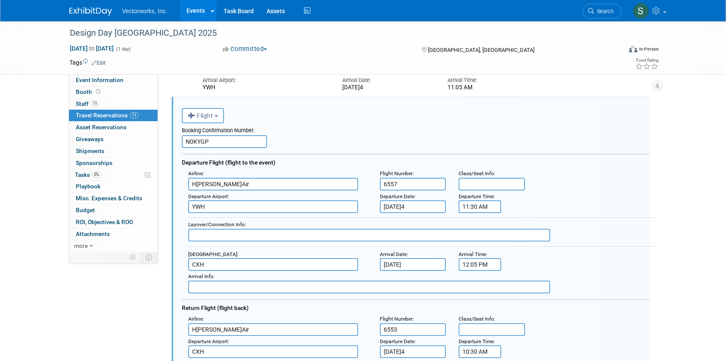
click at [226, 140] on input "N0KYGP" at bounding box center [224, 141] width 85 height 13
paste input "HT"
type input "N0KYHT"
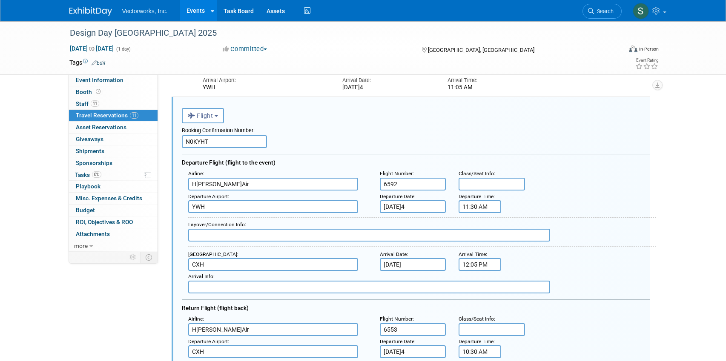
type input "6592"
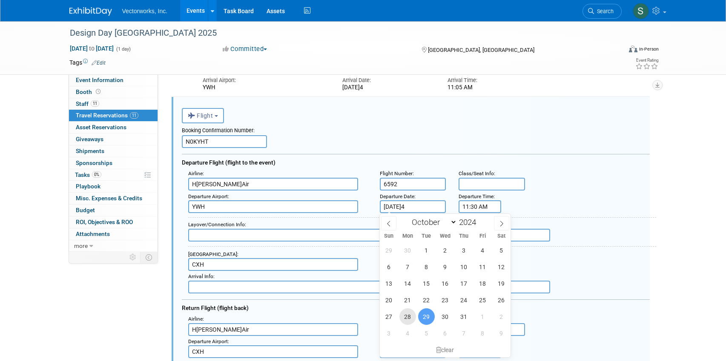
click at [405, 317] on span "28" at bounding box center [407, 317] width 17 height 17
type input "[DATE]"
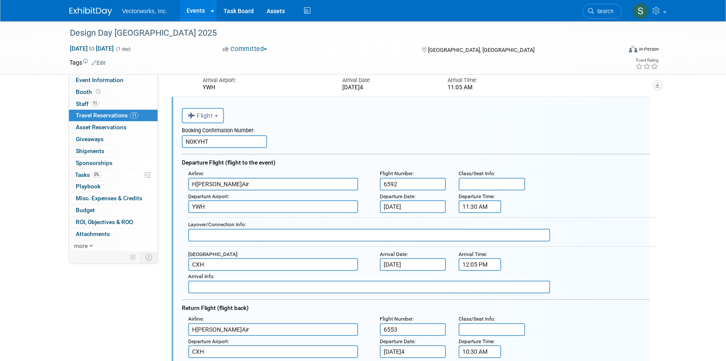
click at [476, 207] on input "11:30 AM" at bounding box center [480, 207] width 43 height 13
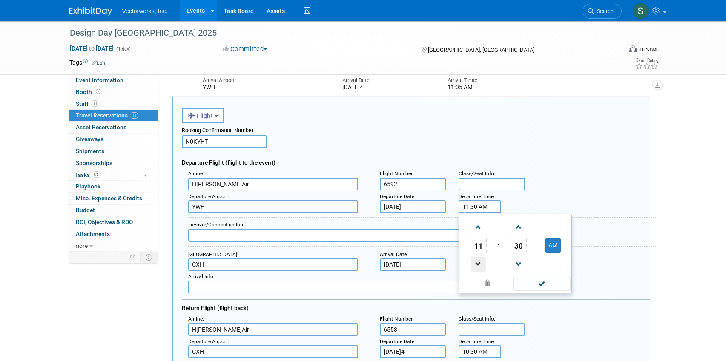
click at [479, 260] on span at bounding box center [478, 264] width 15 height 15
type input "9:30 AM"
click at [536, 279] on span at bounding box center [541, 283] width 57 height 15
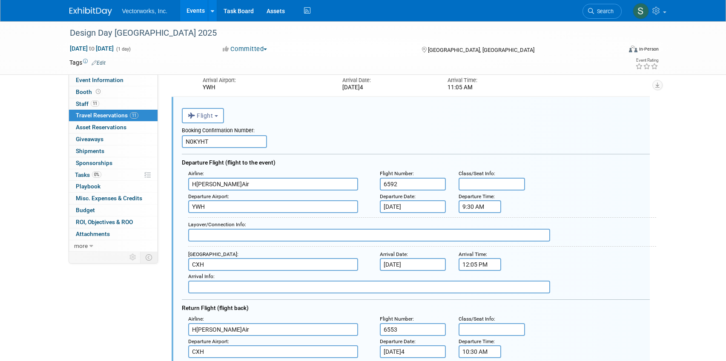
click at [485, 265] on input "12:05 PM" at bounding box center [480, 264] width 43 height 13
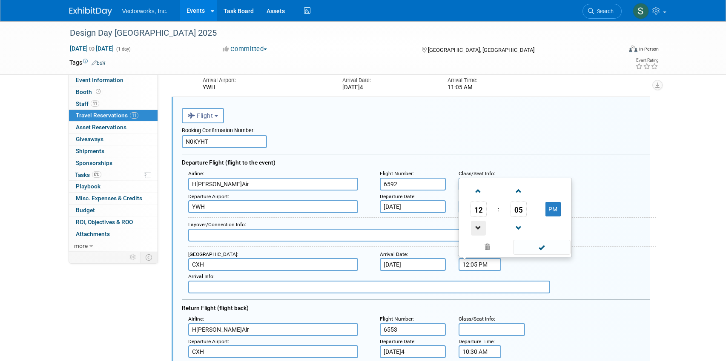
click at [478, 230] on span at bounding box center [478, 228] width 15 height 15
type input "10:05 AM"
click at [548, 250] on span at bounding box center [541, 247] width 57 height 15
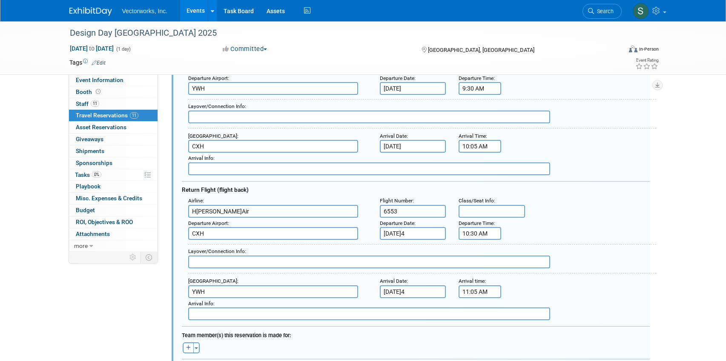
scroll to position [762, 0]
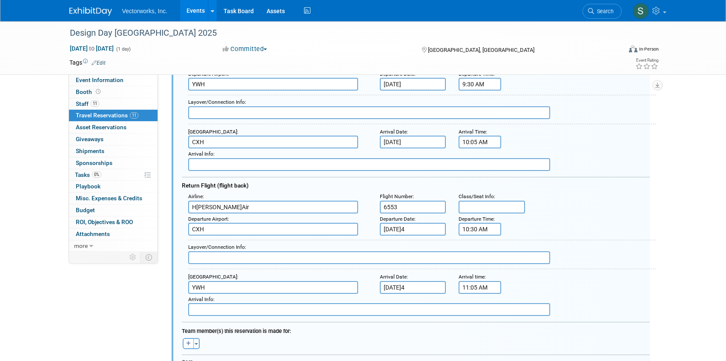
click at [419, 208] on input "6553" at bounding box center [413, 207] width 66 height 13
type input "6479"
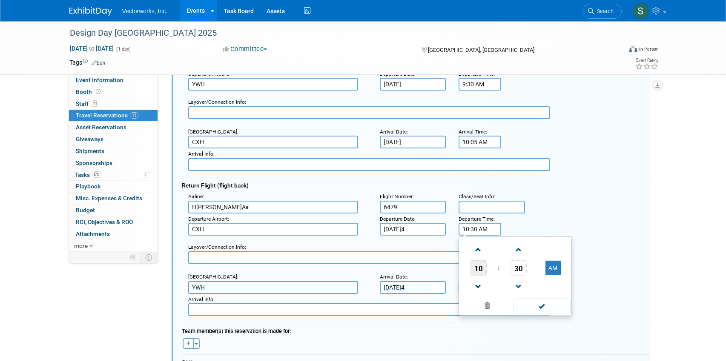
click at [477, 270] on span "10" at bounding box center [479, 268] width 16 height 15
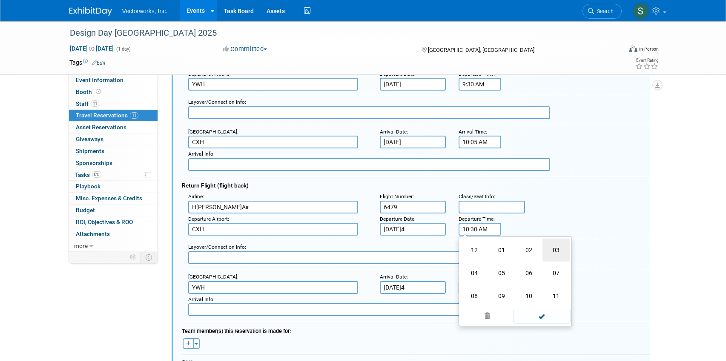
click at [554, 252] on td "03" at bounding box center [555, 250] width 27 height 23
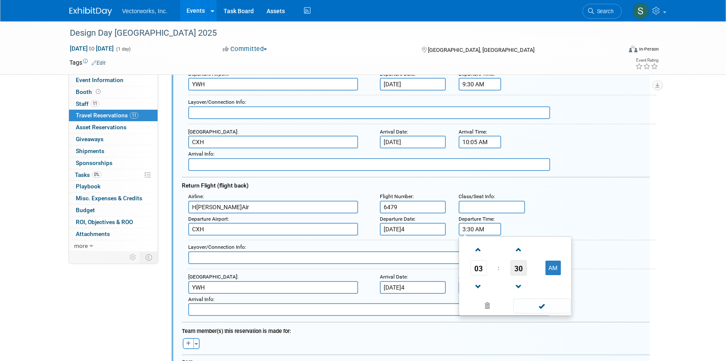
click at [516, 269] on span "30" at bounding box center [519, 268] width 16 height 15
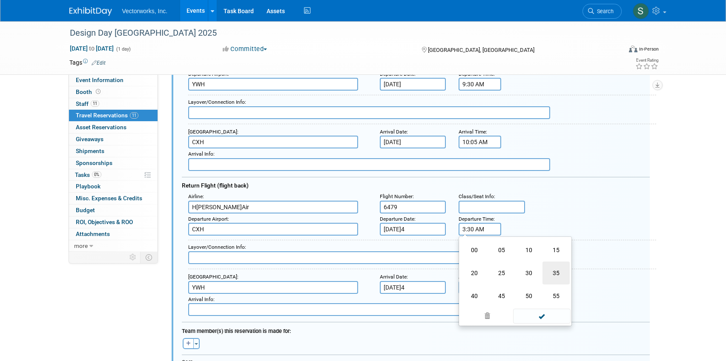
click at [551, 273] on td "35" at bounding box center [555, 273] width 27 height 23
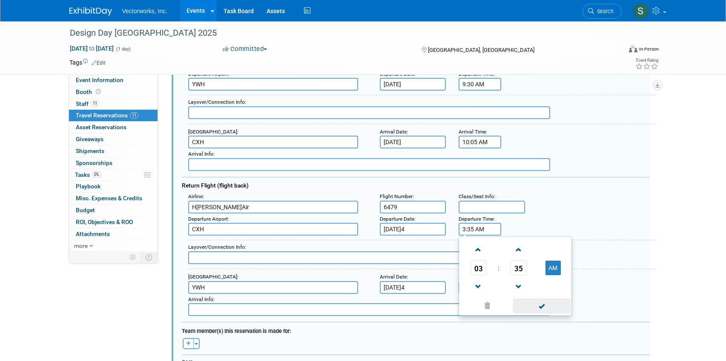
click at [546, 307] on span at bounding box center [541, 306] width 57 height 15
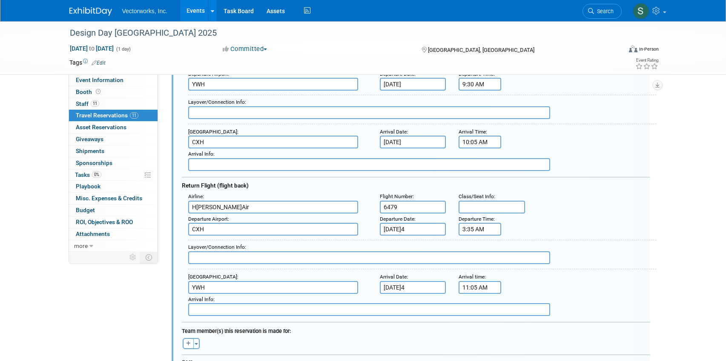
click at [473, 228] on input "3:35 AM" at bounding box center [480, 229] width 43 height 13
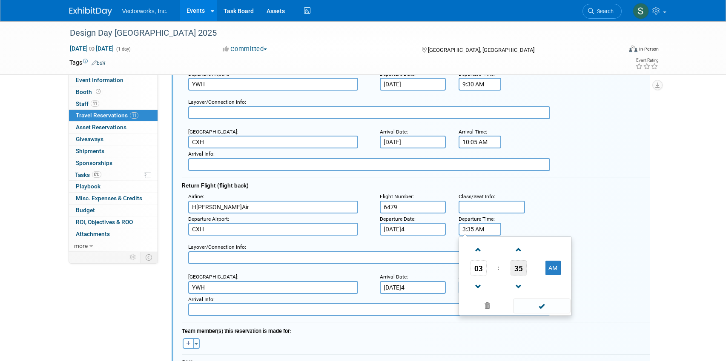
click at [515, 272] on span "35" at bounding box center [519, 268] width 16 height 15
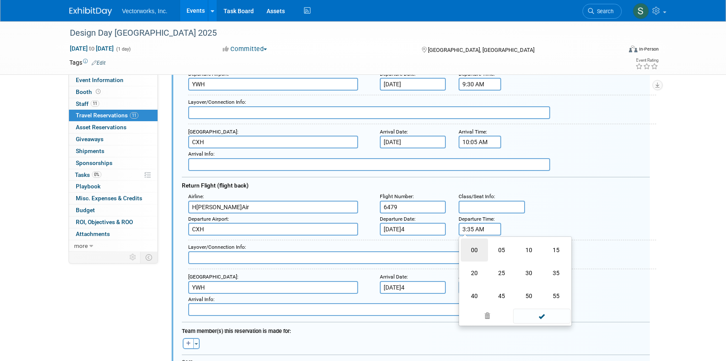
click at [465, 249] on td "00" at bounding box center [474, 250] width 27 height 23
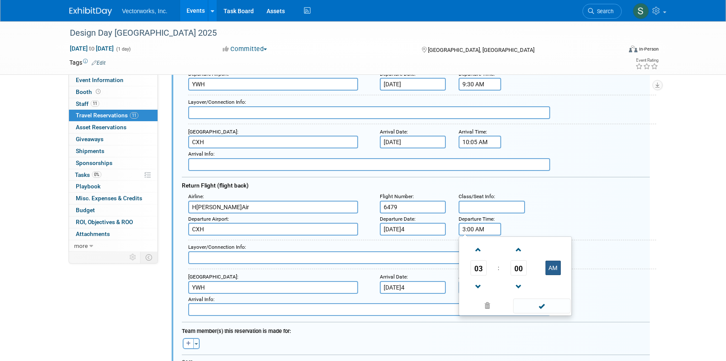
click at [548, 271] on button "AM" at bounding box center [552, 268] width 15 height 14
type input "3:00 PM"
click at [537, 312] on span at bounding box center [541, 306] width 57 height 15
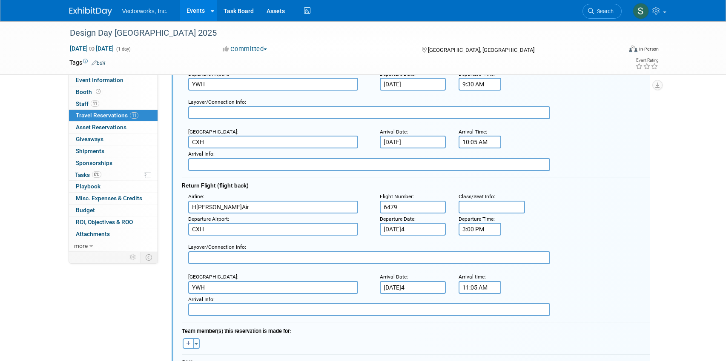
click at [485, 290] on input "11:05 AM" at bounding box center [480, 287] width 43 height 13
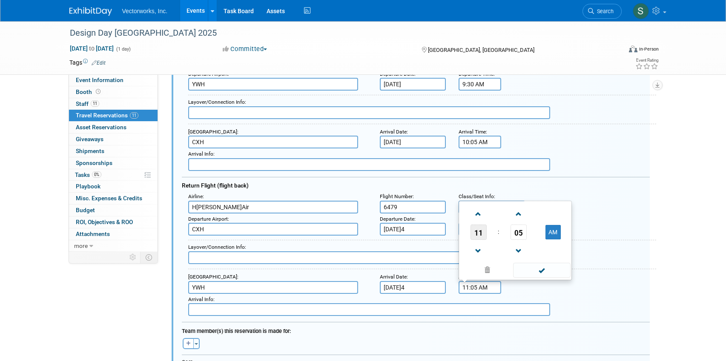
click at [475, 234] on span "11" at bounding box center [479, 232] width 16 height 15
click at [551, 213] on td "03" at bounding box center [555, 204] width 27 height 23
click at [519, 232] on span "05" at bounding box center [519, 232] width 16 height 15
click at [552, 231] on td "35" at bounding box center [555, 227] width 27 height 23
click at [551, 234] on button "AM" at bounding box center [552, 232] width 15 height 14
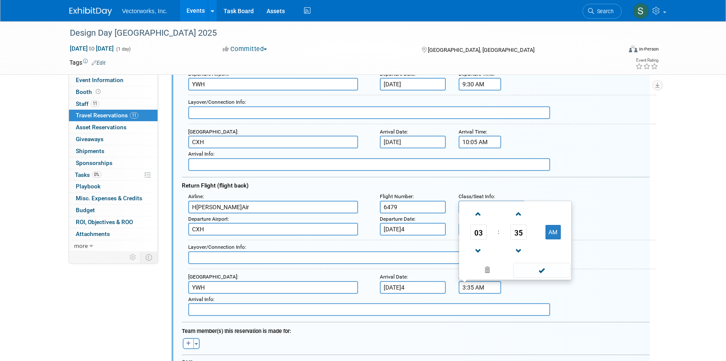
type input "3:35 PM"
click at [551, 275] on span at bounding box center [541, 270] width 57 height 15
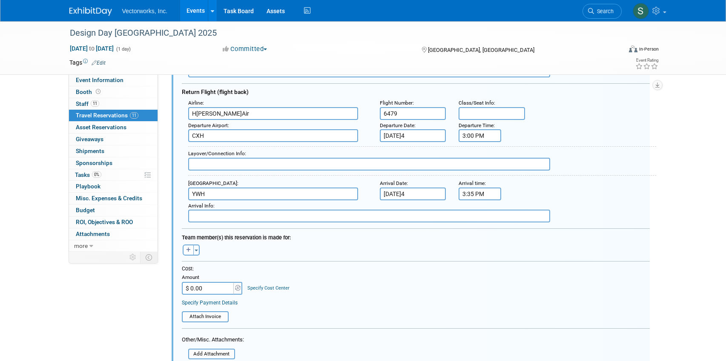
scroll to position [884, 0]
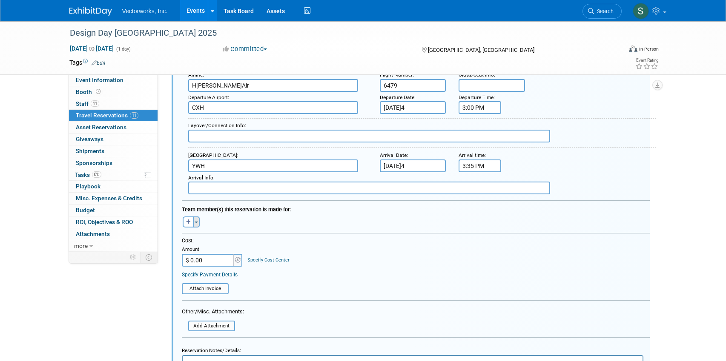
click at [196, 220] on button "Toggle Dropdown" at bounding box center [196, 222] width 6 height 11
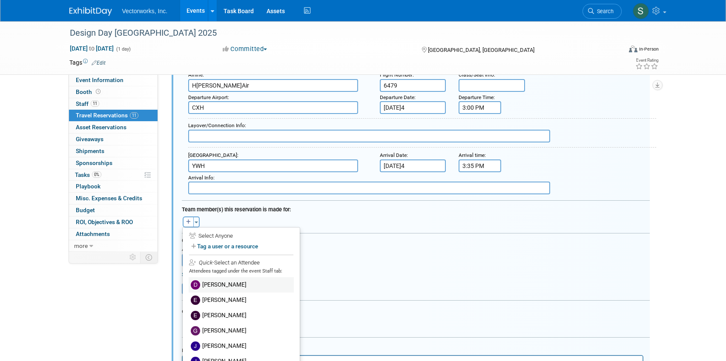
scroll to position [55, 0]
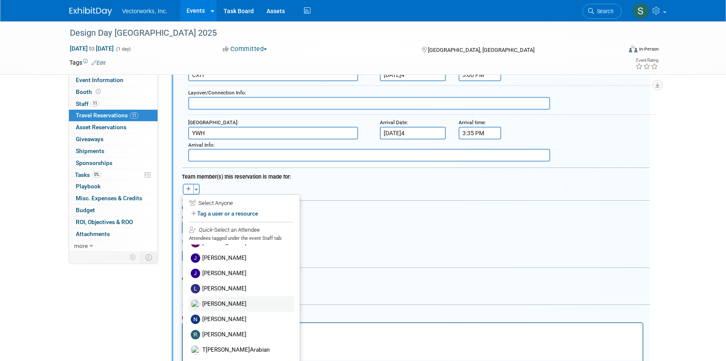
click at [209, 306] on label "[PERSON_NAME]" at bounding box center [241, 304] width 105 height 15
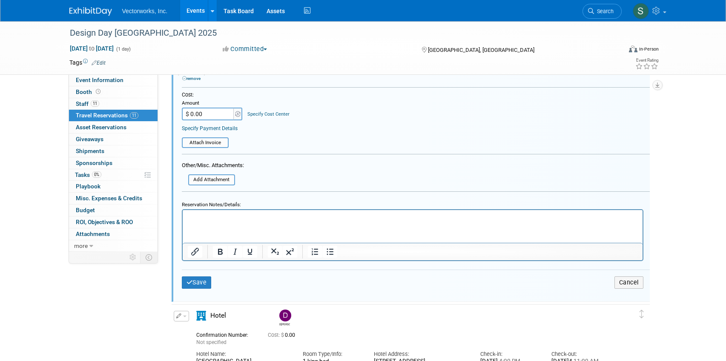
scroll to position [1099, 0]
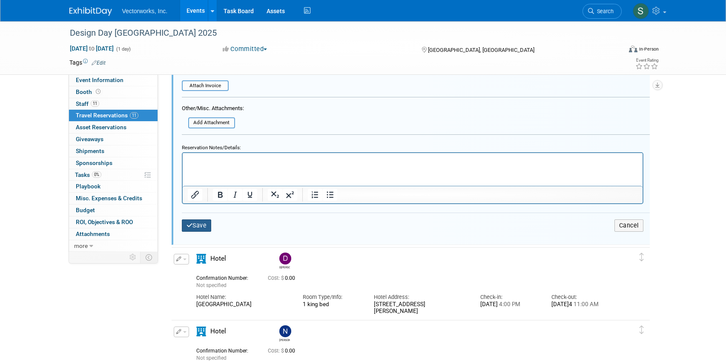
click at [205, 223] on button "Save" at bounding box center [197, 226] width 30 height 12
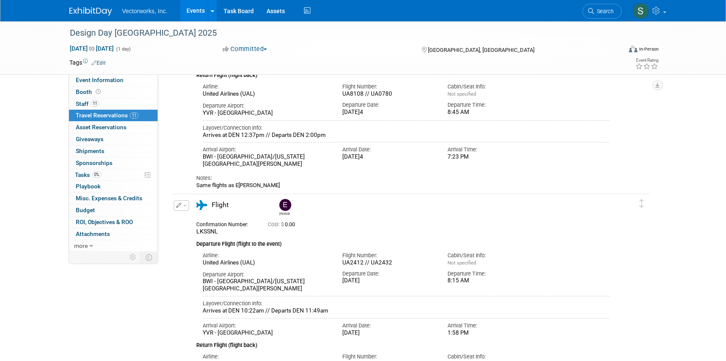
scroll to position [1385, 0]
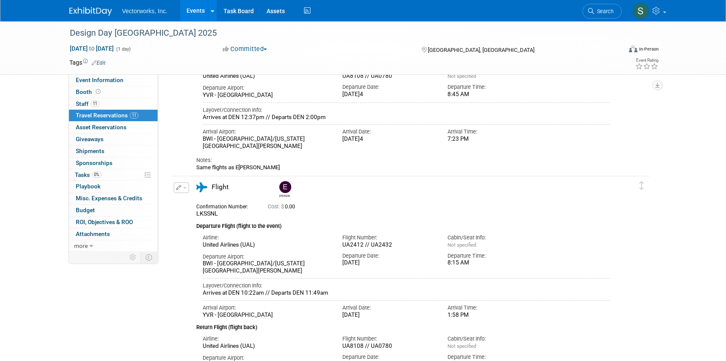
click at [183, 186] on button "button" at bounding box center [181, 188] width 15 height 11
click at [189, 204] on button "Edit Reservation" at bounding box center [210, 203] width 72 height 12
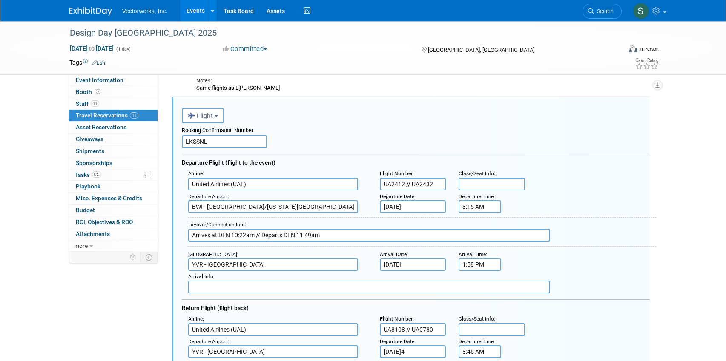
scroll to position [1481, 0]
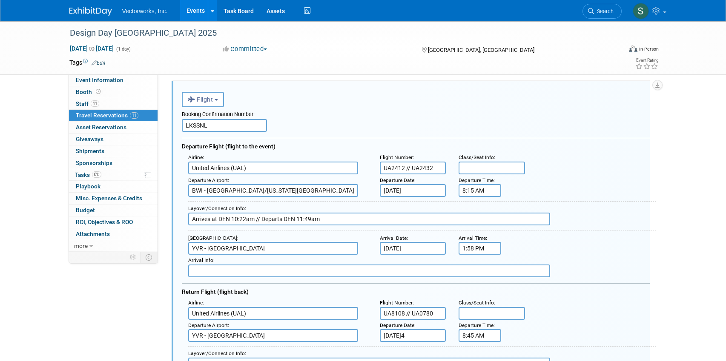
click at [219, 125] on input "LKSSNL" at bounding box center [224, 125] width 85 height 13
paste input "8JY3Y"
paste input "L88SER"
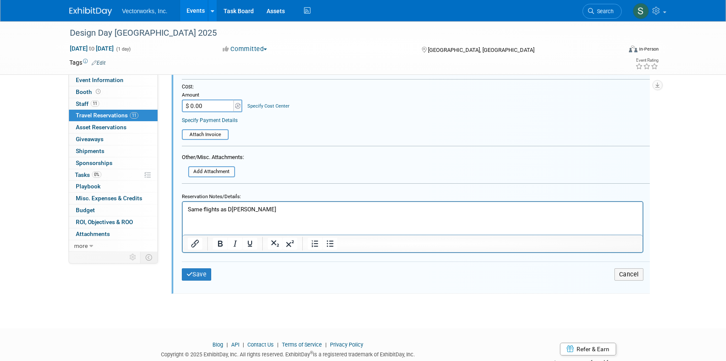
scroll to position [1888, 0]
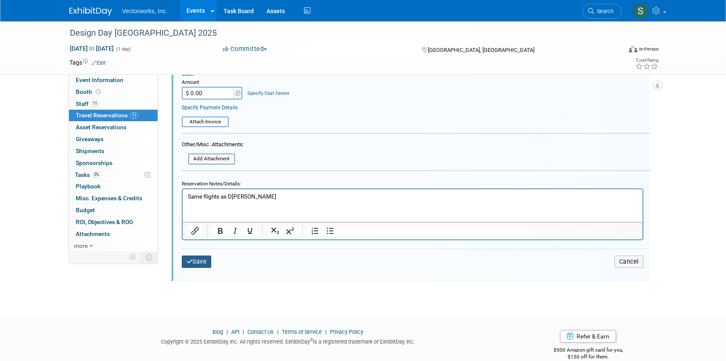
type input "L8JY3Y // L88SER"
click at [196, 266] on button "Save" at bounding box center [197, 262] width 30 height 12
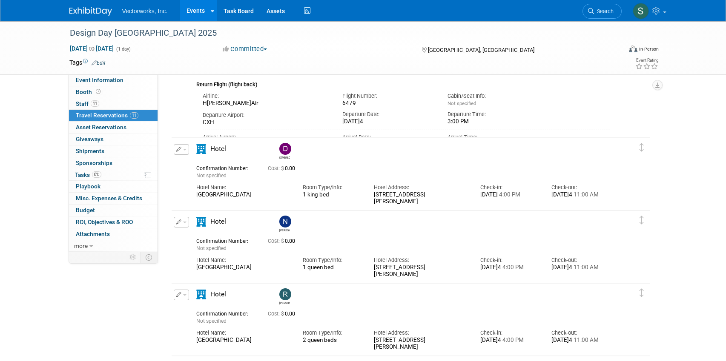
scroll to position [775, 0]
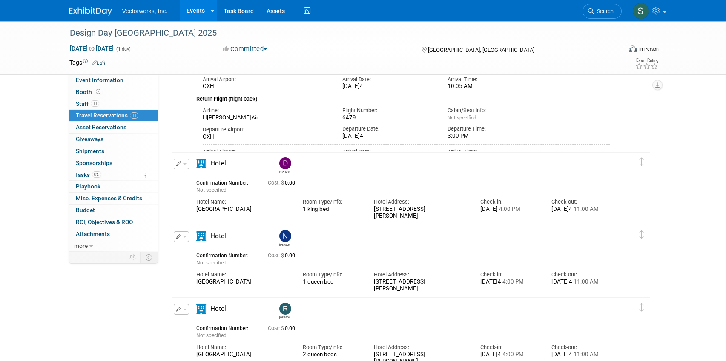
click at [184, 165] on button "button" at bounding box center [181, 164] width 15 height 11
click at [195, 204] on button "Duplicate" at bounding box center [210, 207] width 72 height 12
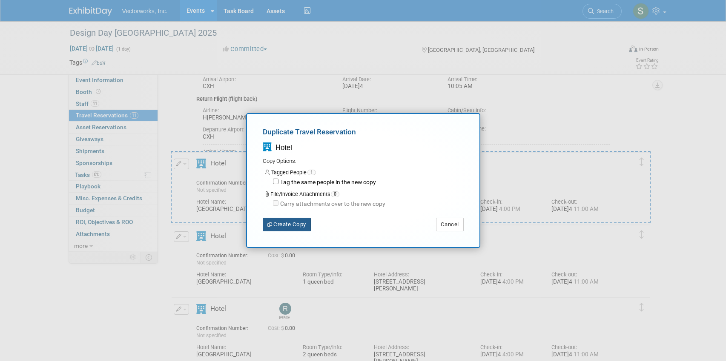
click at [296, 221] on button "Create Copy" at bounding box center [287, 225] width 48 height 14
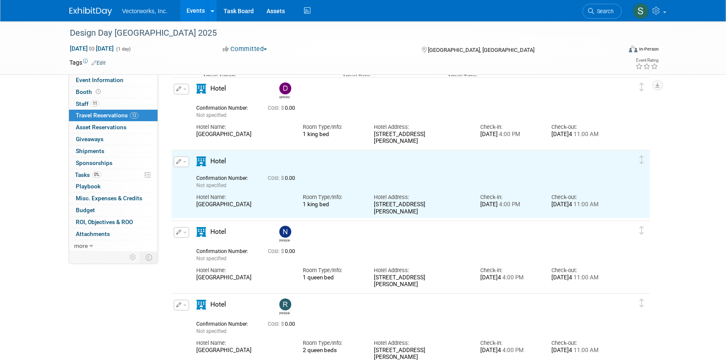
scroll to position [0, 0]
click at [182, 165] on button "button" at bounding box center [181, 162] width 15 height 11
click at [196, 180] on button "Edit Reservation" at bounding box center [210, 177] width 72 height 12
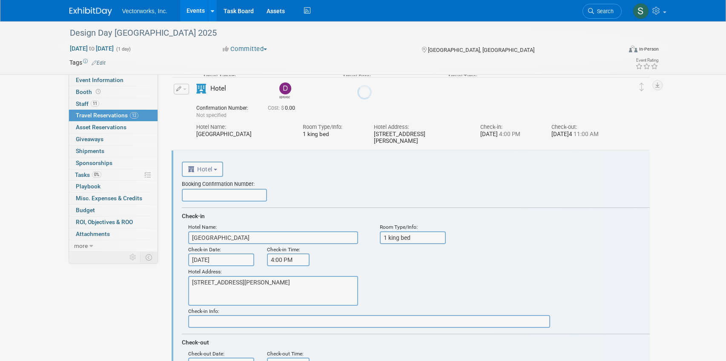
scroll to position [891, 0]
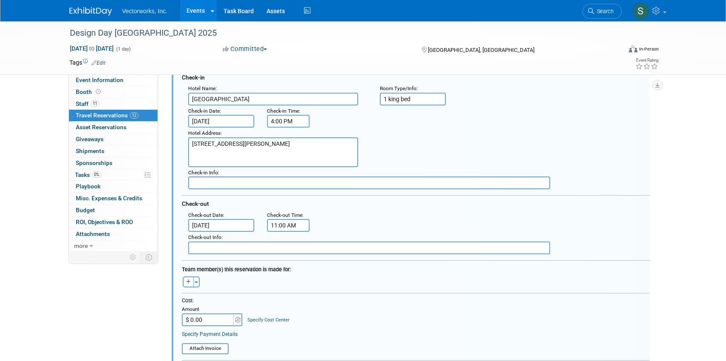
scroll to position [1028, 0]
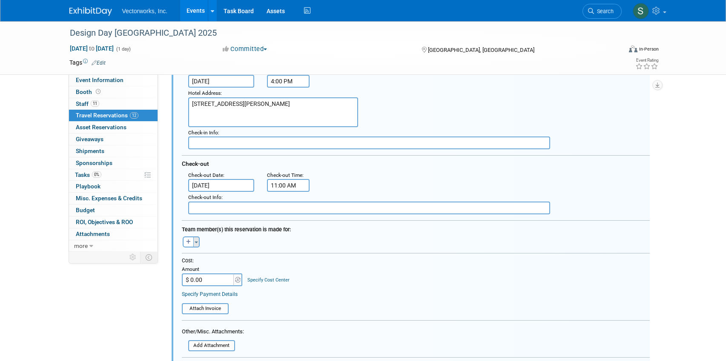
click at [197, 242] on span "button" at bounding box center [196, 243] width 3 height 2
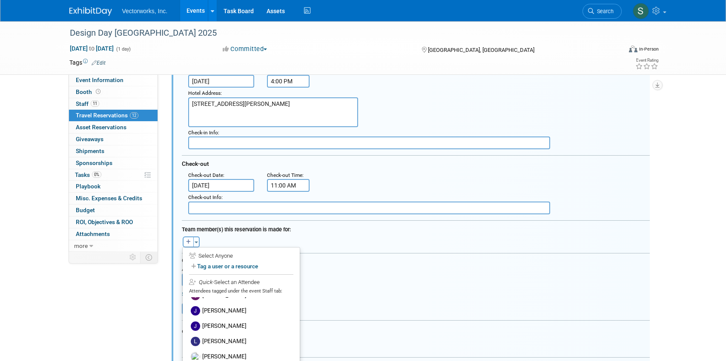
scroll to position [1055, 0]
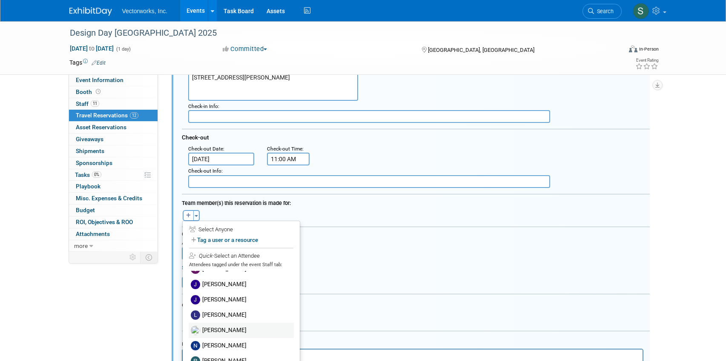
click at [216, 329] on label "[PERSON_NAME]" at bounding box center [241, 330] width 105 height 15
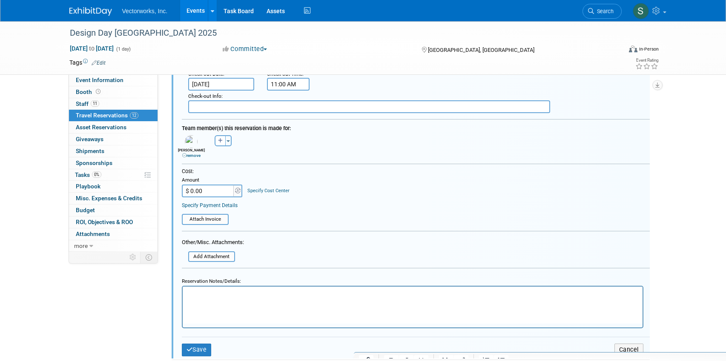
scroll to position [1151, 0]
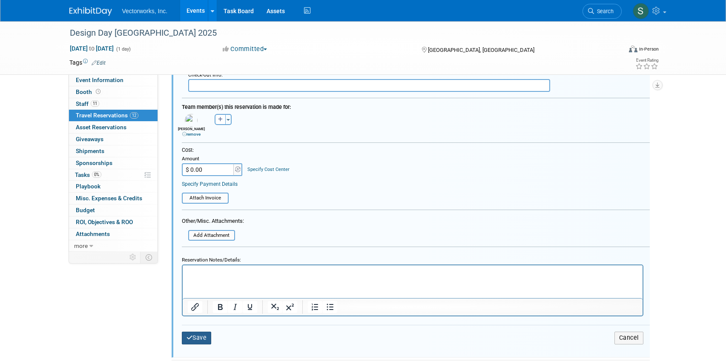
click at [199, 339] on button "Save" at bounding box center [197, 338] width 30 height 12
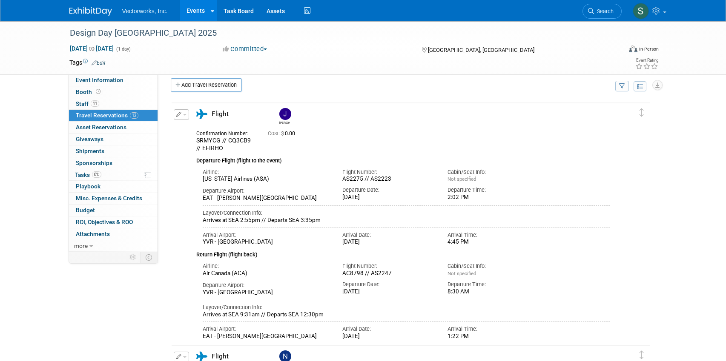
scroll to position [0, 0]
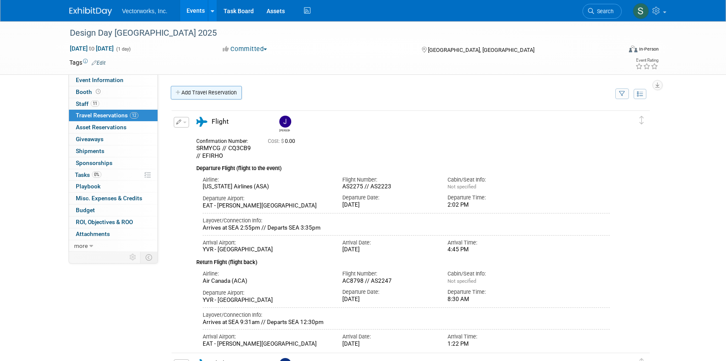
click at [226, 97] on link "Add Travel Reservation" at bounding box center [206, 93] width 71 height 14
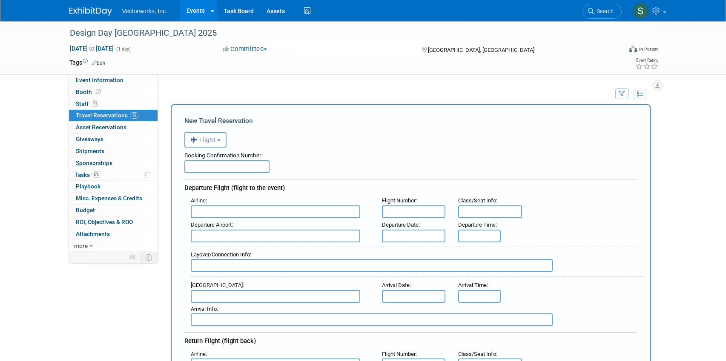
click at [243, 166] on input "text" at bounding box center [226, 167] width 85 height 13
paste input "NCN2MQ"
paste input "NC8RMZ"
type input "NCN2MQ // NC8RMZ"
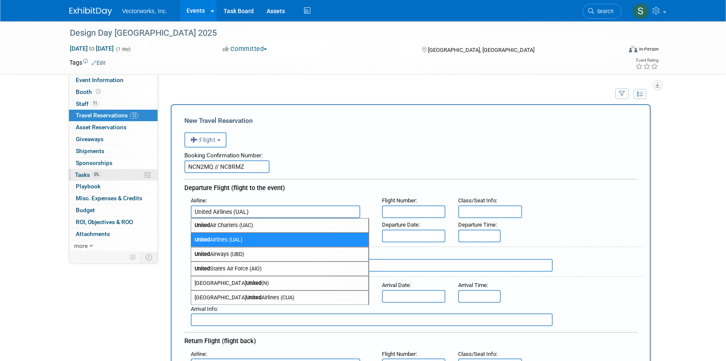
type input "United Airlines (UAL)"
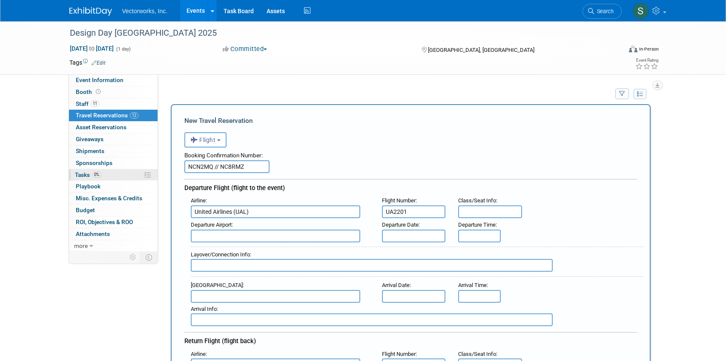
type input "UA2201"
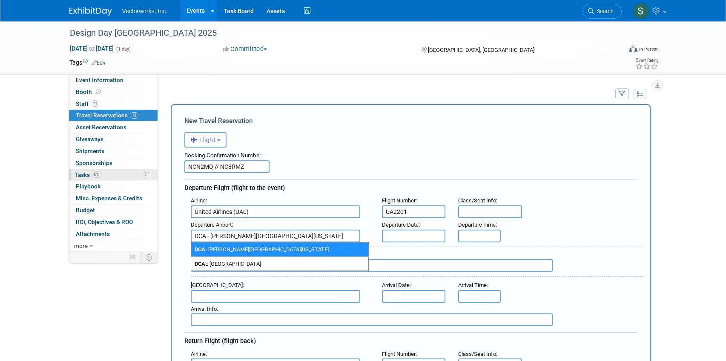
type input "DCA - Ronald Reagan Washington National Airport"
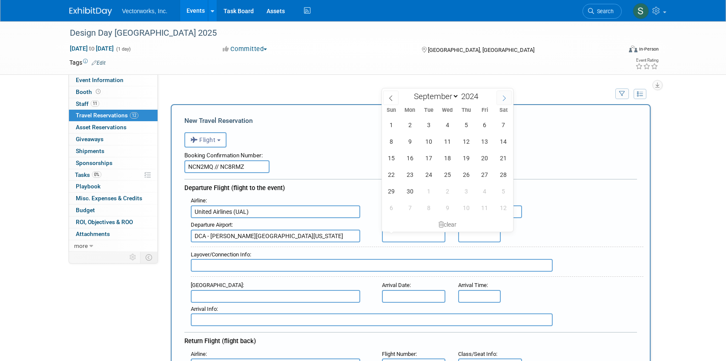
click at [500, 102] on span at bounding box center [503, 98] width 15 height 14
select select "9"
click at [425, 193] on span "29" at bounding box center [428, 191] width 17 height 17
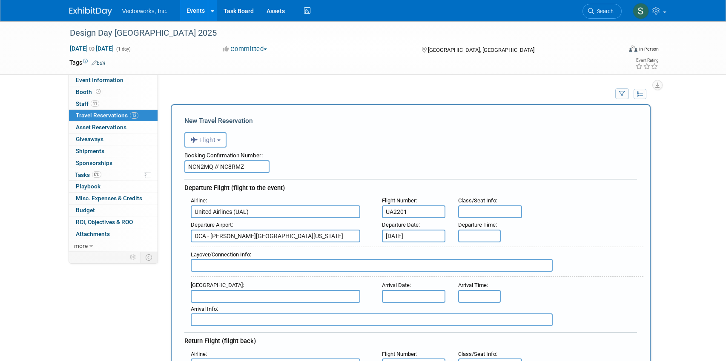
click at [414, 235] on input "[DATE]4" at bounding box center [414, 236] width 64 height 13
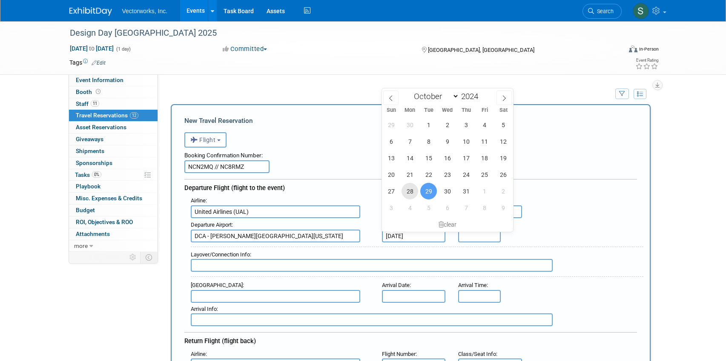
click at [407, 192] on span "28" at bounding box center [410, 191] width 17 height 17
type input "[DATE]"
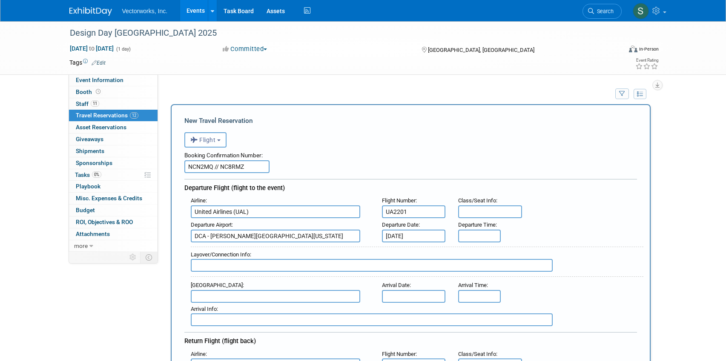
click at [467, 238] on input "text" at bounding box center [479, 236] width 43 height 13
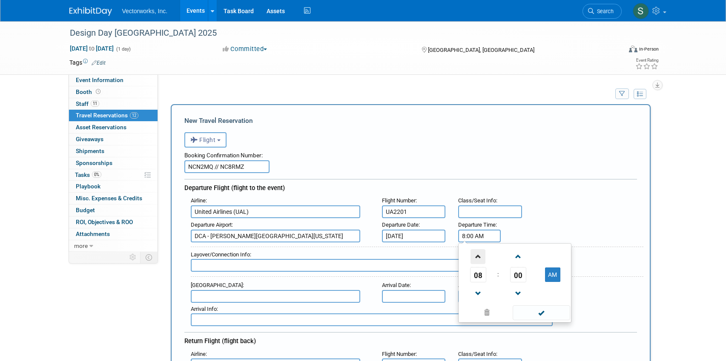
click at [479, 262] on span at bounding box center [478, 257] width 15 height 15
click at [520, 274] on span "00" at bounding box center [518, 274] width 16 height 15
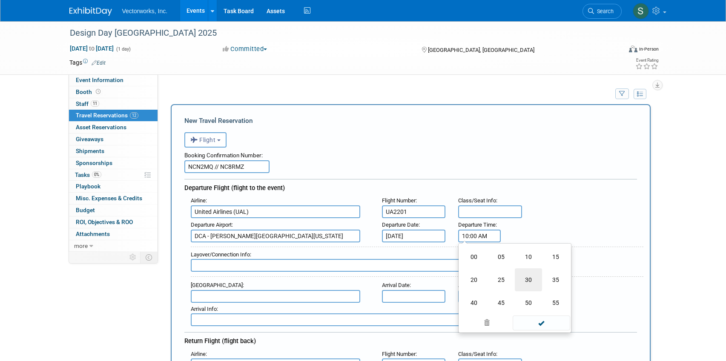
click at [529, 282] on td "30" at bounding box center [528, 280] width 27 height 23
type input "10:30 AM"
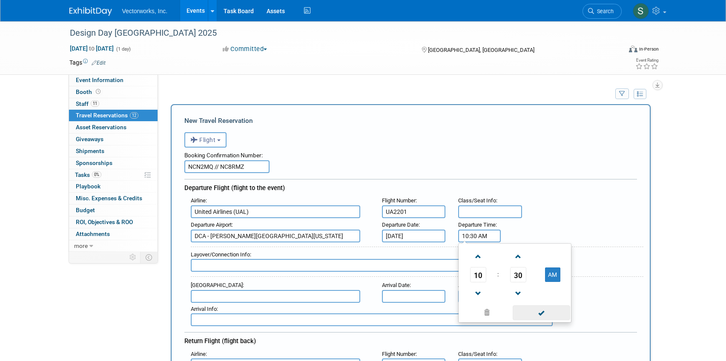
click at [529, 312] on span at bounding box center [541, 313] width 57 height 15
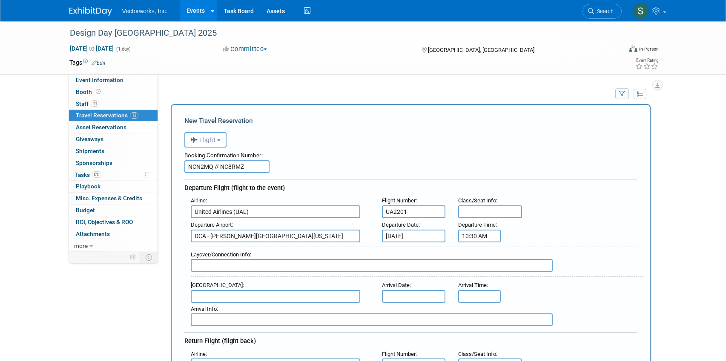
click at [255, 268] on input "text" at bounding box center [372, 265] width 362 height 13
type input "Arrives at ORD 11;50am // Departs ORD 1:10pm"
type input "YVR - [GEOGRAPHIC_DATA]"
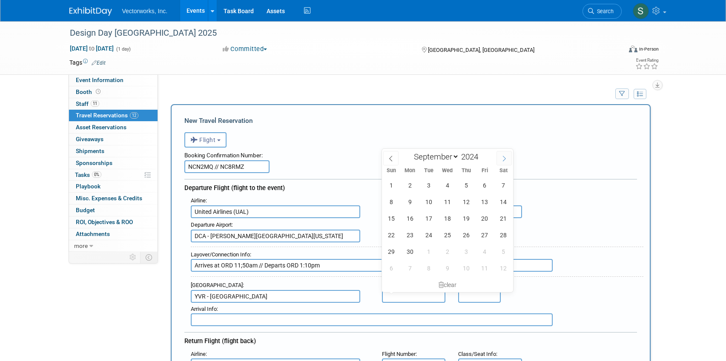
click at [504, 162] on span at bounding box center [503, 158] width 15 height 14
select select "9"
click at [412, 248] on span "28" at bounding box center [410, 252] width 17 height 17
type input "[DATE]"
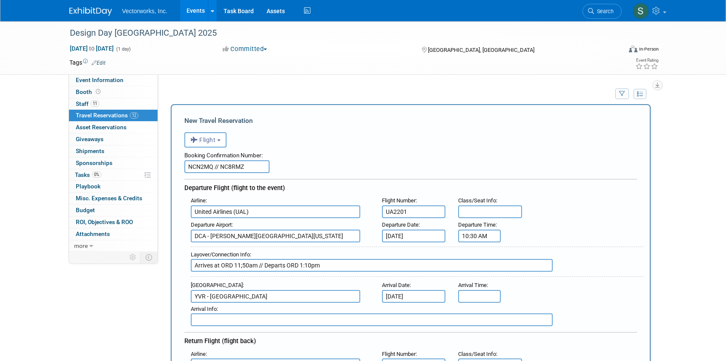
click at [476, 294] on input "text" at bounding box center [479, 296] width 43 height 13
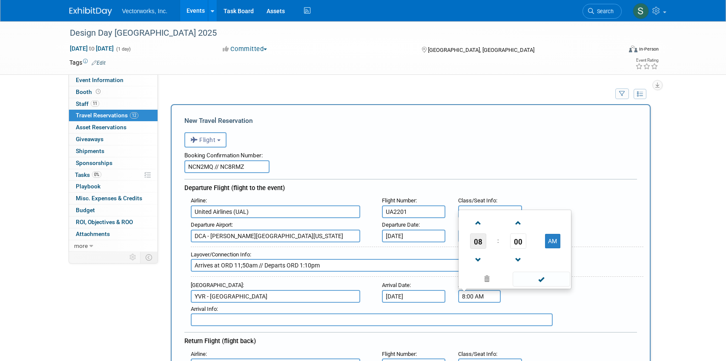
click at [476, 245] on span "08" at bounding box center [478, 241] width 16 height 15
click at [552, 217] on td "03" at bounding box center [555, 213] width 27 height 23
click at [514, 241] on span "00" at bounding box center [518, 241] width 16 height 15
click at [522, 256] on td "50" at bounding box center [528, 259] width 27 height 23
click at [544, 240] on td "AM" at bounding box center [553, 241] width 34 height 15
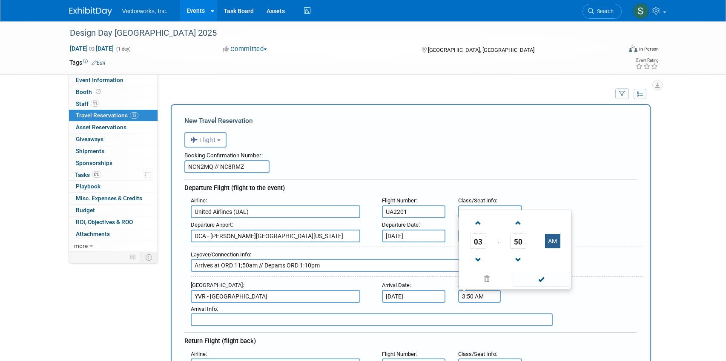
click at [548, 243] on button "AM" at bounding box center [552, 241] width 15 height 14
type input "3:50 PM"
click at [541, 282] on span at bounding box center [541, 279] width 57 height 15
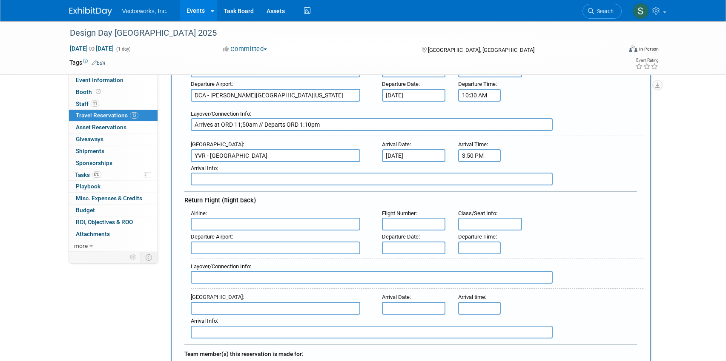
scroll to position [155, 0]
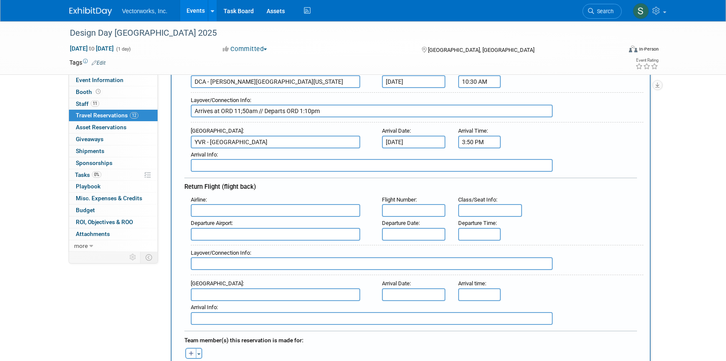
click at [242, 213] on input "text" at bounding box center [275, 210] width 169 height 13
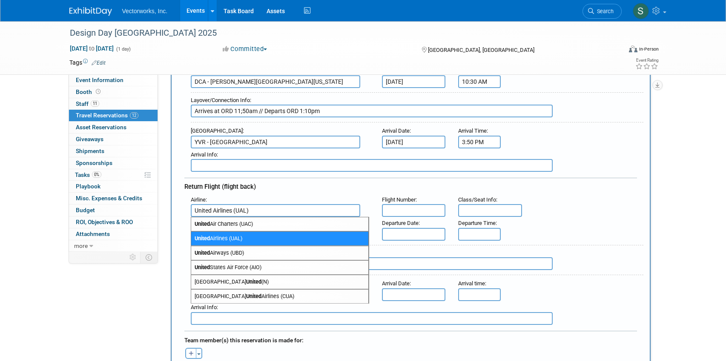
type input "United Airlines (UAL)"
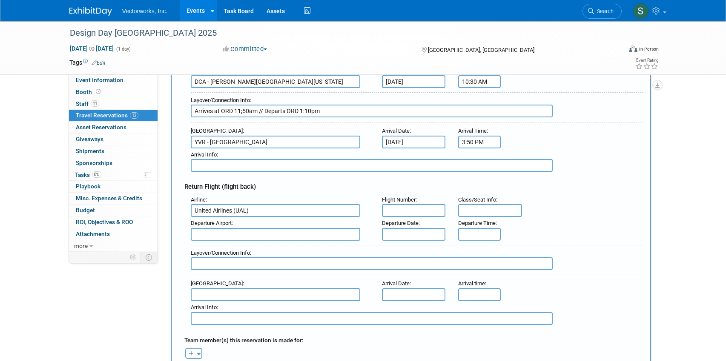
type input "A"
type input "UA8179"
type input "YVR - [GEOGRAPHIC_DATA]"
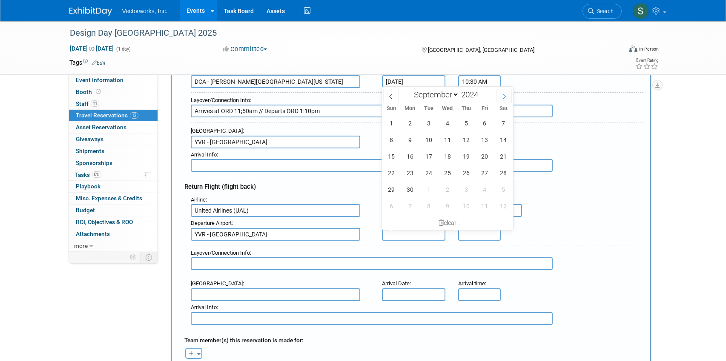
click at [502, 92] on span at bounding box center [503, 96] width 15 height 14
select select "9"
click at [468, 185] on span "31" at bounding box center [466, 189] width 17 height 17
type input "[DATE]4"
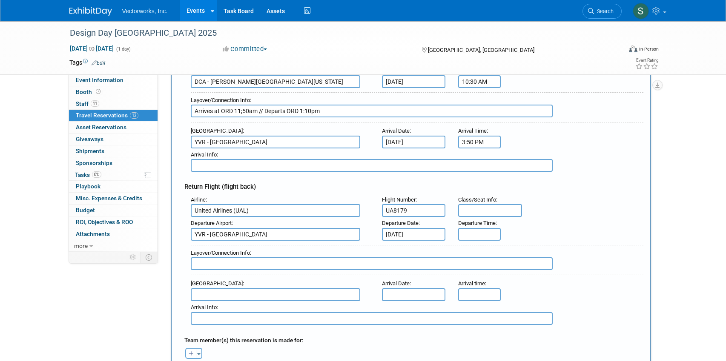
click at [473, 234] on input "text" at bounding box center [479, 234] width 43 height 13
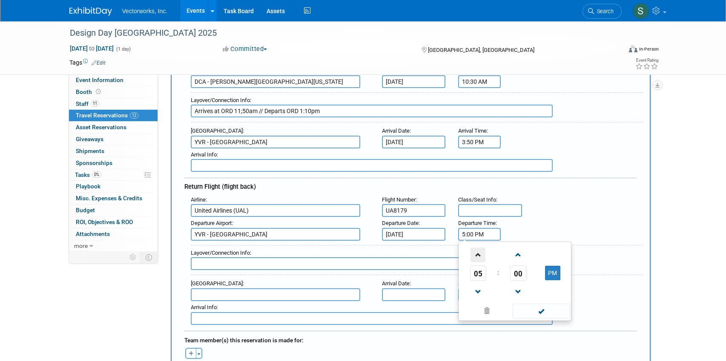
click at [477, 261] on span at bounding box center [478, 255] width 15 height 15
click at [520, 278] on span "00" at bounding box center [518, 273] width 16 height 15
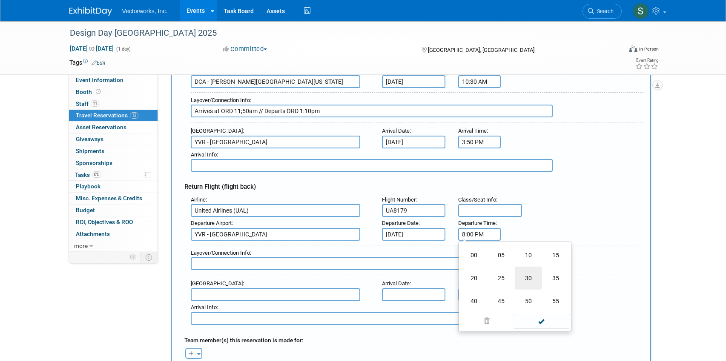
click at [531, 278] on td "30" at bounding box center [528, 278] width 27 height 23
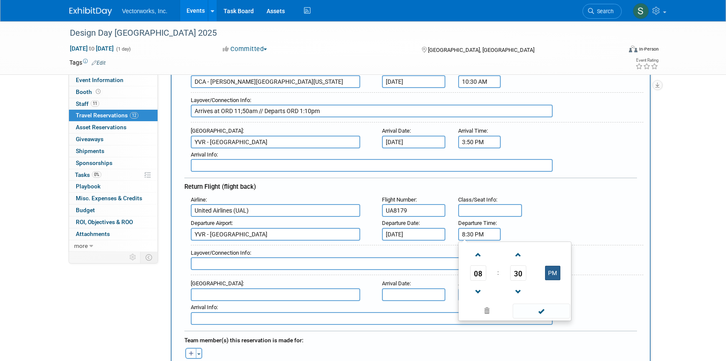
click at [553, 273] on button "PM" at bounding box center [552, 273] width 15 height 14
type input "8:30 AM"
click at [526, 317] on span at bounding box center [541, 311] width 57 height 15
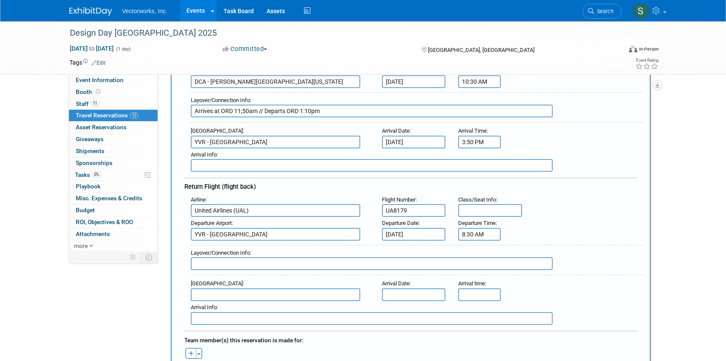
click at [218, 264] on input "text" at bounding box center [372, 264] width 362 height 13
type input "Arrives at ORD 2:41pm // Departs ORD 4pm"
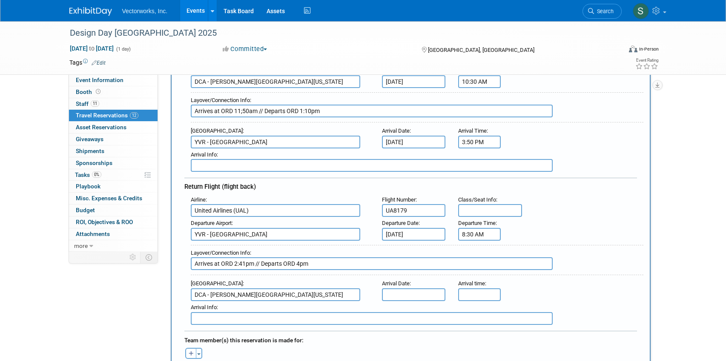
type input "DCA - Ronald Reagan Washington National Airport"
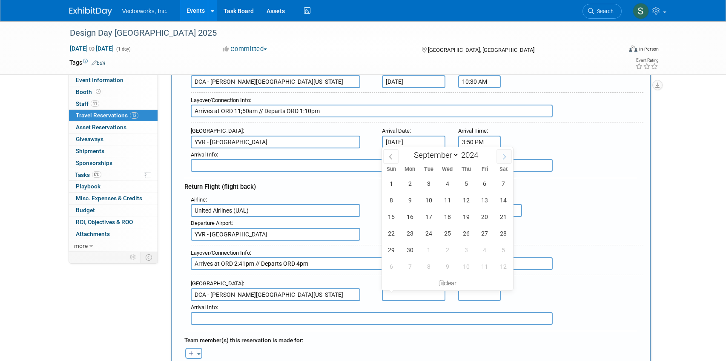
click at [506, 153] on span at bounding box center [503, 156] width 15 height 14
select select "9"
click at [466, 248] on span "31" at bounding box center [466, 250] width 17 height 17
type input "[DATE]4"
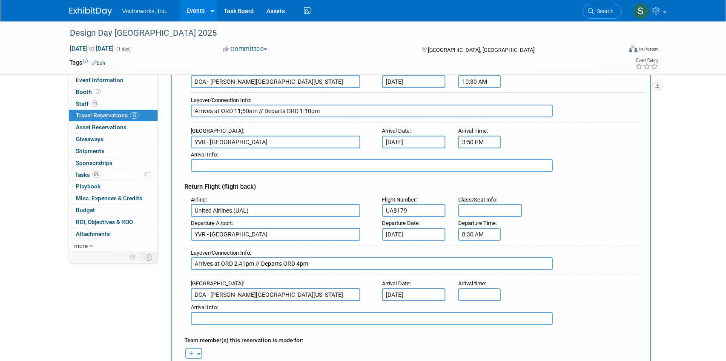
click at [491, 293] on input "text" at bounding box center [479, 295] width 43 height 13
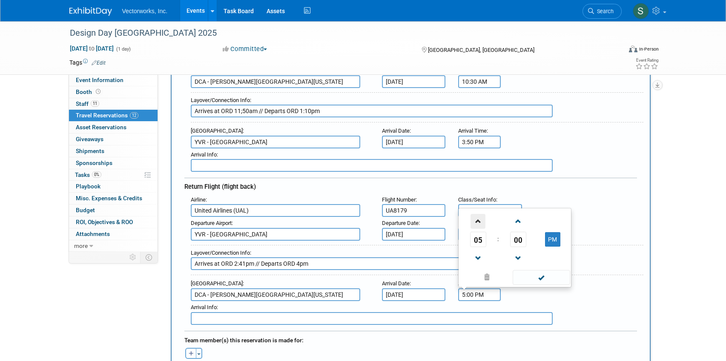
click at [478, 219] on span at bounding box center [478, 221] width 15 height 15
click at [516, 234] on span "00" at bounding box center [518, 239] width 16 height 15
click at [494, 212] on td "05" at bounding box center [501, 211] width 27 height 23
click at [516, 219] on span at bounding box center [518, 221] width 15 height 15
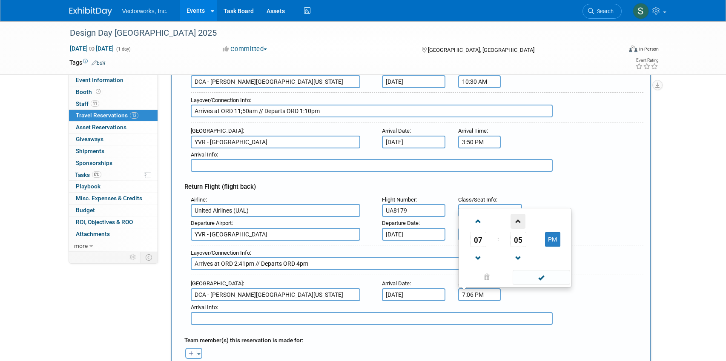
click at [516, 219] on span at bounding box center [518, 221] width 15 height 15
type input "7:07 PM"
click at [543, 278] on span at bounding box center [541, 277] width 57 height 15
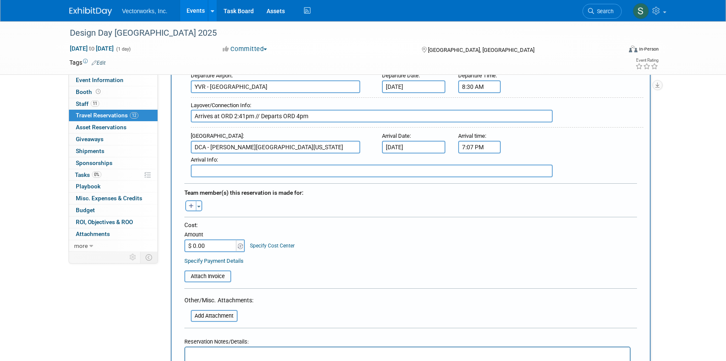
scroll to position [313, 0]
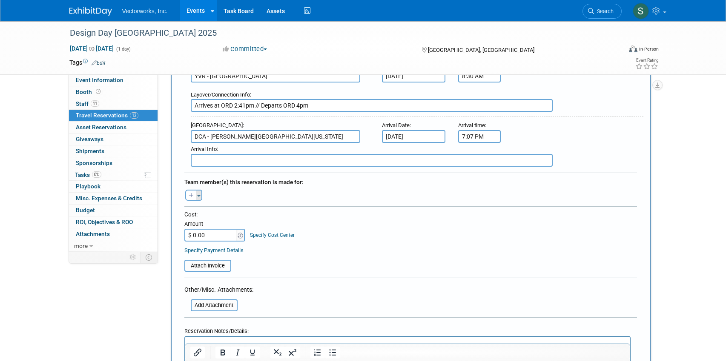
click at [202, 196] on button "Toggle Dropdown" at bounding box center [199, 195] width 6 height 11
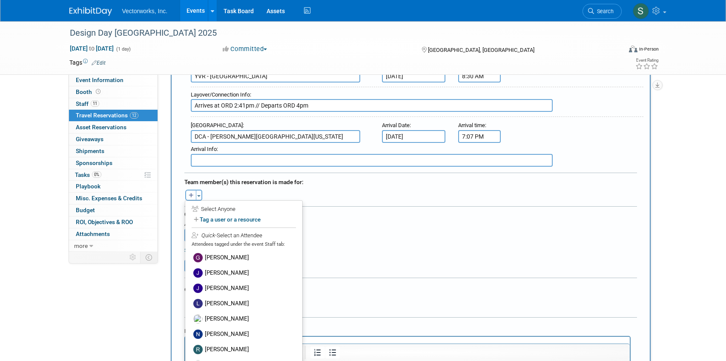
scroll to position [55, 0]
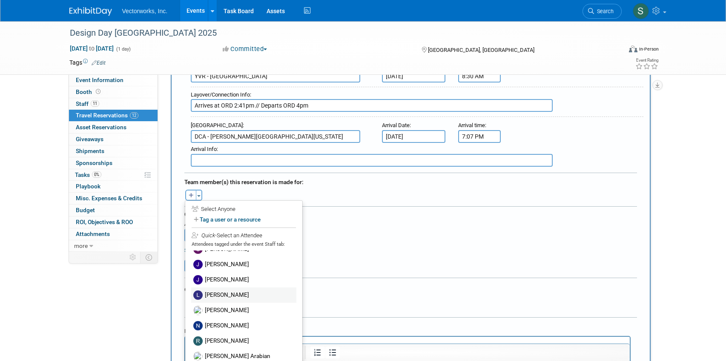
click at [222, 293] on label "[PERSON_NAME]" at bounding box center [243, 295] width 105 height 15
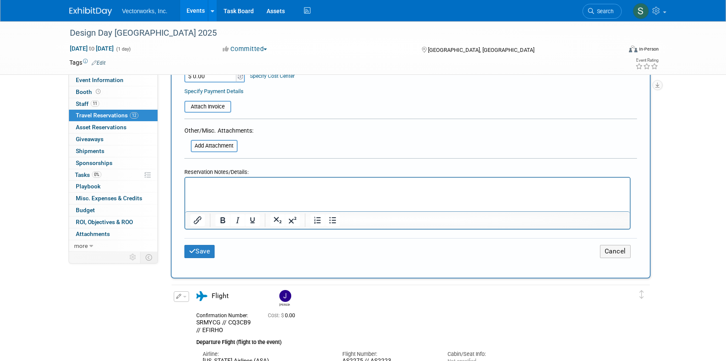
scroll to position [501, 0]
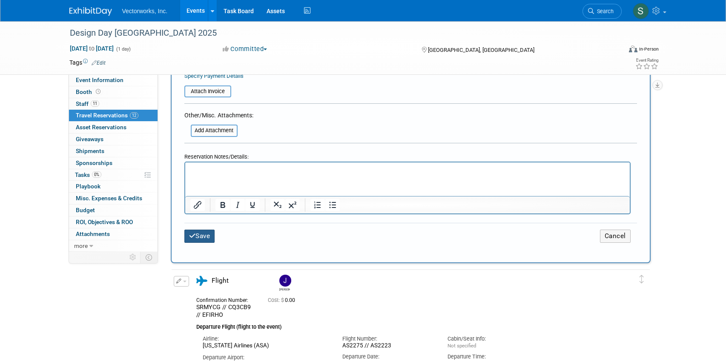
click at [204, 235] on button "Save" at bounding box center [199, 236] width 31 height 13
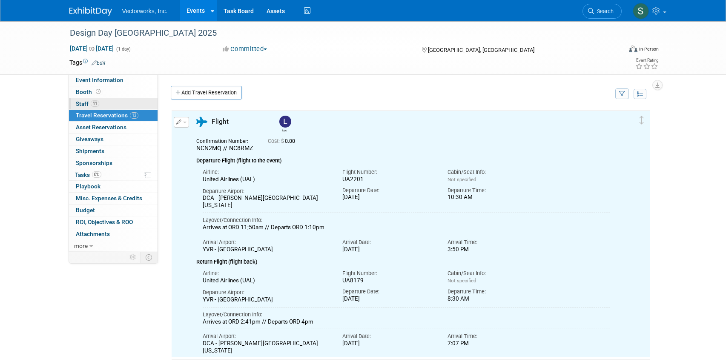
scroll to position [0, 0]
click at [112, 101] on link "11 Staff 11" at bounding box center [113, 103] width 89 height 11
